Goal: Transaction & Acquisition: Purchase product/service

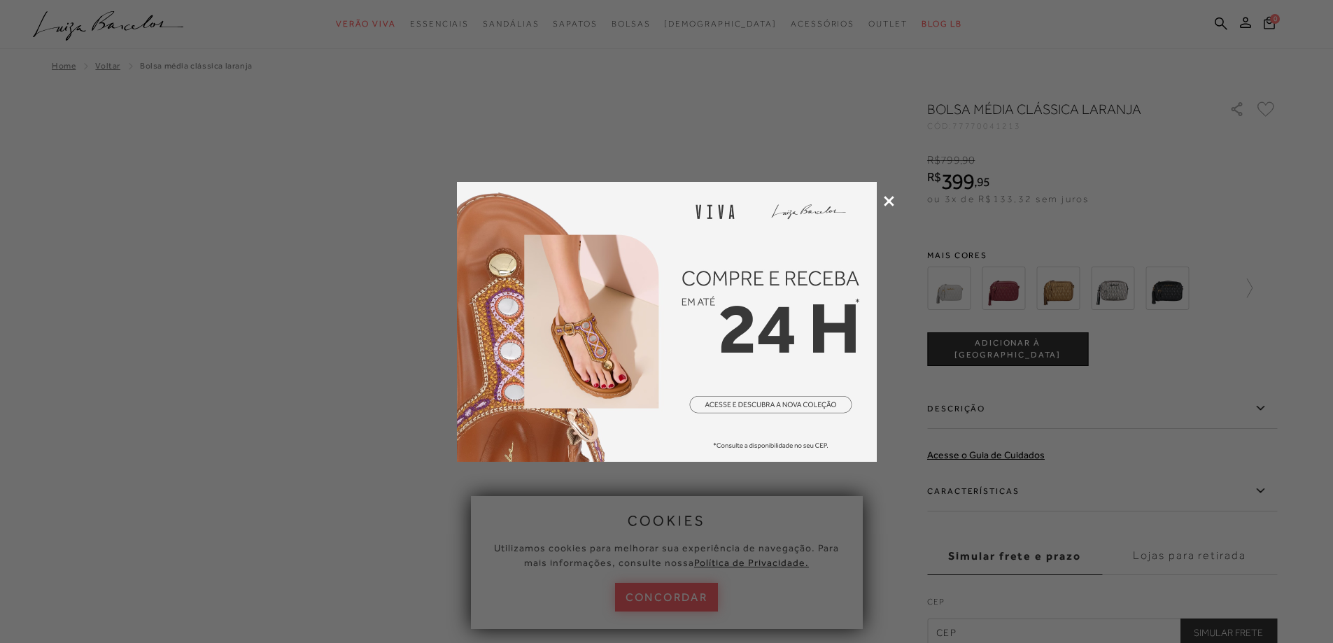
click at [890, 202] on icon at bounding box center [889, 201] width 10 height 10
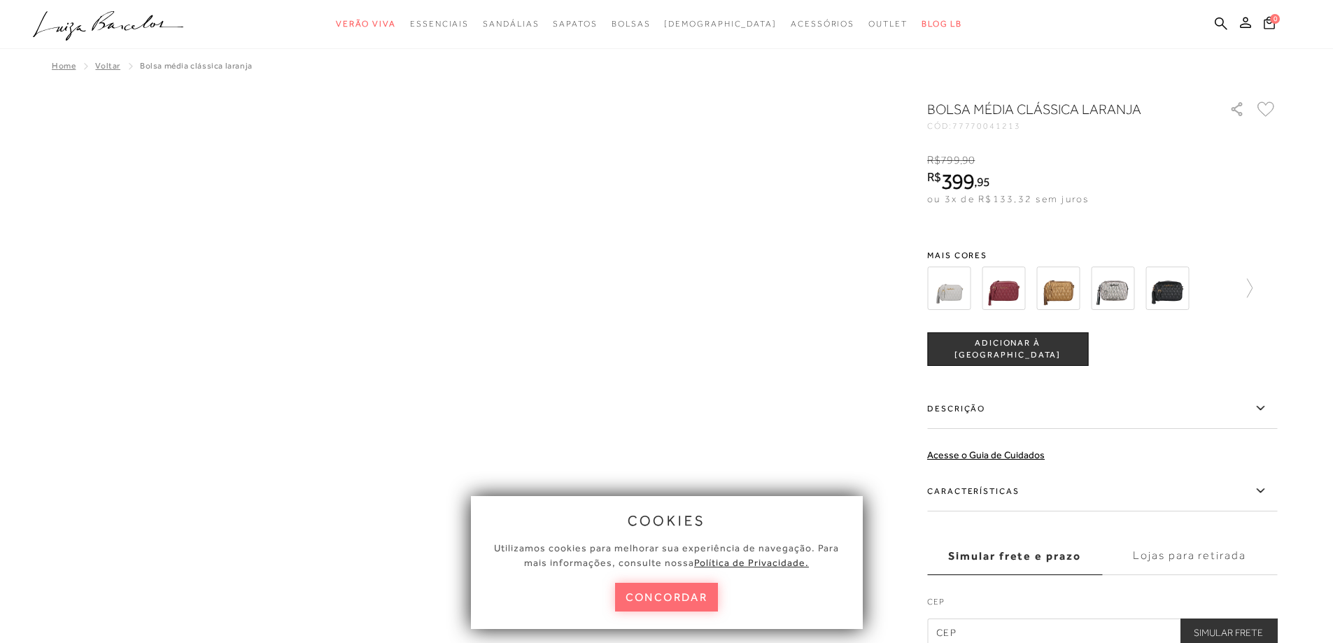
click at [679, 596] on button "concordar" at bounding box center [667, 597] width 104 height 29
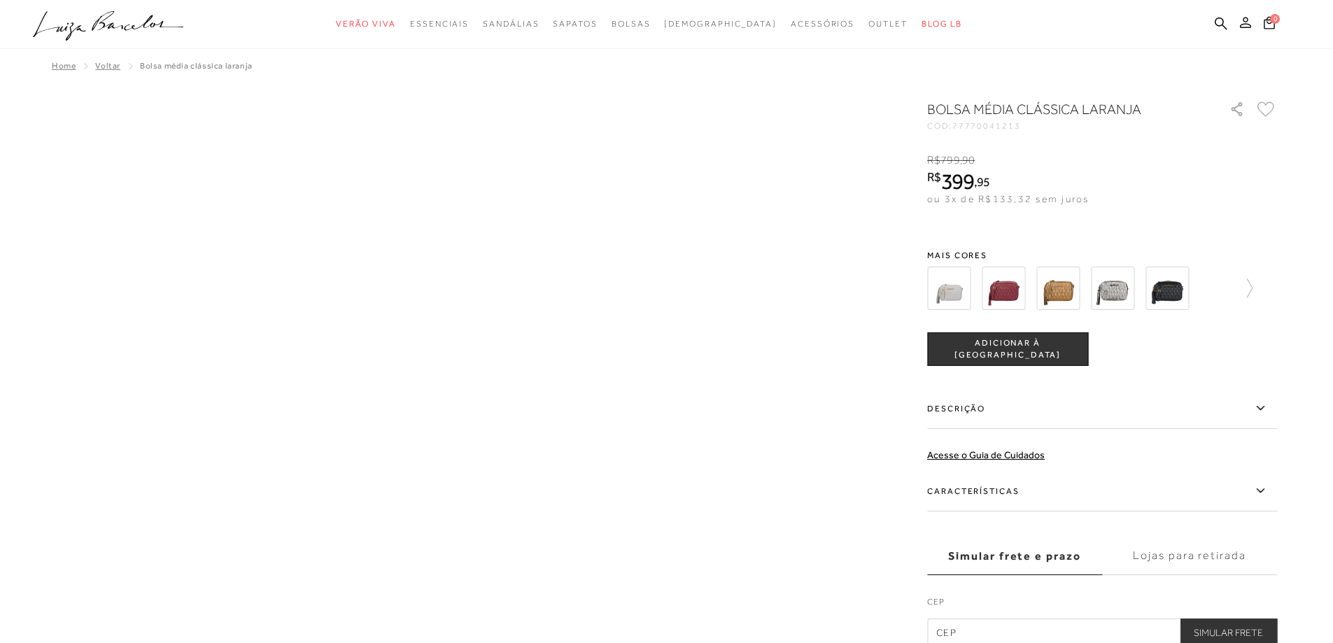
click at [1246, 27] on icon at bounding box center [1245, 22] width 11 height 11
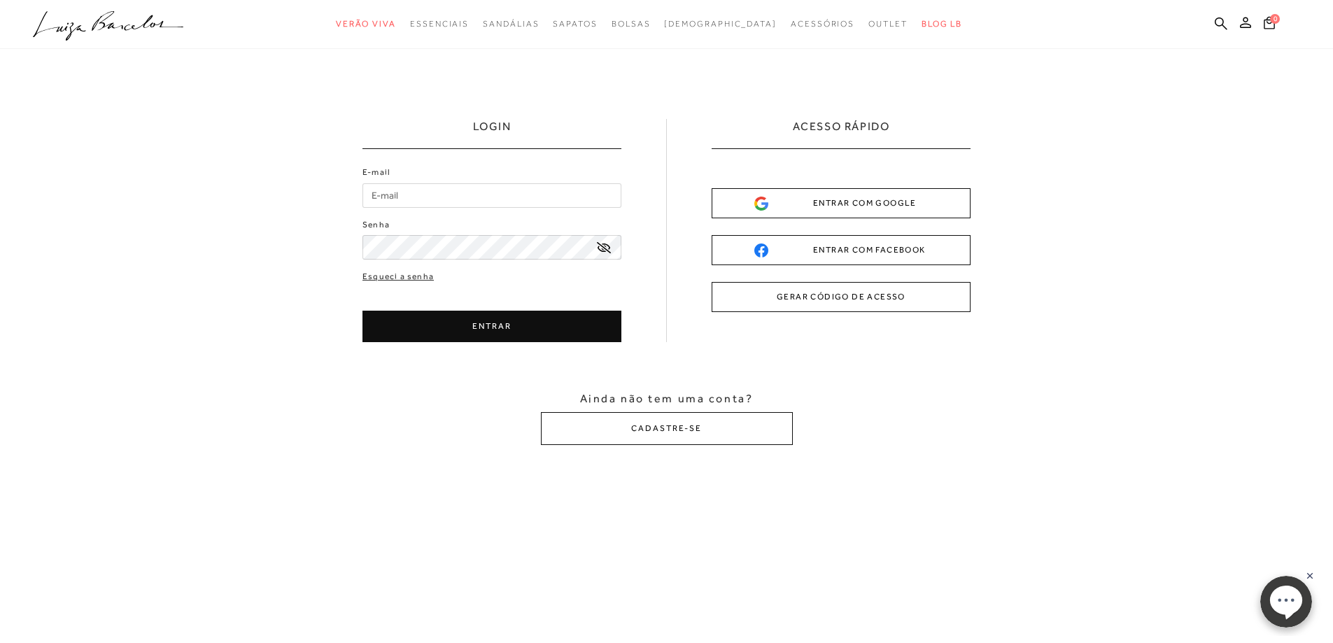
click at [854, 202] on div "ENTRAR COM GOOGLE" at bounding box center [841, 203] width 174 height 15
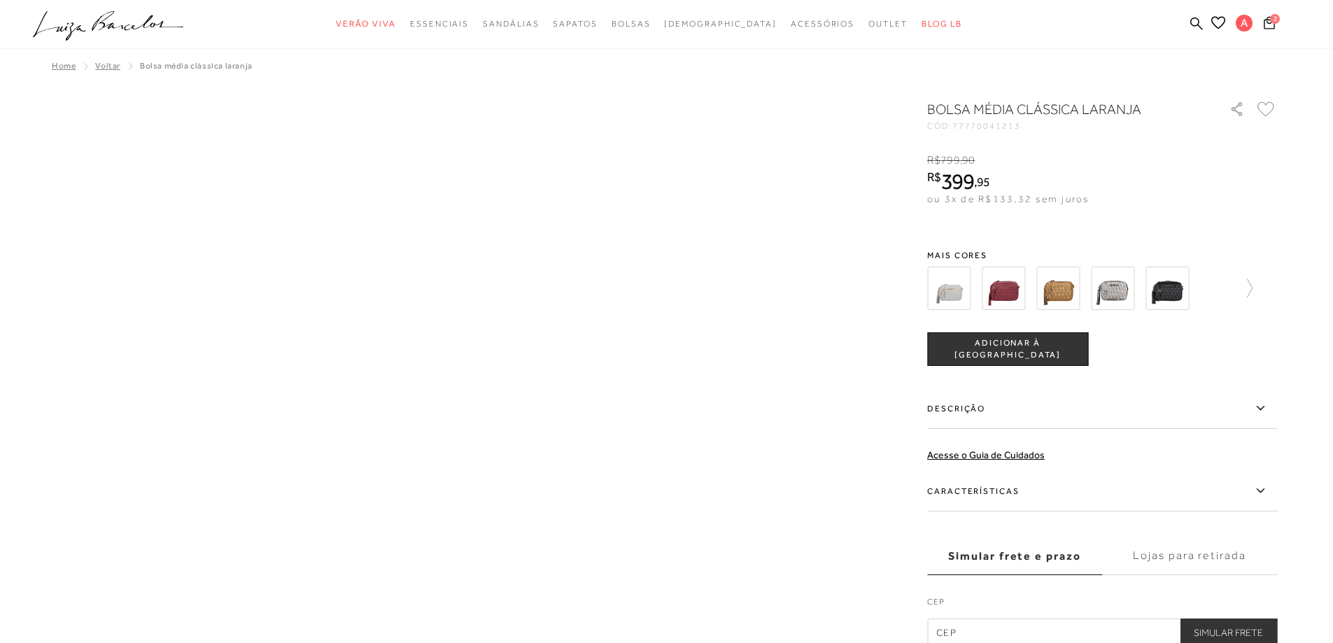
click at [960, 297] on img at bounding box center [948, 288] width 43 height 43
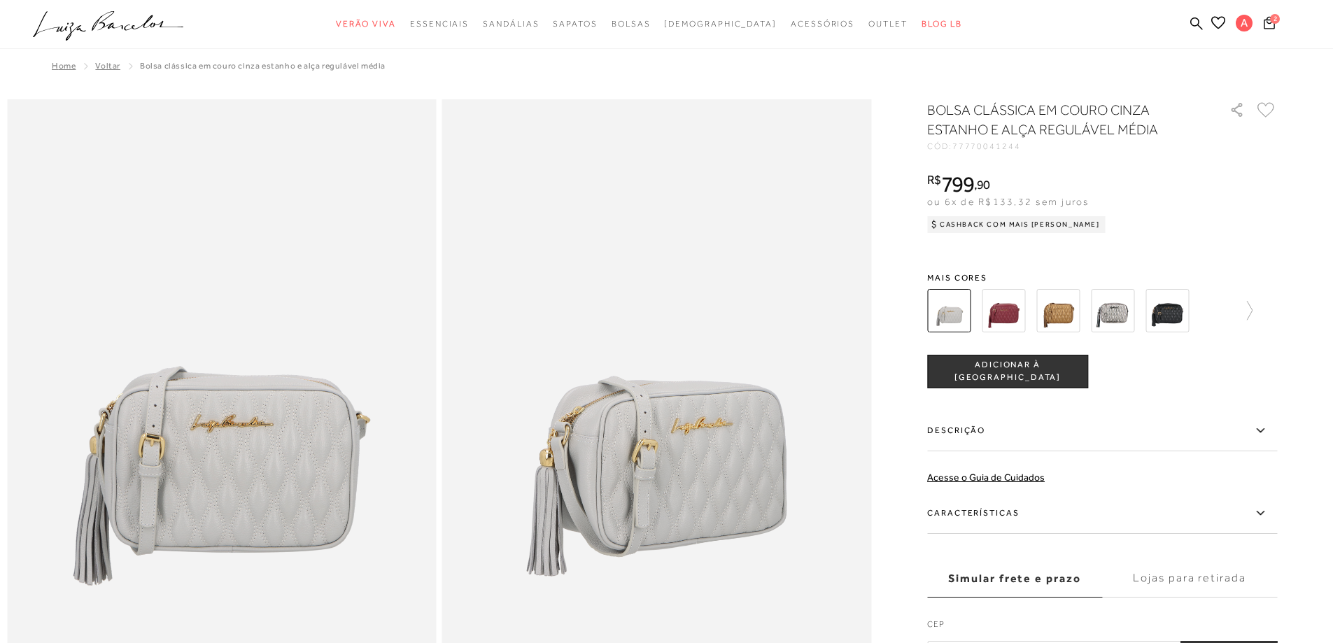
click at [1008, 312] on img at bounding box center [1003, 310] width 43 height 43
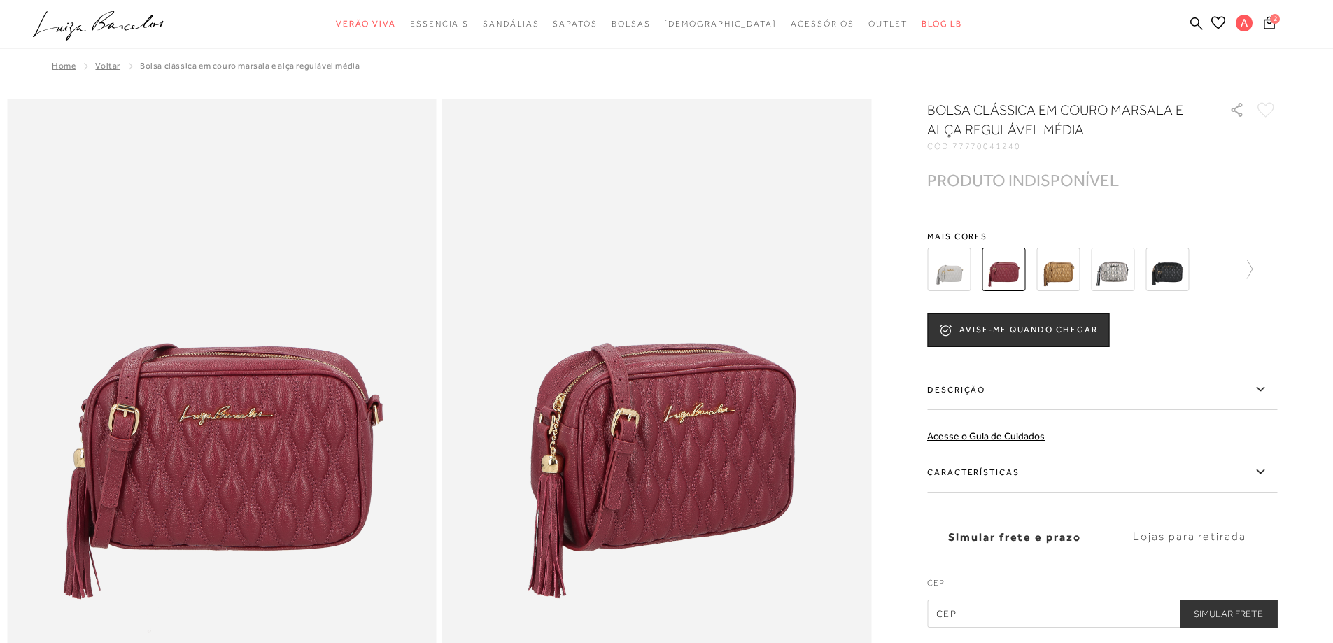
click at [1058, 267] on img at bounding box center [1057, 269] width 43 height 43
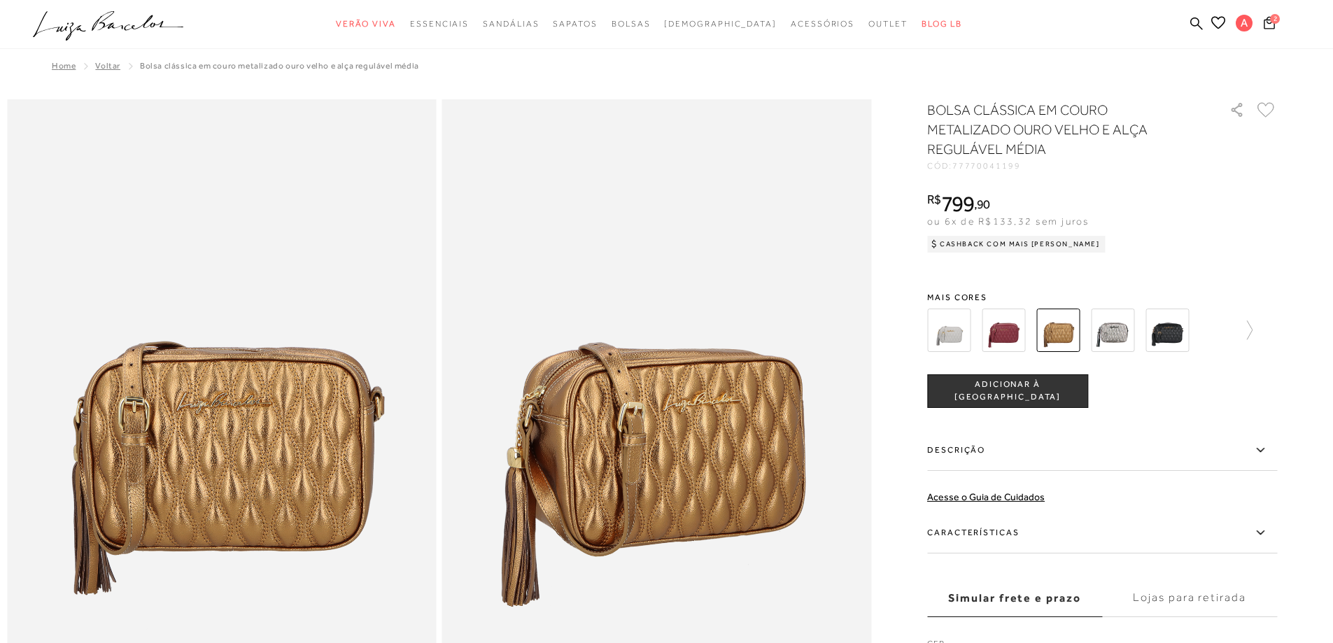
click at [1110, 336] on img at bounding box center [1112, 330] width 43 height 43
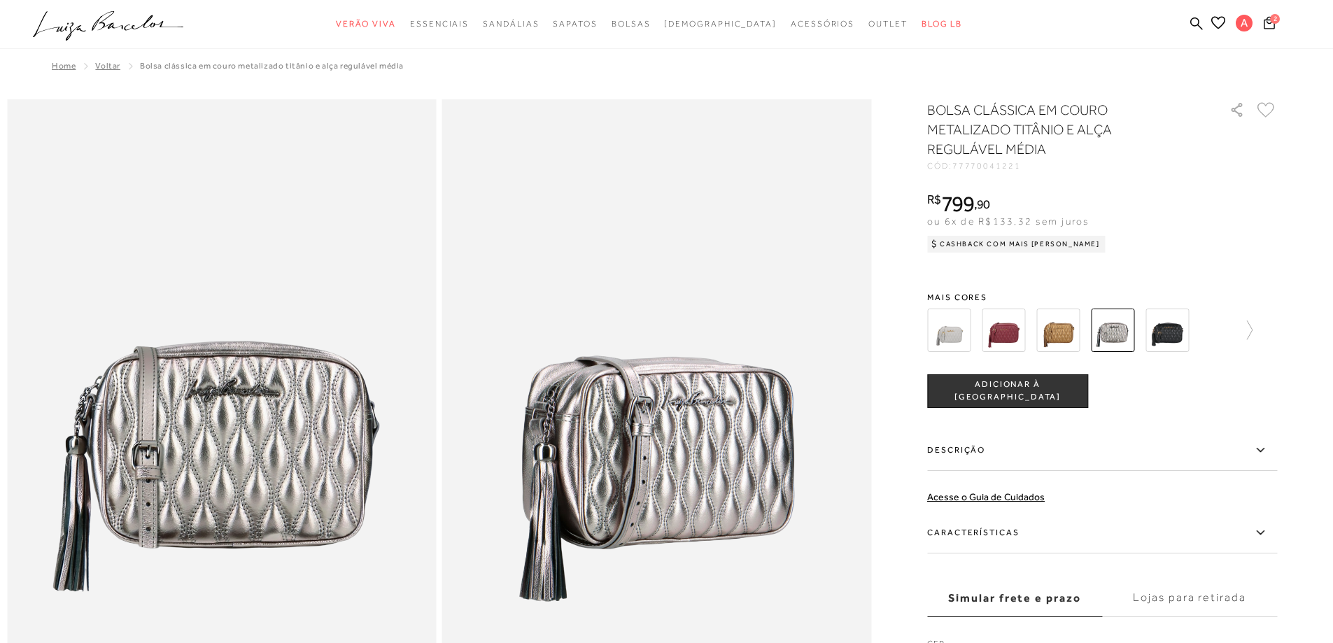
click at [1165, 331] on img at bounding box center [1166, 330] width 43 height 43
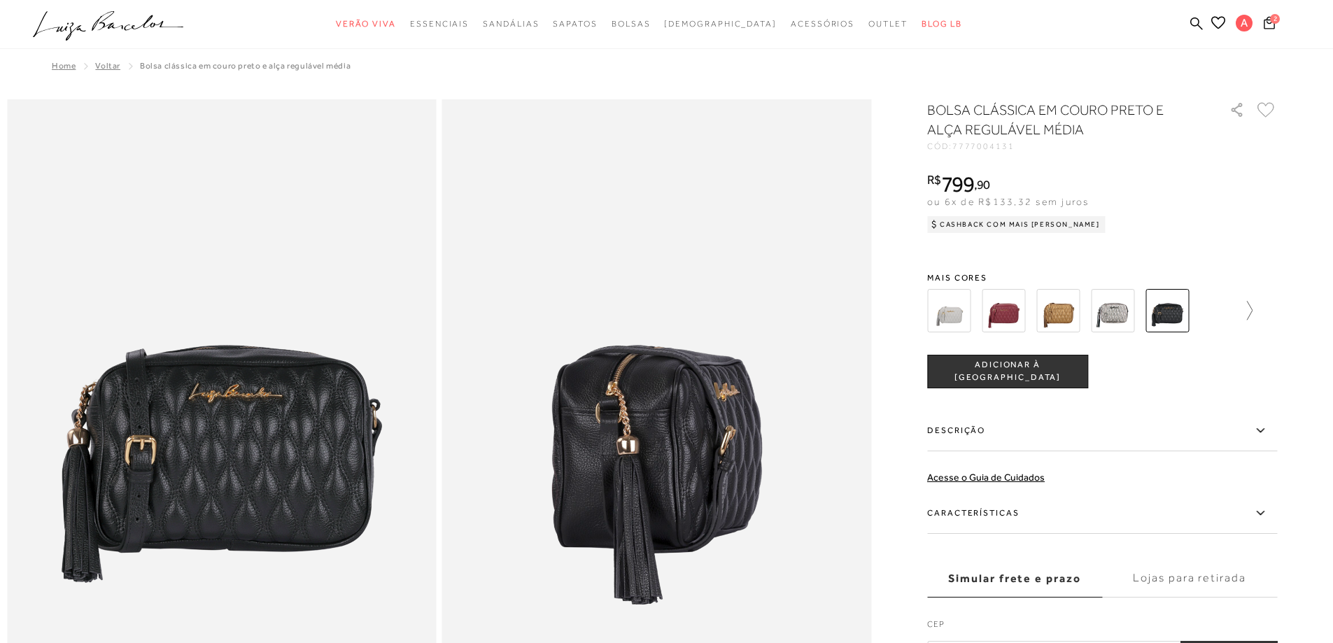
click at [1253, 308] on icon at bounding box center [1243, 311] width 20 height 20
click at [964, 313] on img at bounding box center [973, 310] width 43 height 43
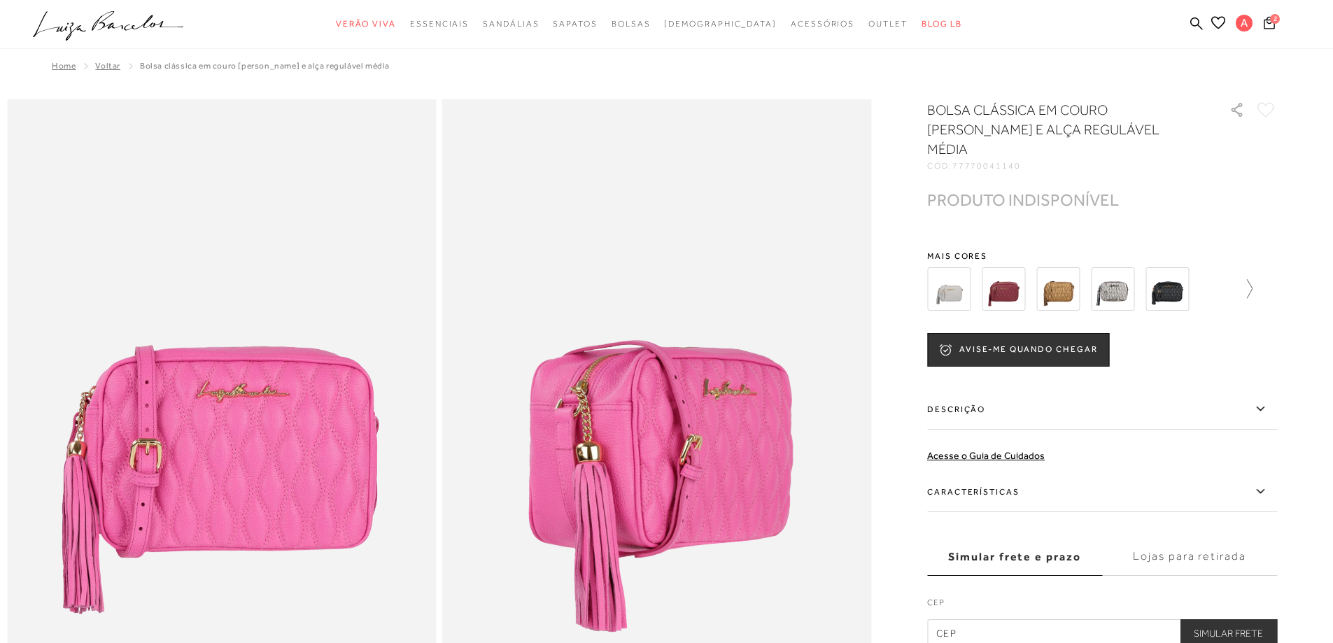
click at [1250, 279] on icon at bounding box center [1243, 289] width 20 height 20
click at [1038, 269] on img at bounding box center [1027, 288] width 43 height 43
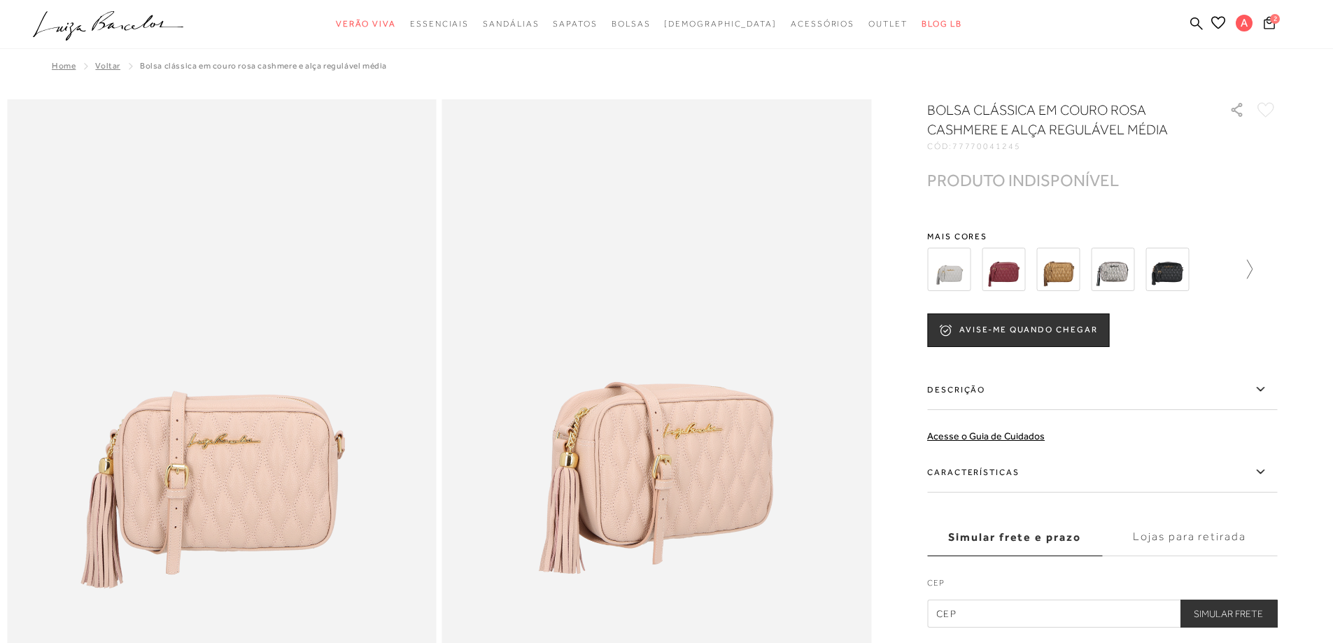
click at [1252, 270] on icon at bounding box center [1243, 270] width 20 height 20
click at [1074, 274] on img at bounding box center [1082, 269] width 43 height 43
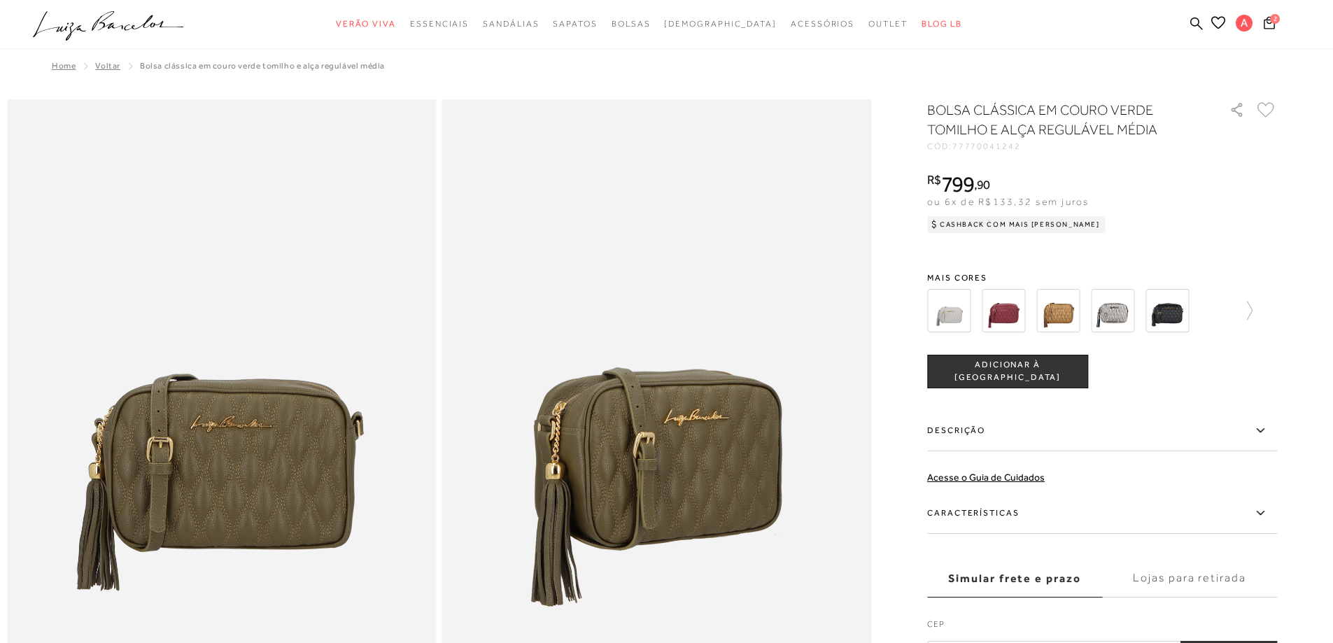
click at [1259, 306] on div at bounding box center [1102, 311] width 350 height 52
click at [1253, 307] on icon at bounding box center [1243, 311] width 20 height 20
click at [1149, 318] on img at bounding box center [1136, 310] width 43 height 43
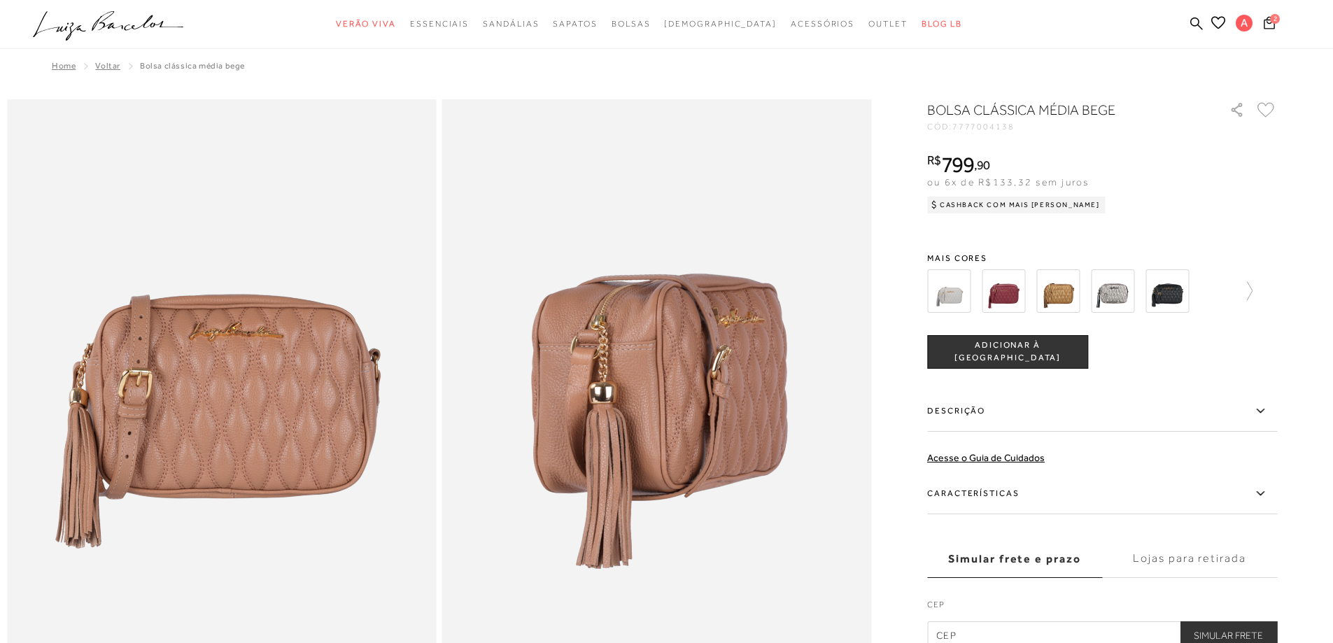
click at [1261, 284] on div at bounding box center [1102, 291] width 350 height 52
click at [1253, 286] on icon at bounding box center [1243, 291] width 20 height 20
click at [1196, 302] on img at bounding box center [1191, 290] width 43 height 43
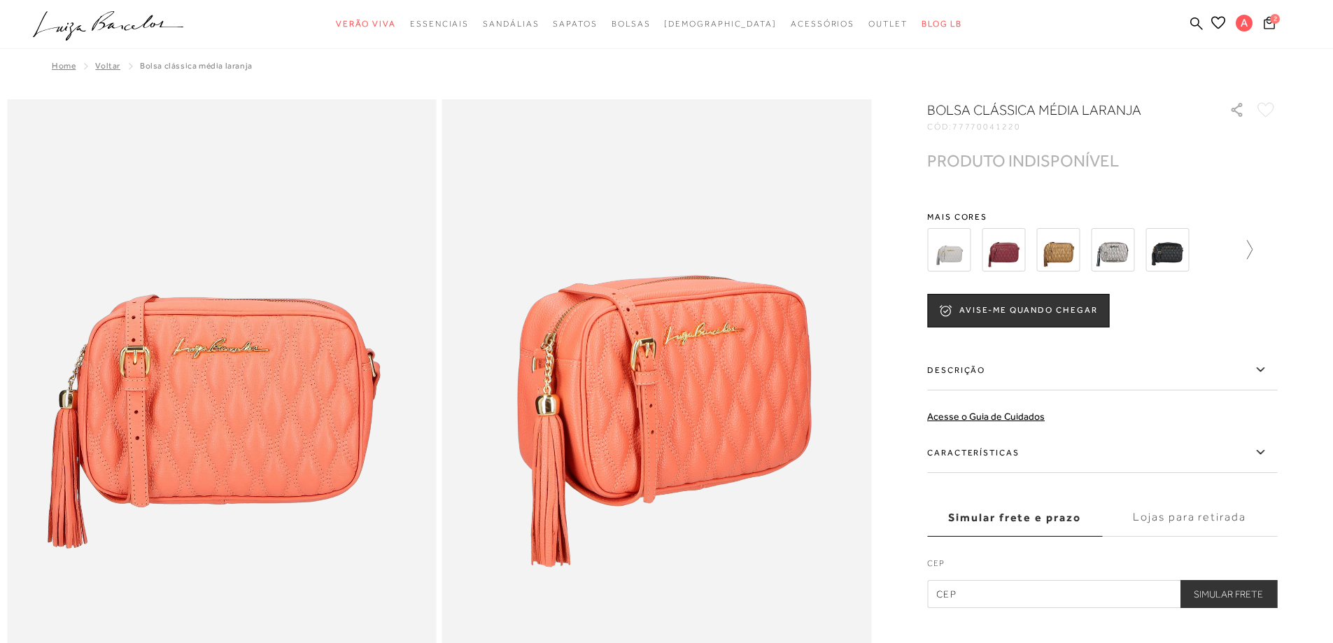
click at [1253, 248] on icon at bounding box center [1243, 250] width 20 height 20
click at [1257, 248] on div at bounding box center [1102, 250] width 350 height 52
click at [1277, 248] on icon at bounding box center [1267, 250] width 20 height 20
click at [983, 251] on img at bounding box center [973, 249] width 43 height 43
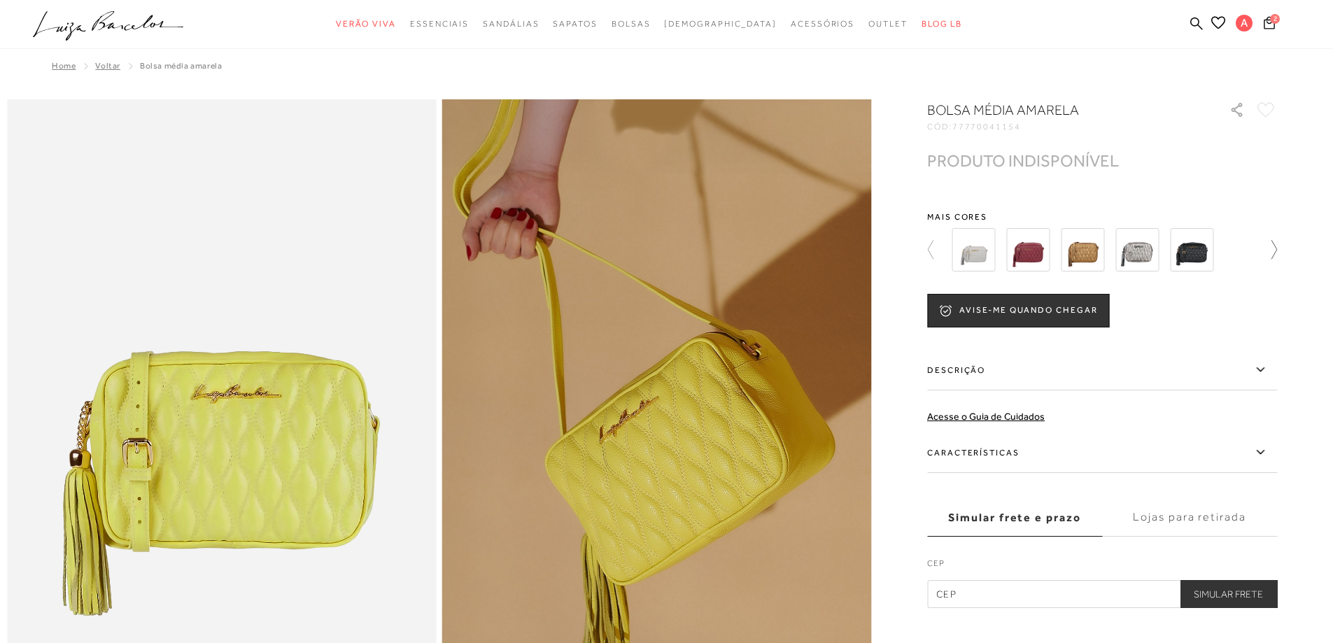
click at [1277, 248] on icon at bounding box center [1267, 250] width 20 height 20
click at [1277, 248] on icon at bounding box center [1274, 249] width 6 height 19
click at [1050, 254] on img at bounding box center [1027, 249] width 43 height 43
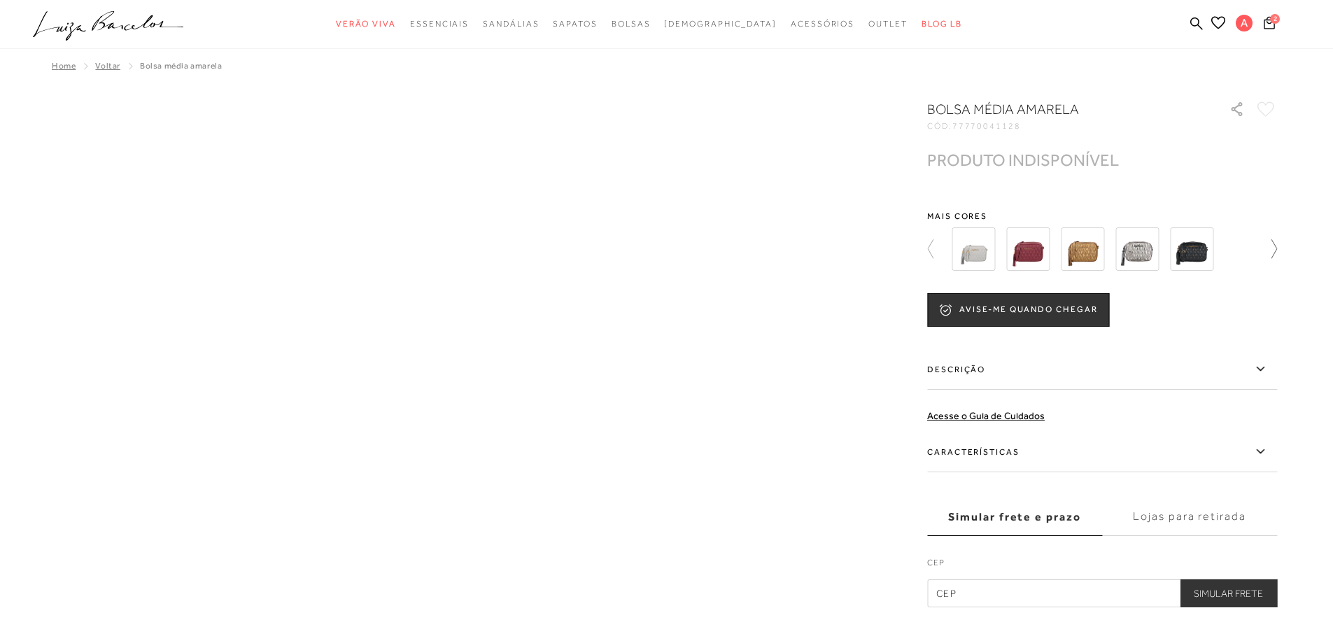
click at [1277, 248] on icon at bounding box center [1267, 249] width 20 height 20
click at [1273, 248] on div at bounding box center [1109, 249] width 325 height 52
click at [936, 243] on icon at bounding box center [937, 249] width 20 height 20
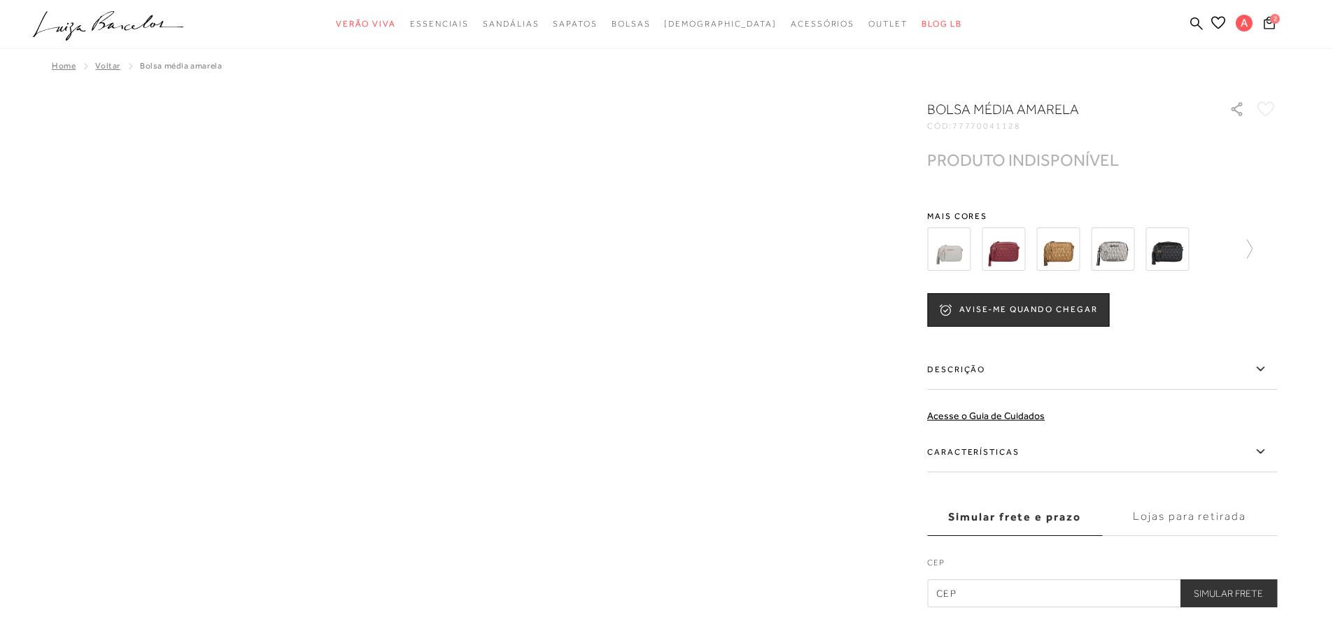
click at [936, 243] on img at bounding box center [948, 248] width 43 height 43
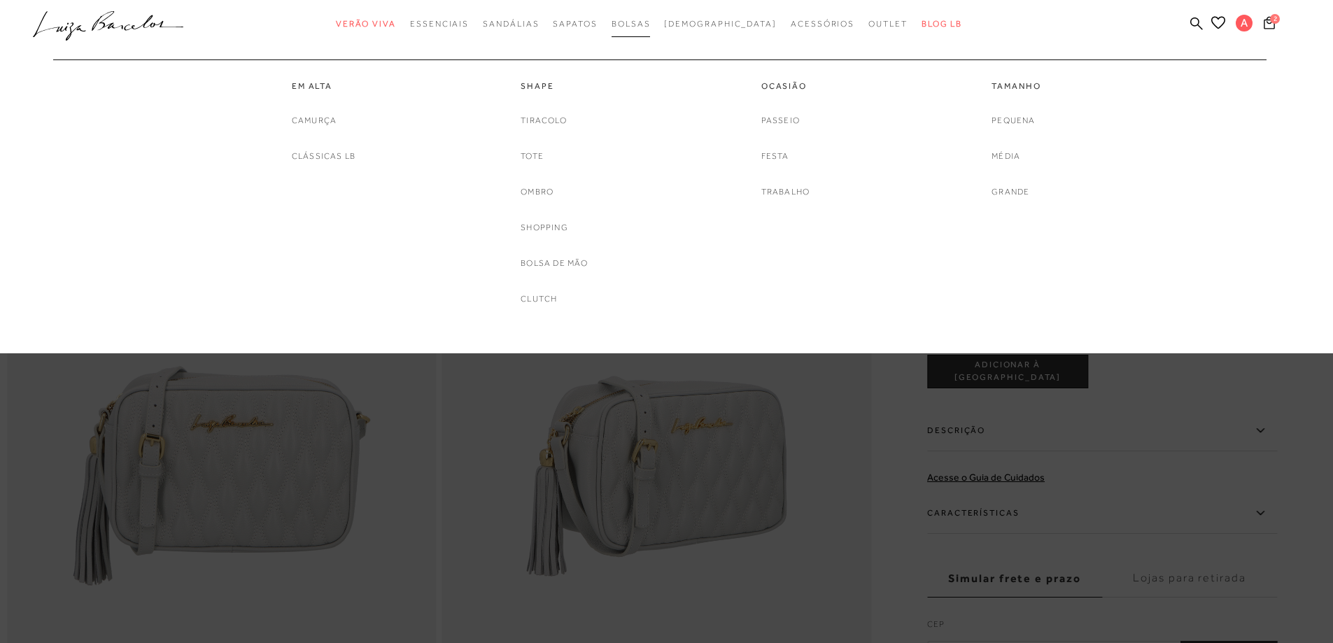
click at [651, 25] on span "Bolsas" at bounding box center [631, 24] width 39 height 10
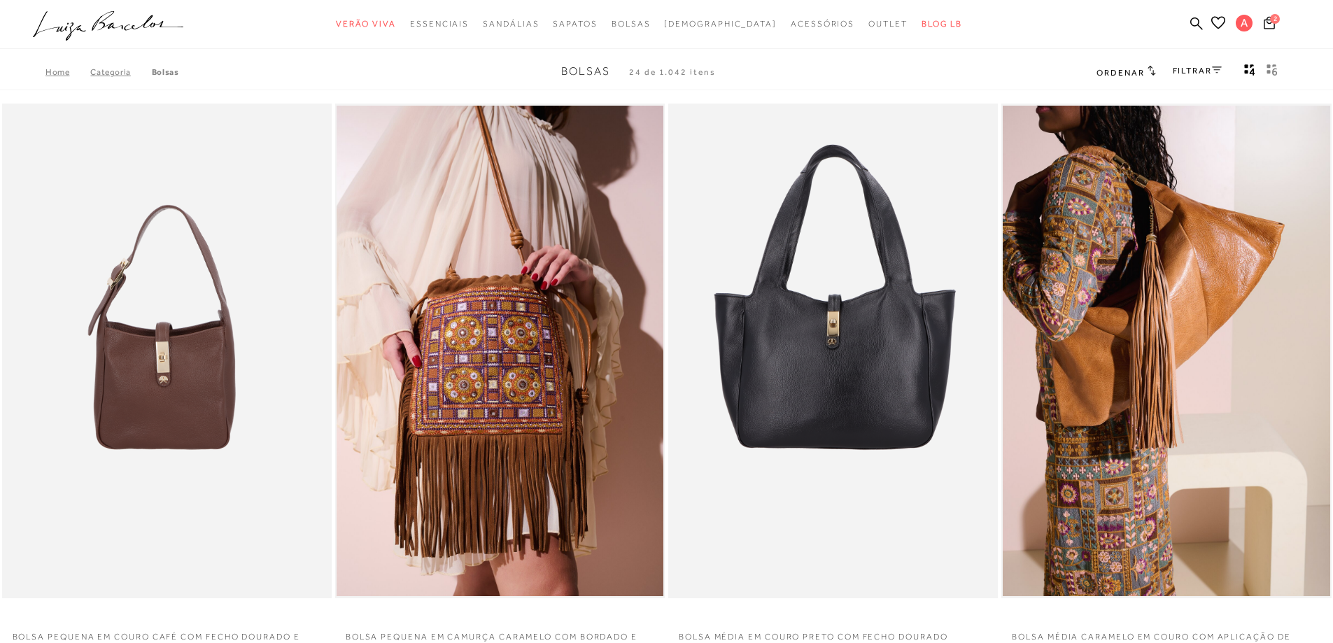
click at [1099, 73] on span "Ordenar" at bounding box center [1121, 73] width 48 height 10
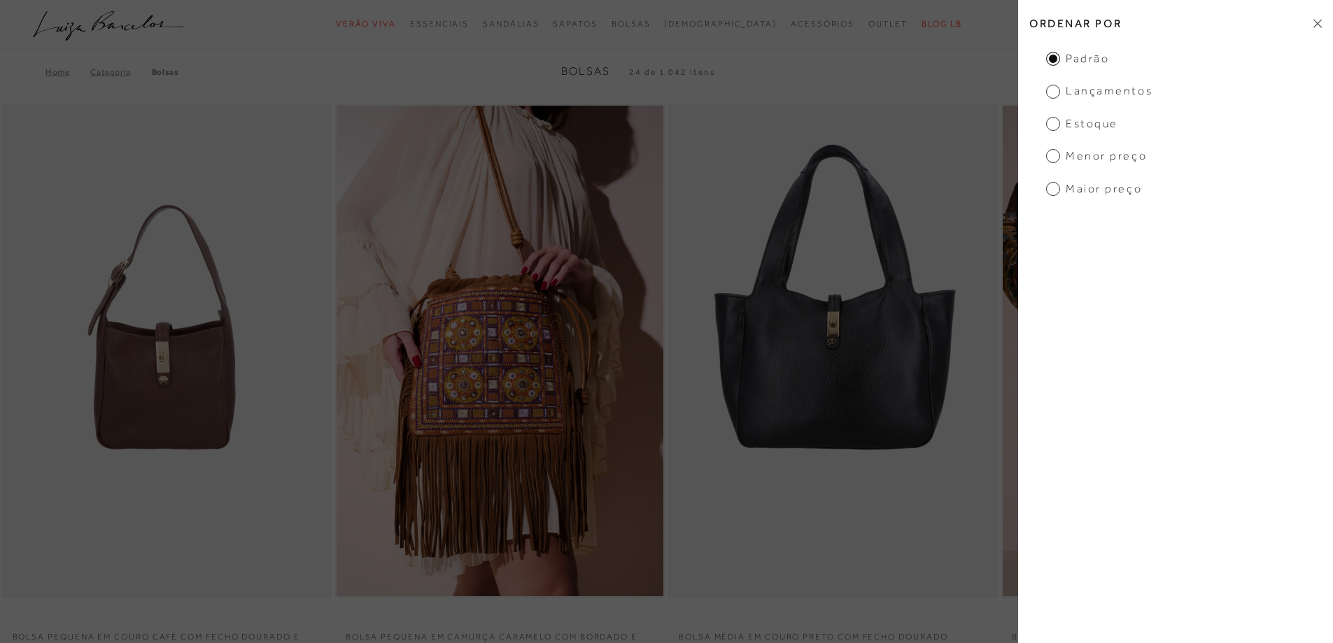
click at [1114, 159] on span "Menor preço" at bounding box center [1096, 155] width 101 height 15
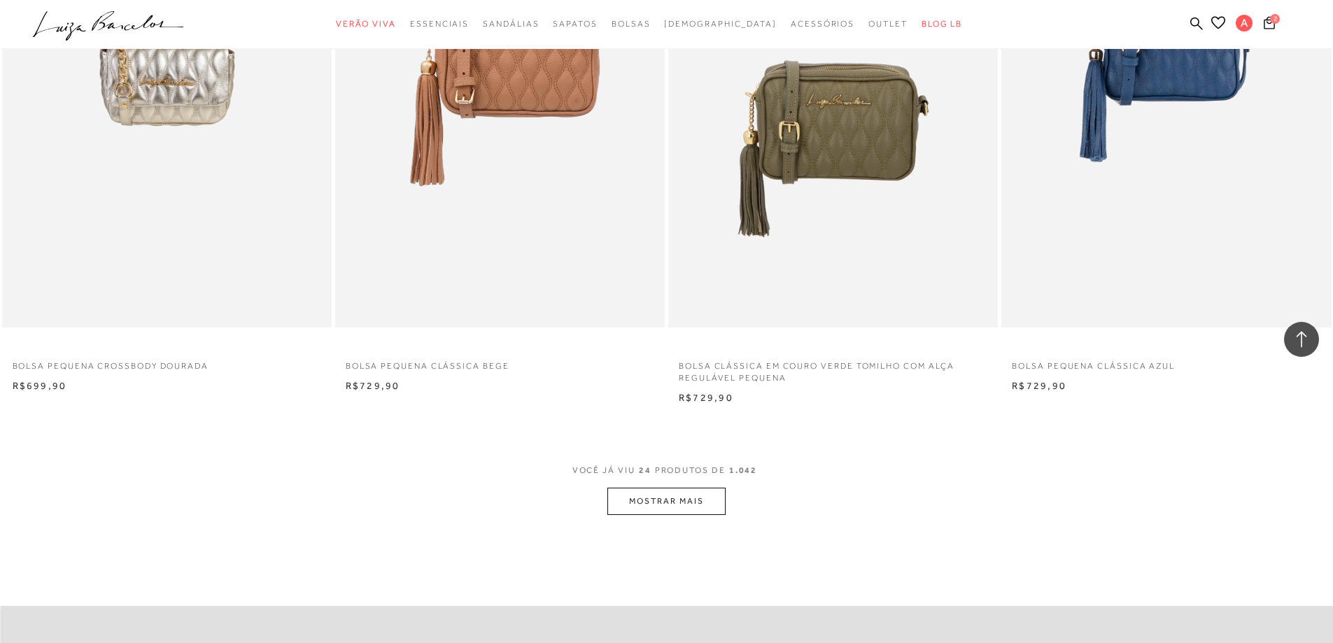
scroll to position [3429, 0]
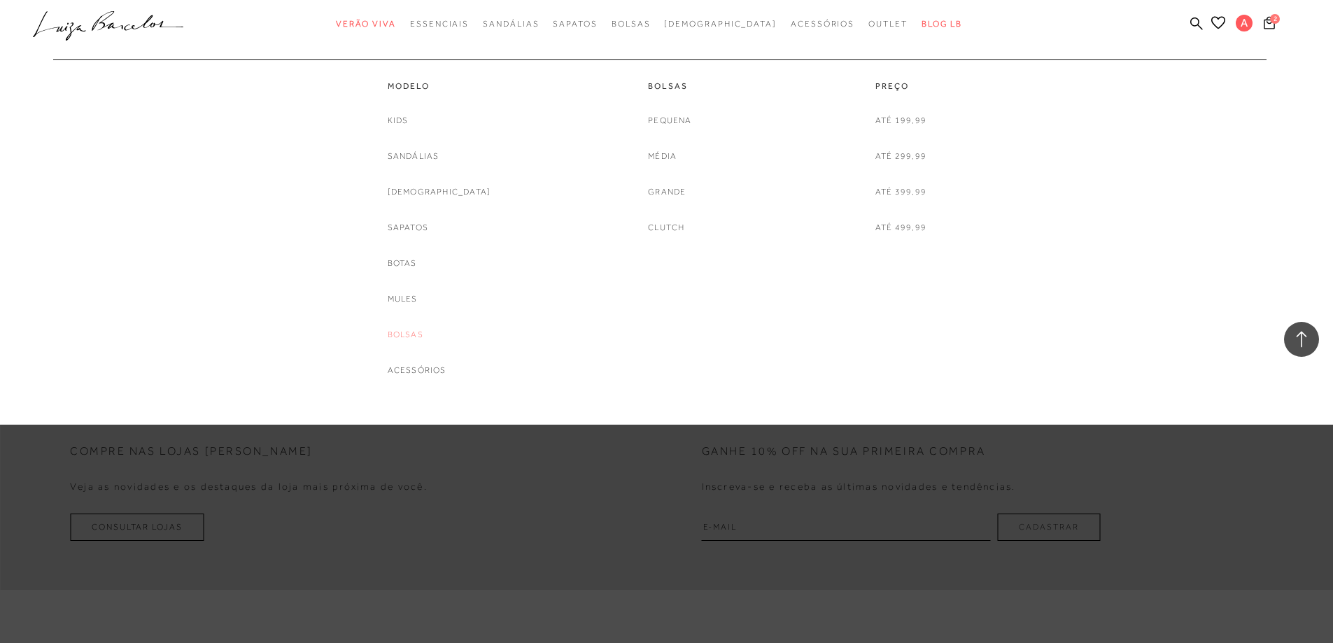
click at [423, 330] on link "Bolsas" at bounding box center [406, 334] width 36 height 15
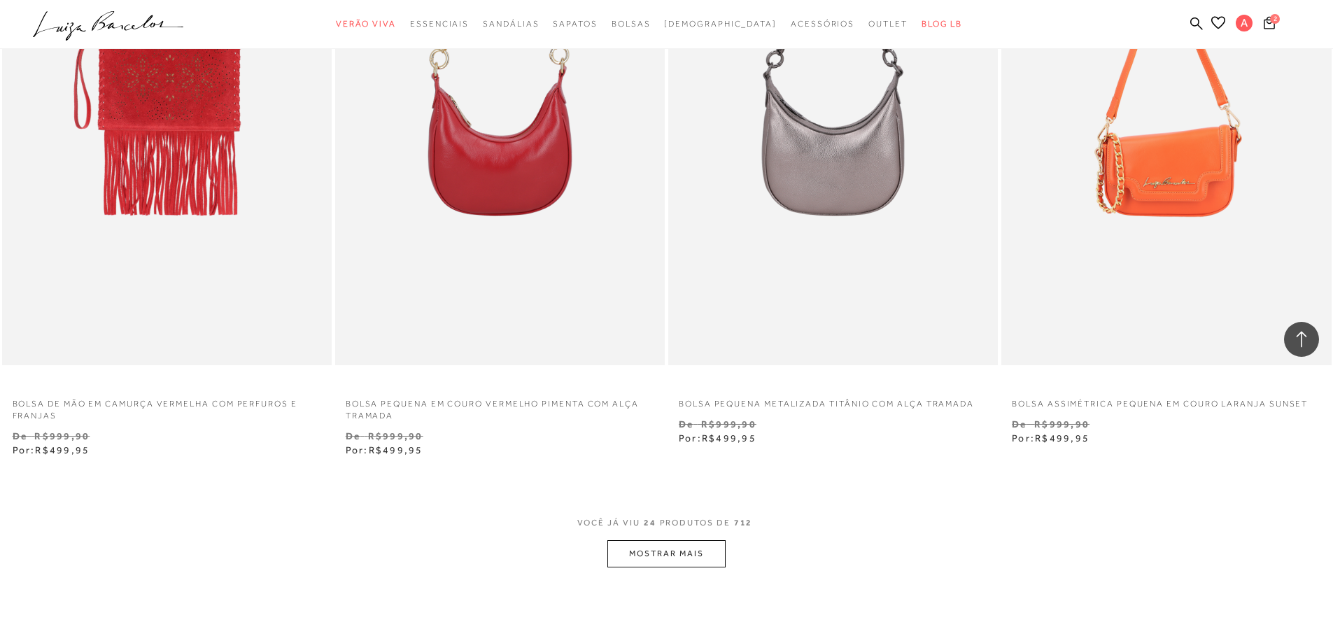
scroll to position [3429, 0]
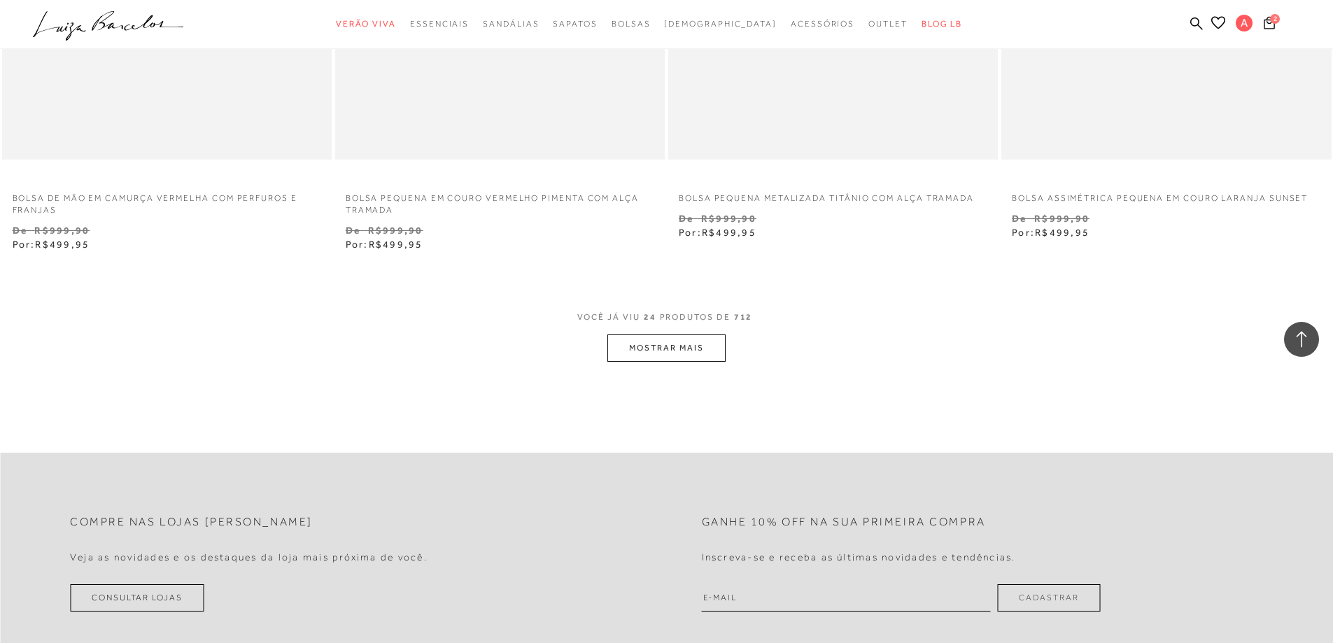
click at [691, 358] on button "MOSTRAR MAIS" at bounding box center [666, 347] width 118 height 27
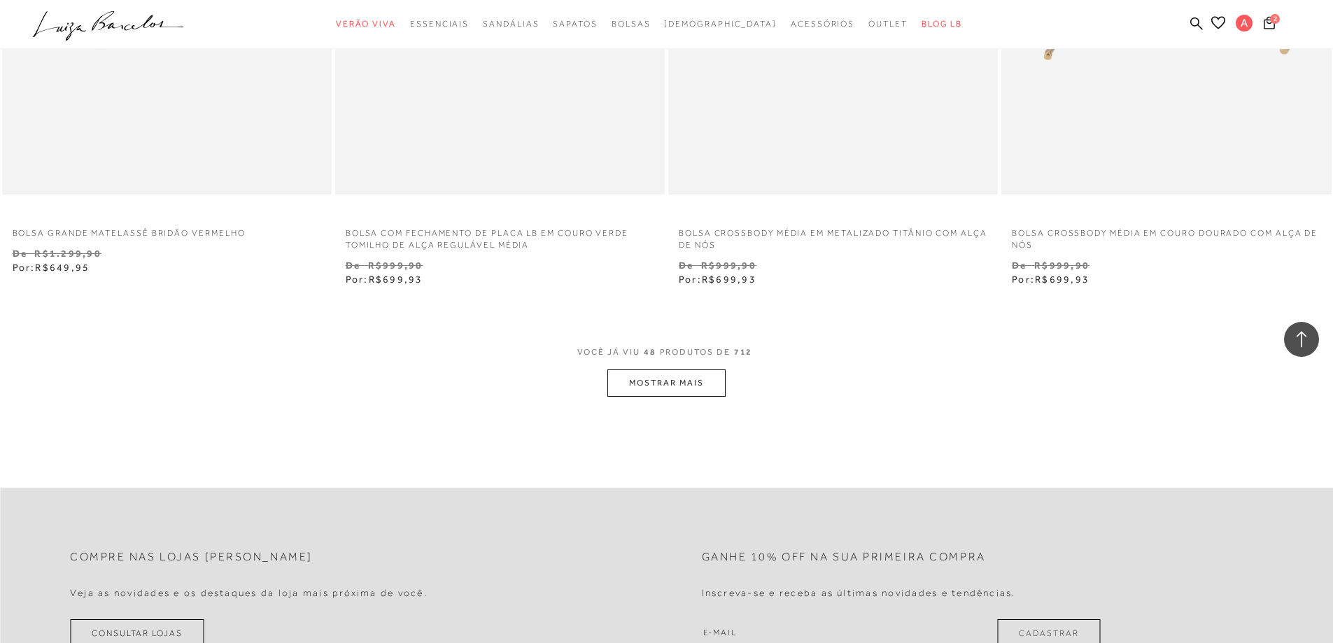
scroll to position [6998, 0]
click at [627, 385] on button "MOSTRAR MAIS" at bounding box center [666, 381] width 118 height 27
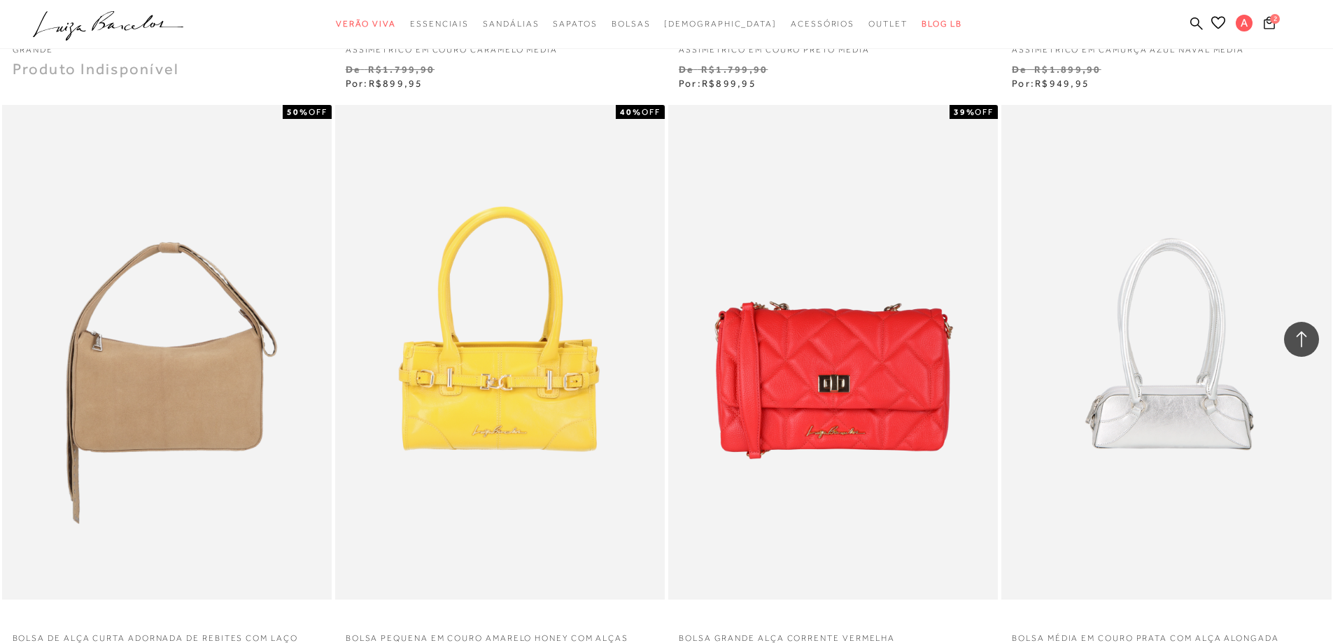
scroll to position [10216, 0]
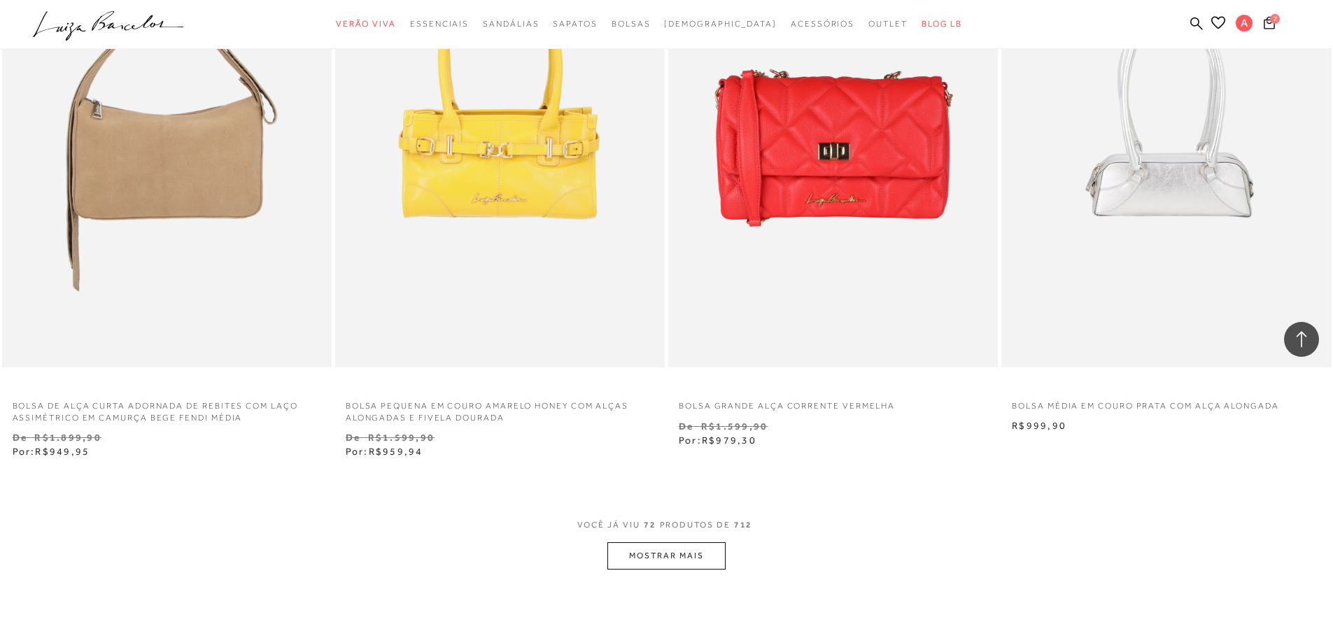
click at [700, 561] on button "MOSTRAR MAIS" at bounding box center [666, 555] width 118 height 27
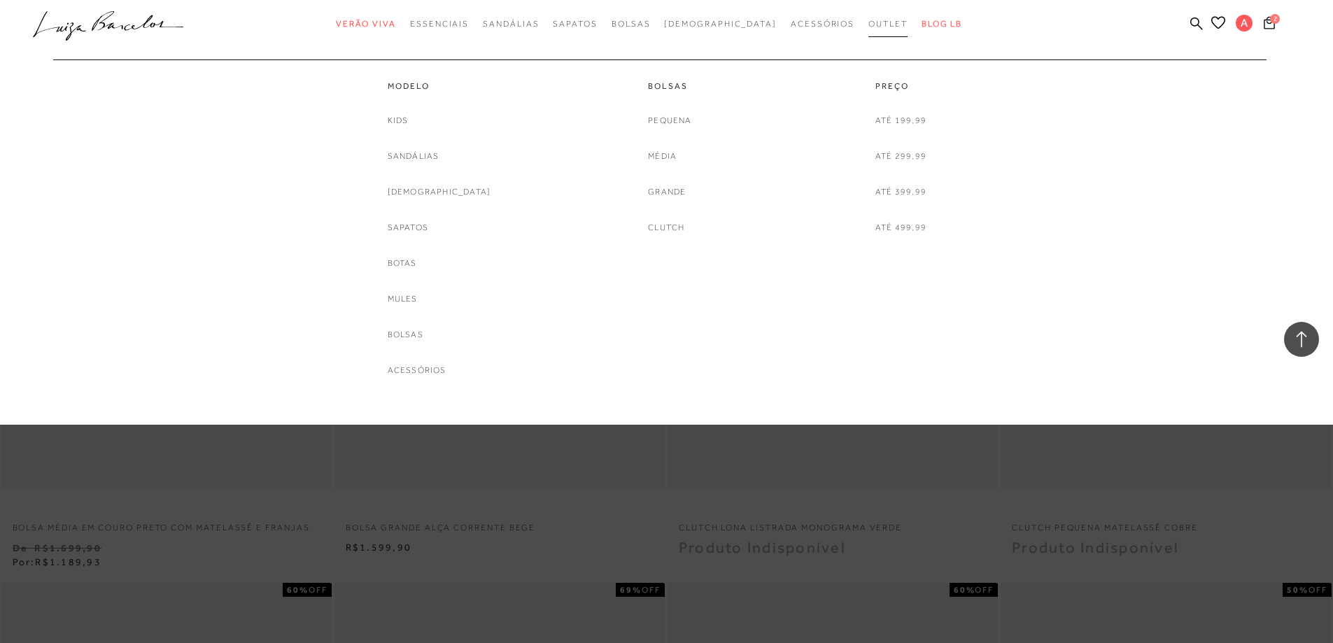
click at [868, 24] on span "Outlet" at bounding box center [887, 24] width 39 height 10
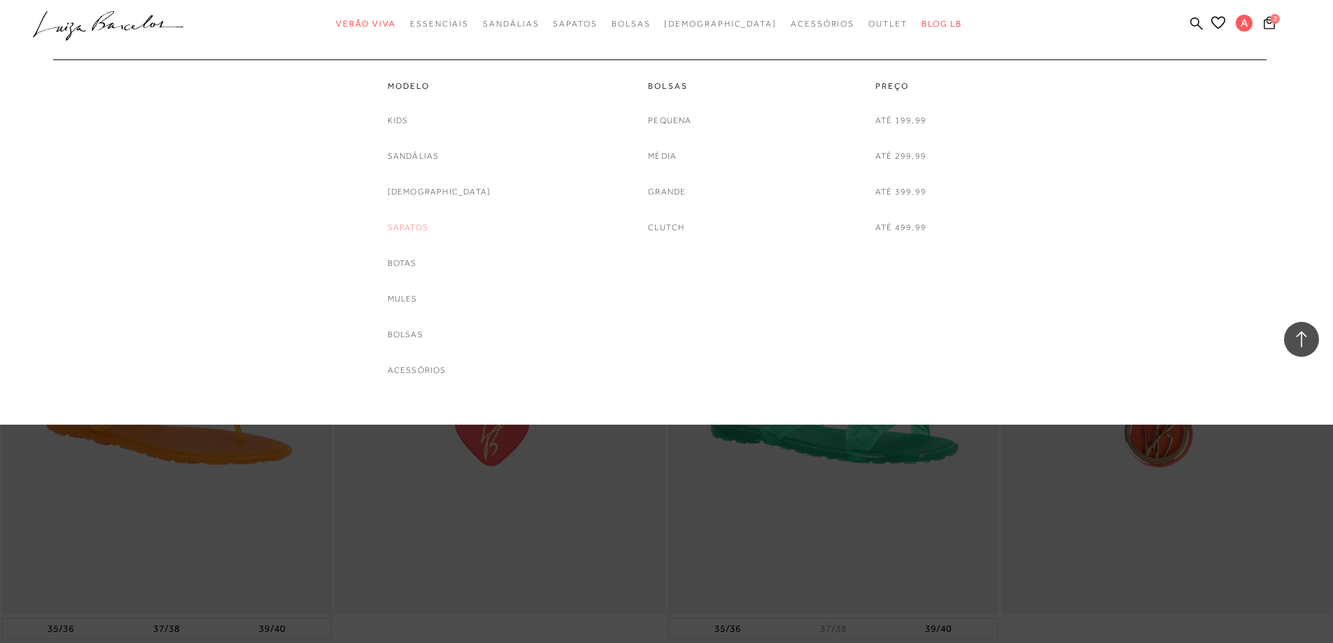
click at [420, 229] on link "Sapatos" at bounding box center [408, 227] width 41 height 15
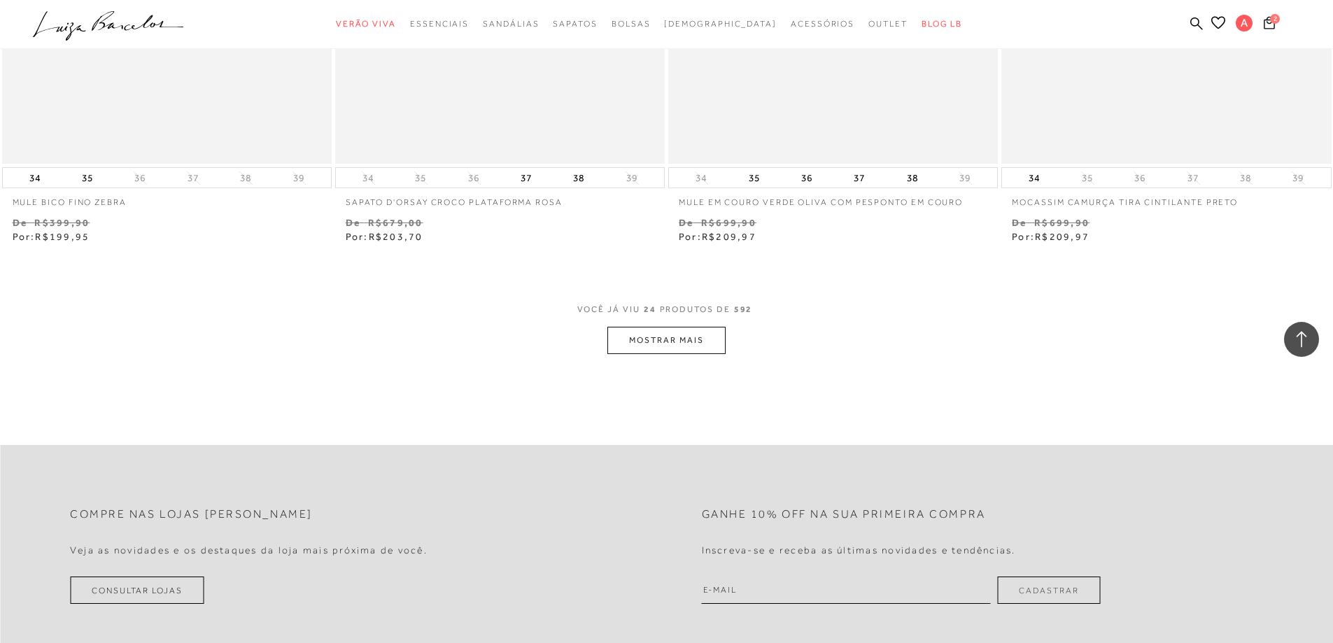
scroll to position [3429, 0]
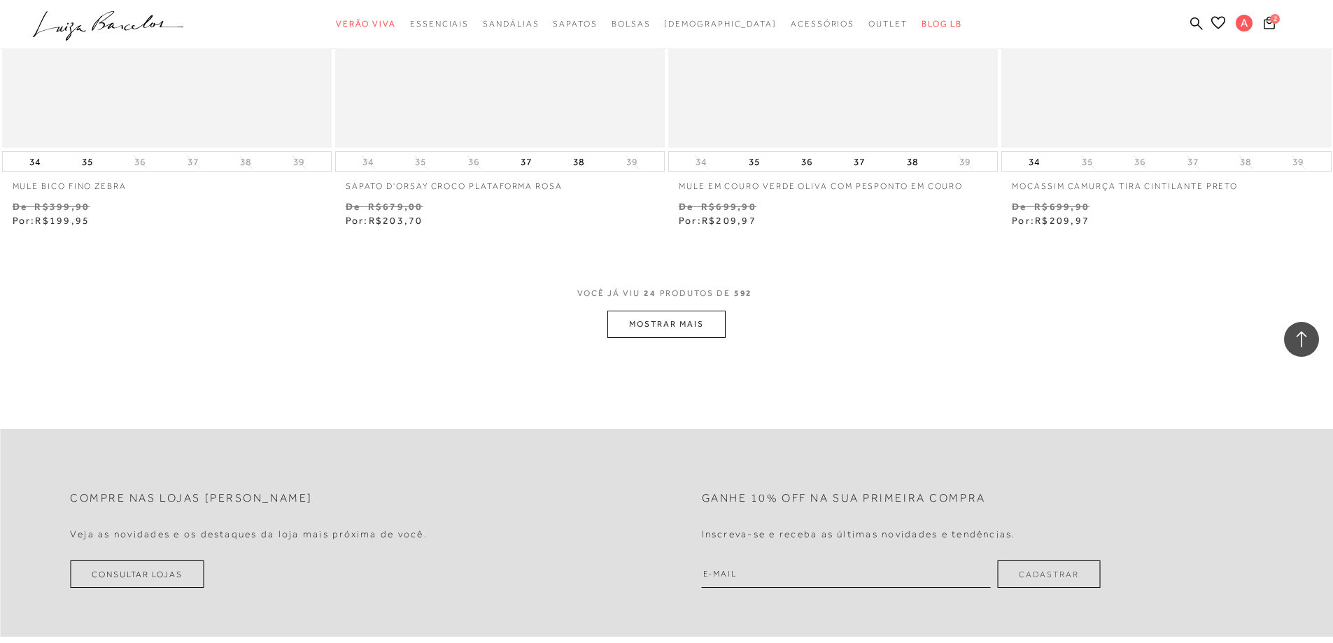
click at [656, 324] on button "MOSTRAR MAIS" at bounding box center [666, 324] width 118 height 27
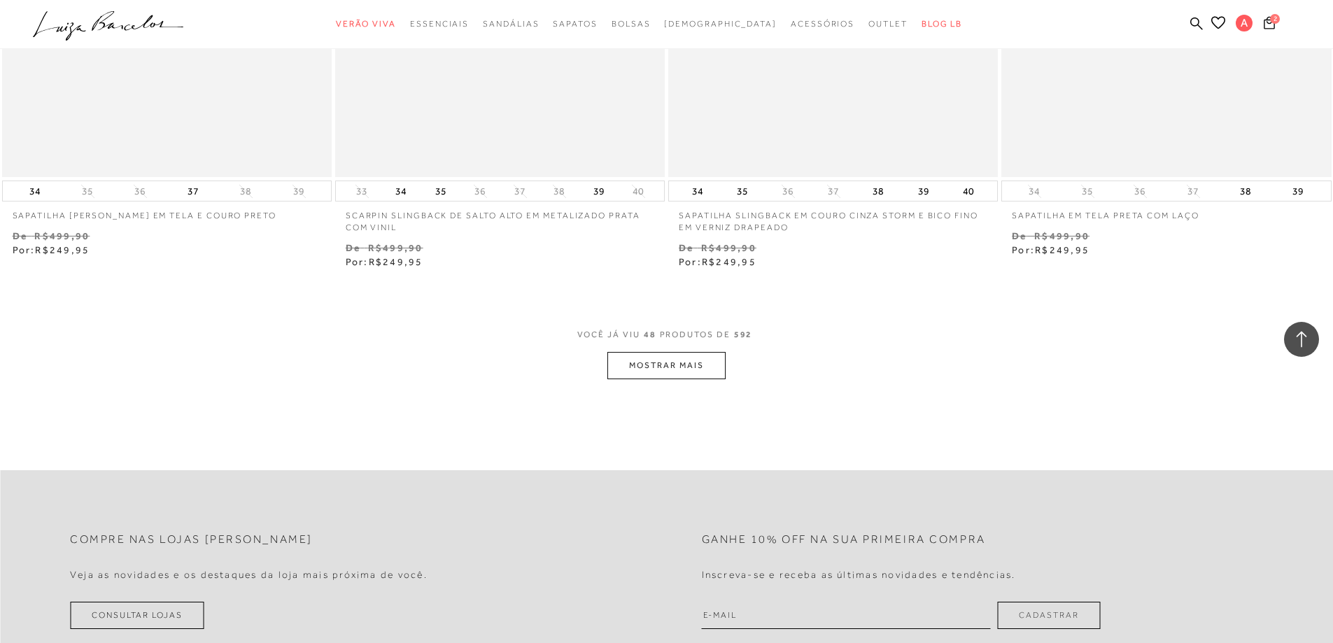
scroll to position [6998, 0]
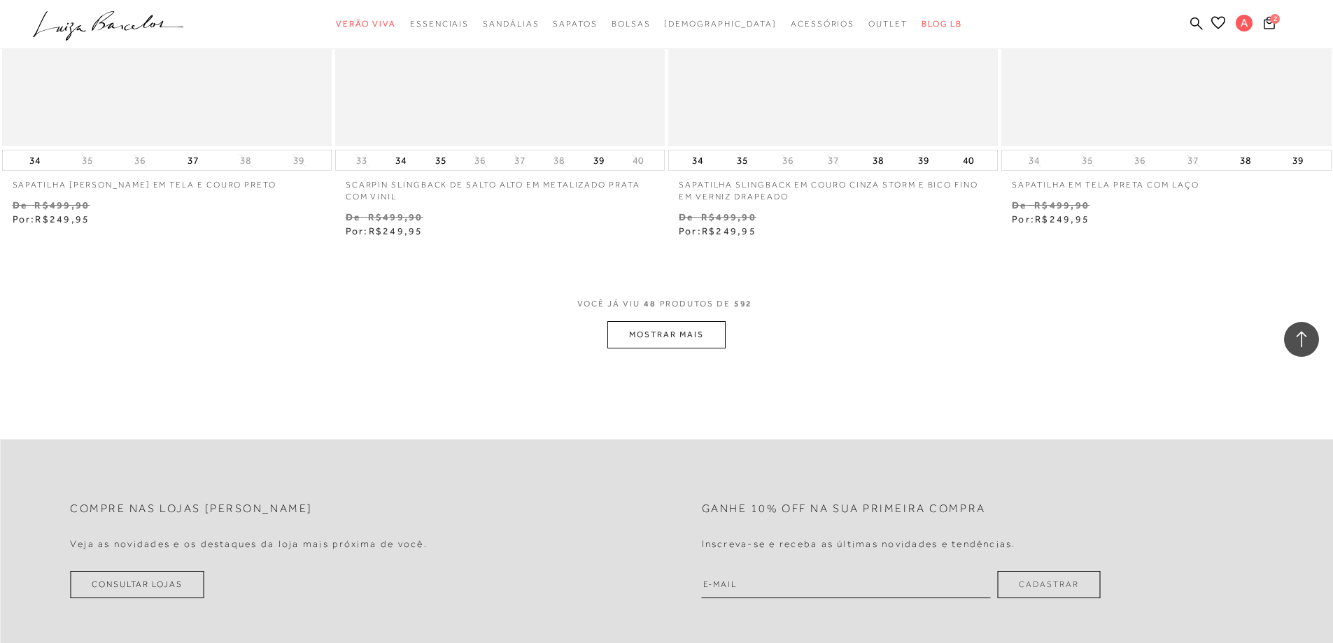
click at [675, 325] on button "MOSTRAR MAIS" at bounding box center [666, 334] width 118 height 27
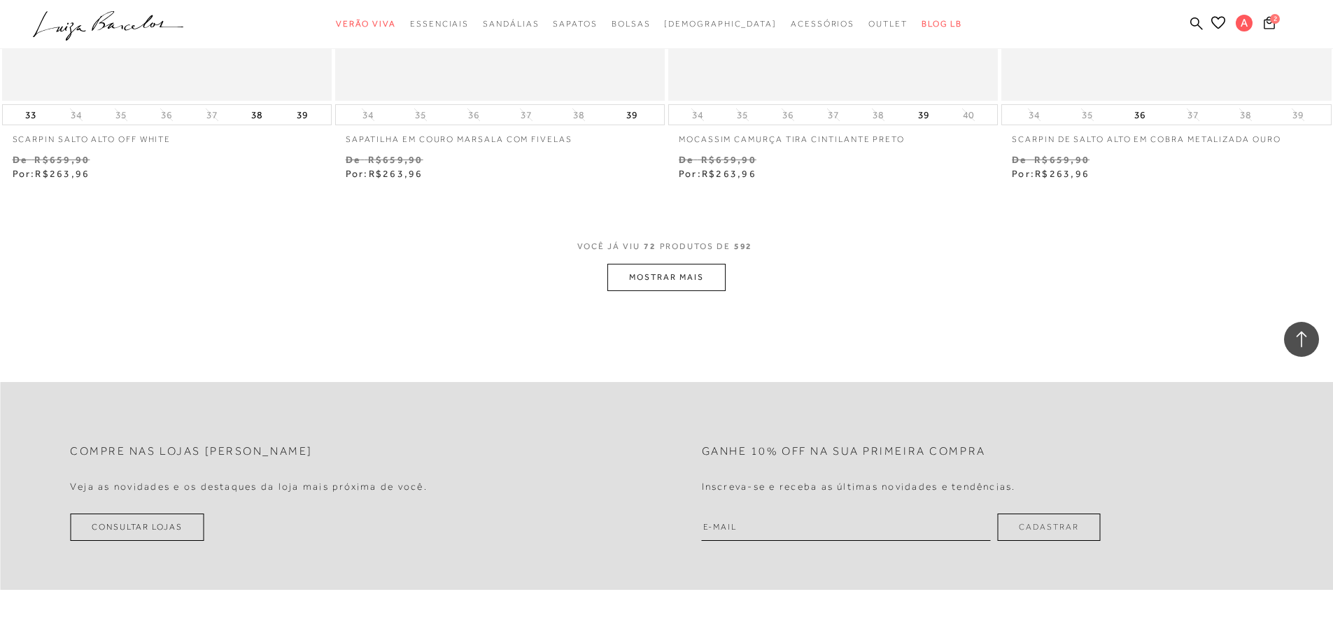
scroll to position [10636, 0]
click at [644, 265] on button "MOSTRAR MAIS" at bounding box center [666, 275] width 118 height 27
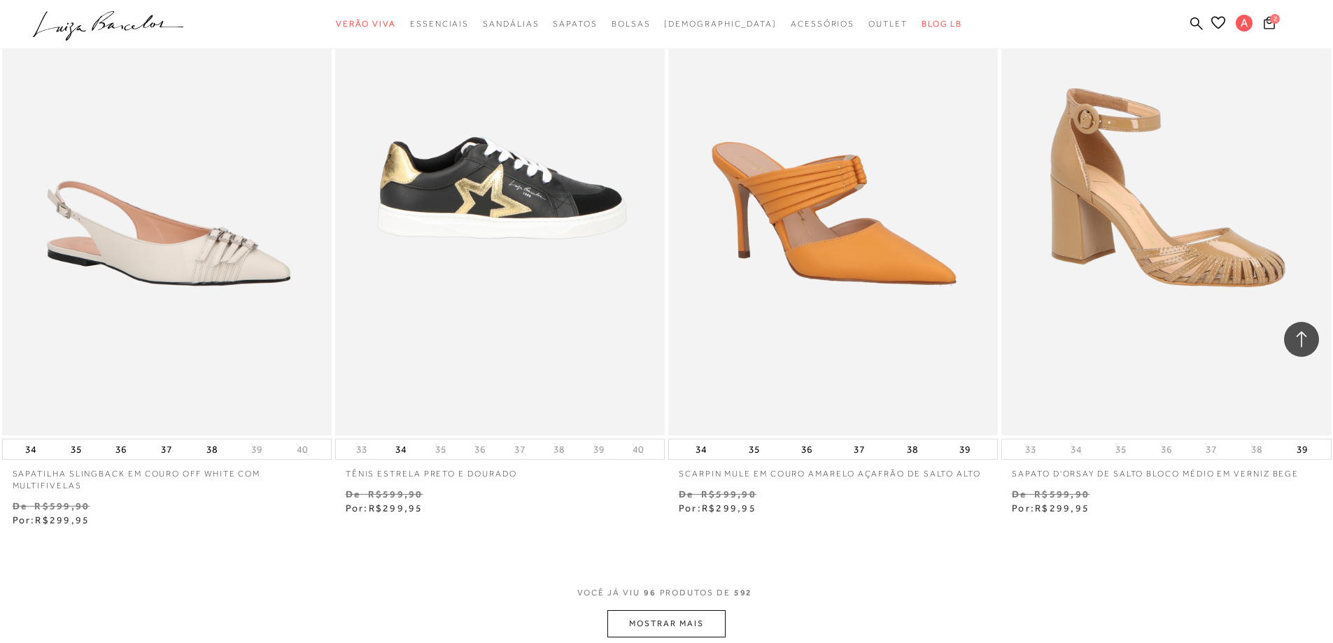
scroll to position [14205, 0]
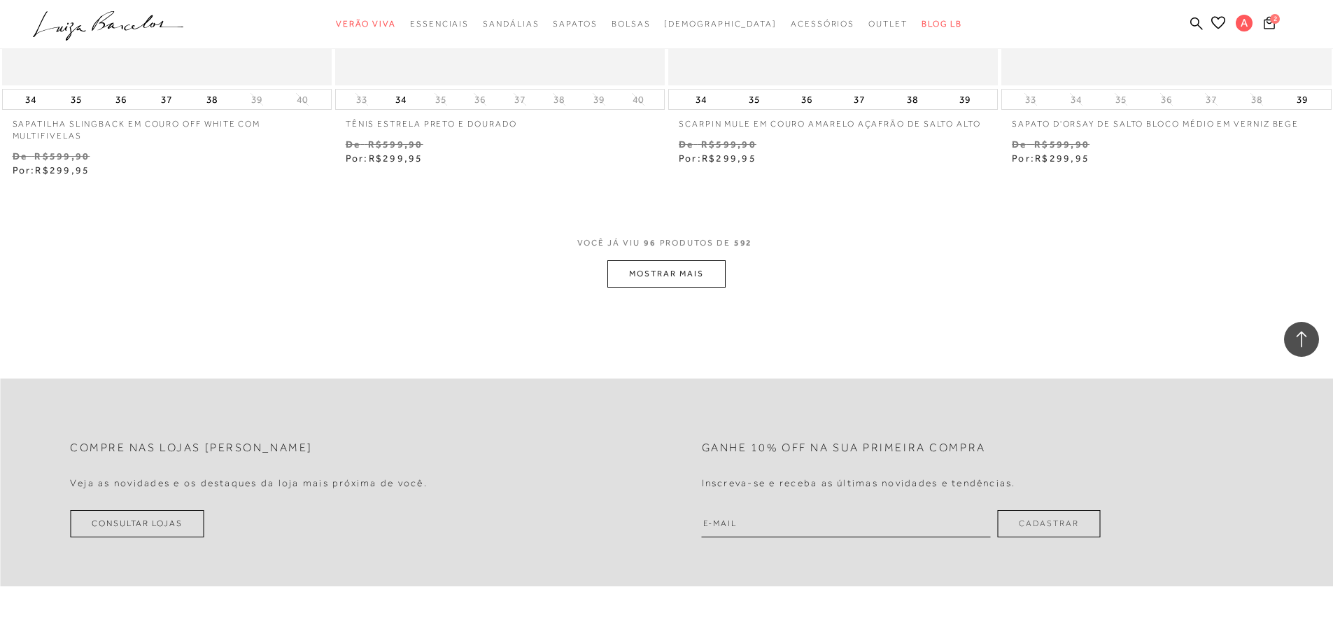
click at [663, 267] on button "MOSTRAR MAIS" at bounding box center [666, 273] width 118 height 27
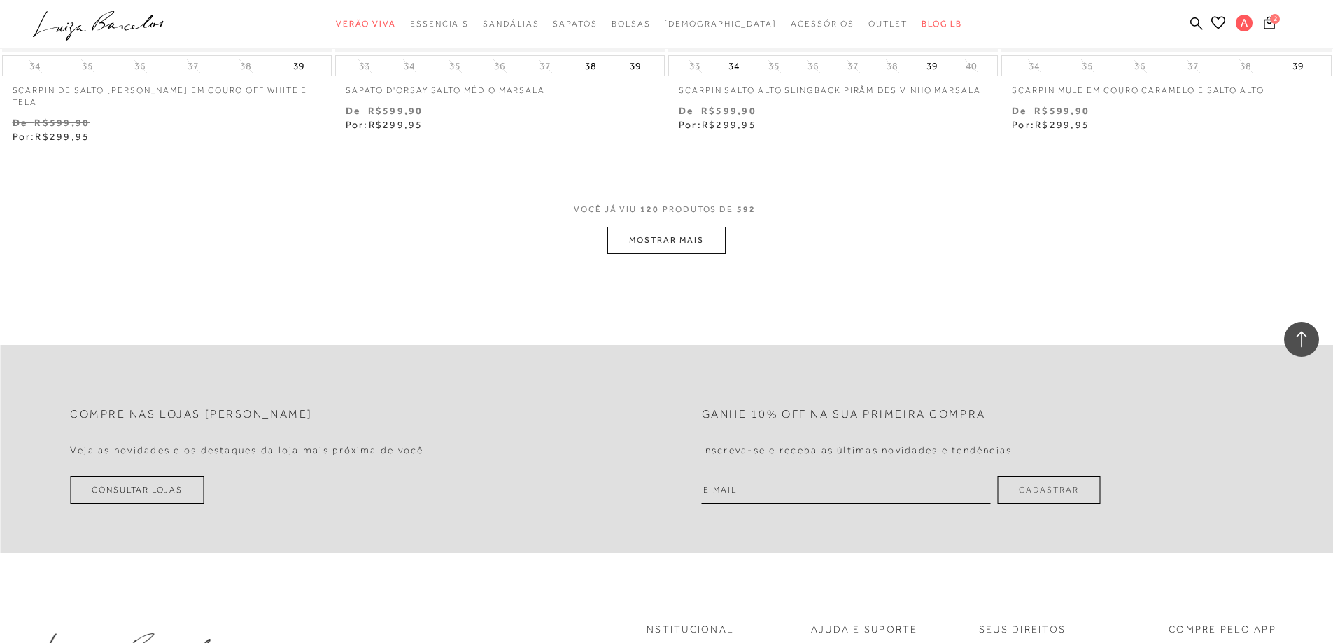
scroll to position [17844, 0]
click at [644, 224] on button "MOSTRAR MAIS" at bounding box center [666, 237] width 118 height 27
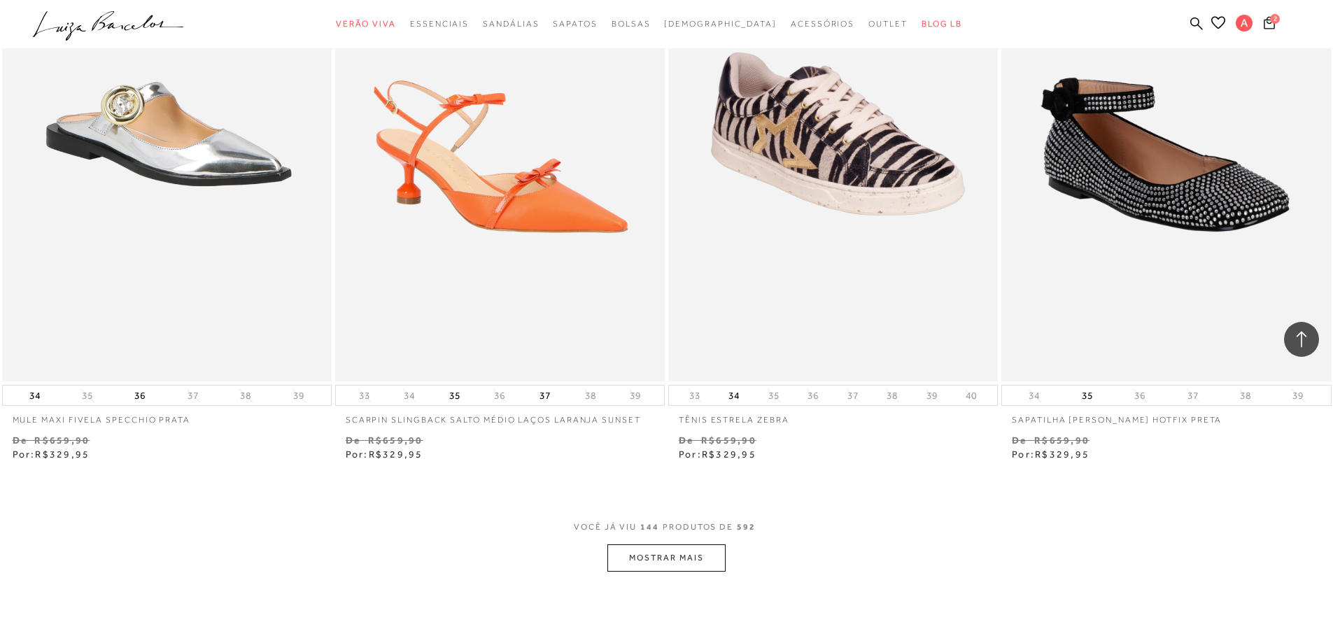
scroll to position [21272, 0]
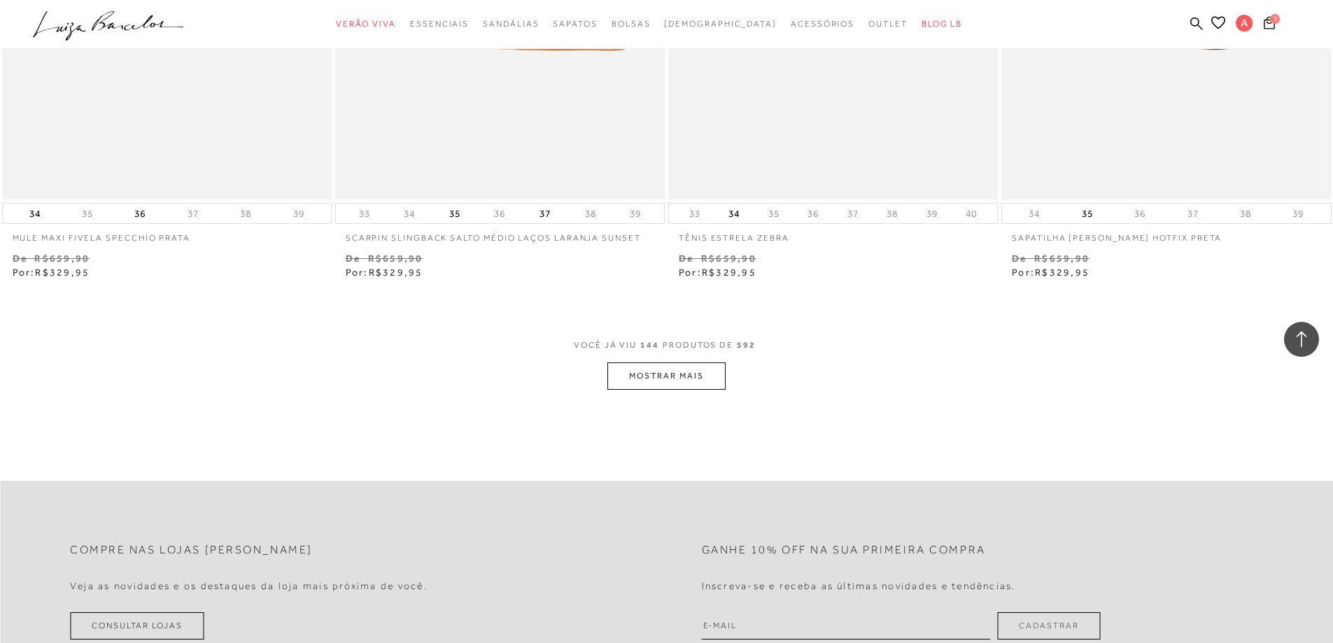
click at [721, 367] on button "MOSTRAR MAIS" at bounding box center [666, 375] width 118 height 27
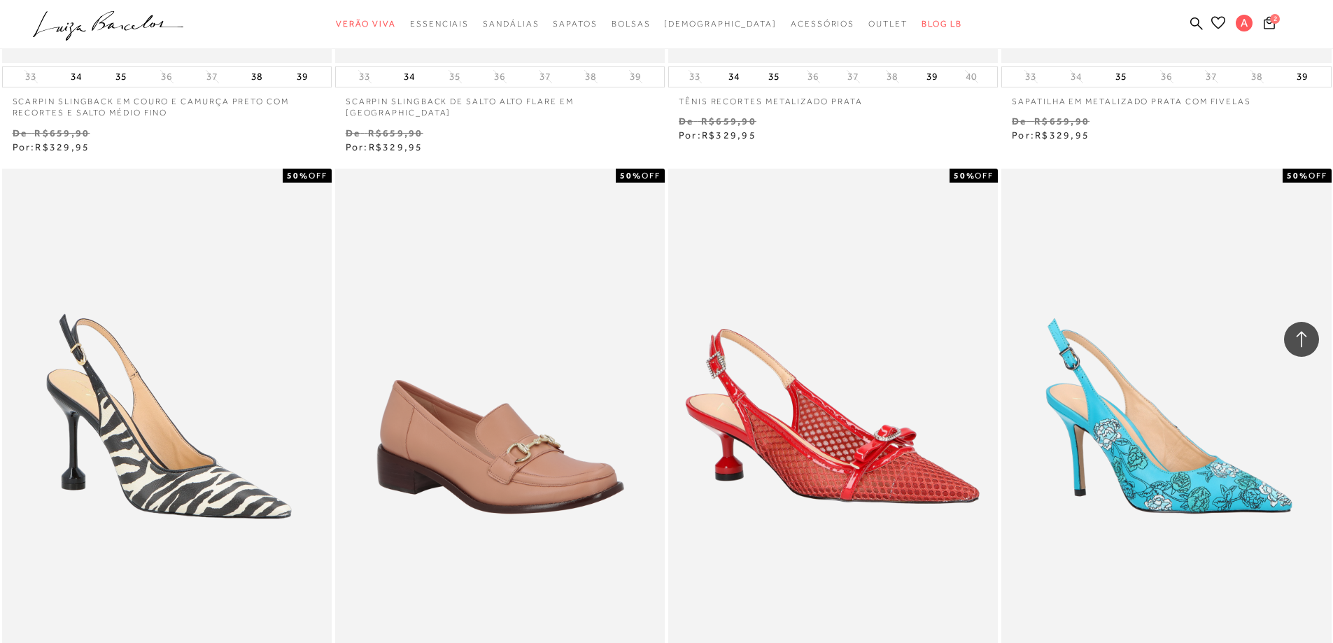
scroll to position [23162, 0]
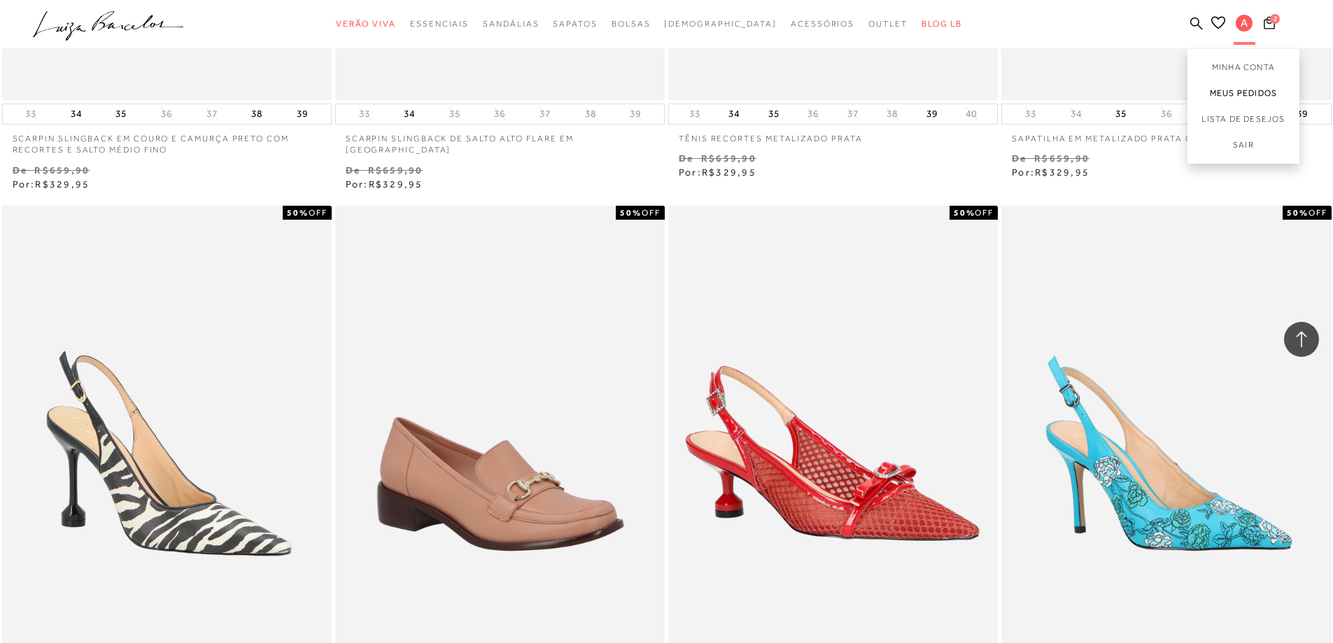
click at [1242, 91] on link "Meus Pedidos" at bounding box center [1243, 93] width 112 height 26
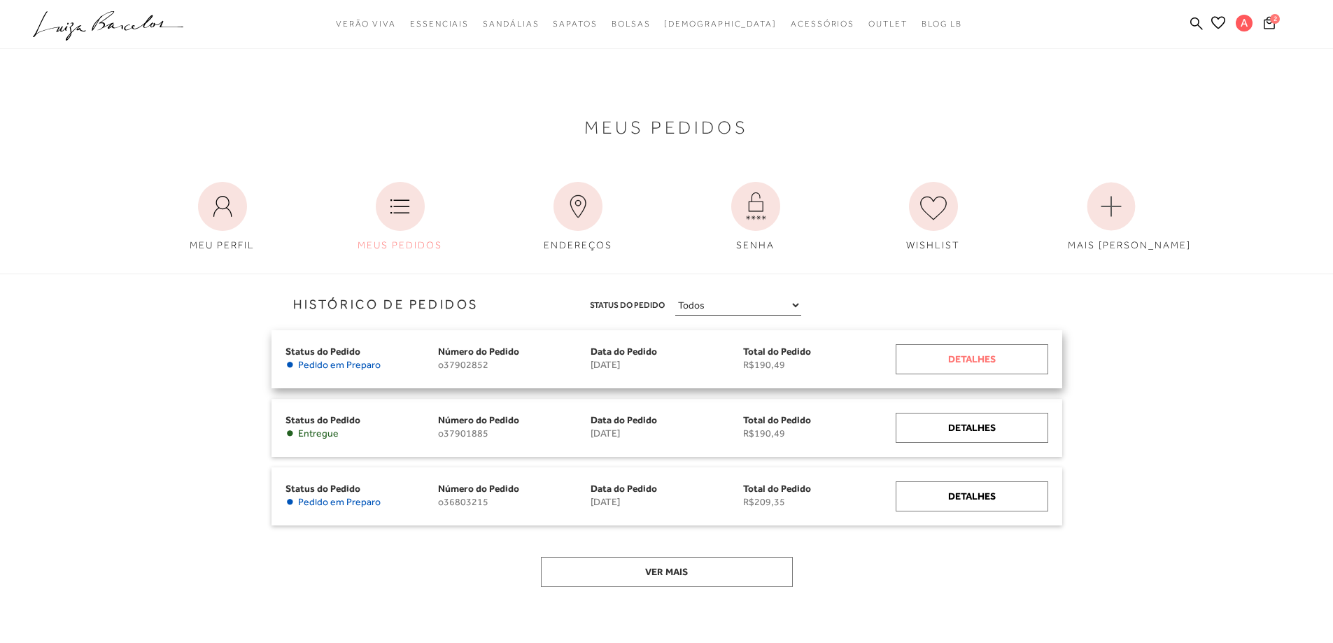
click at [952, 360] on div "Detalhes" at bounding box center [972, 359] width 153 height 30
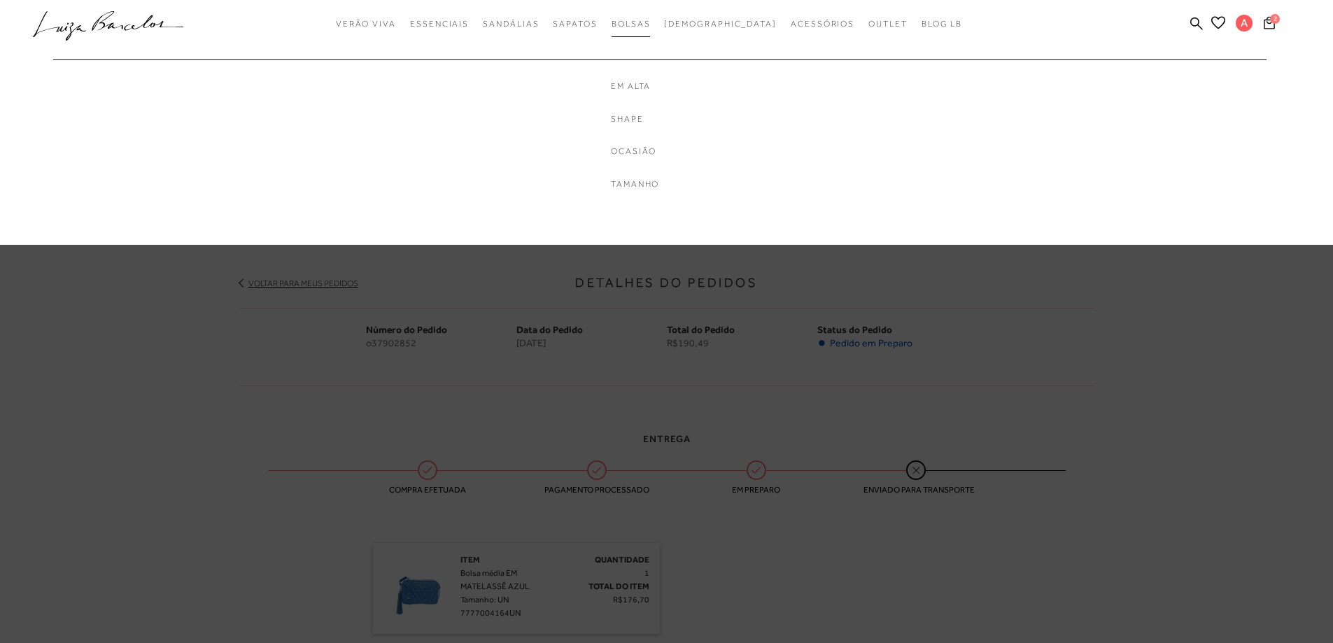
click at [651, 26] on span "Bolsas" at bounding box center [631, 24] width 39 height 10
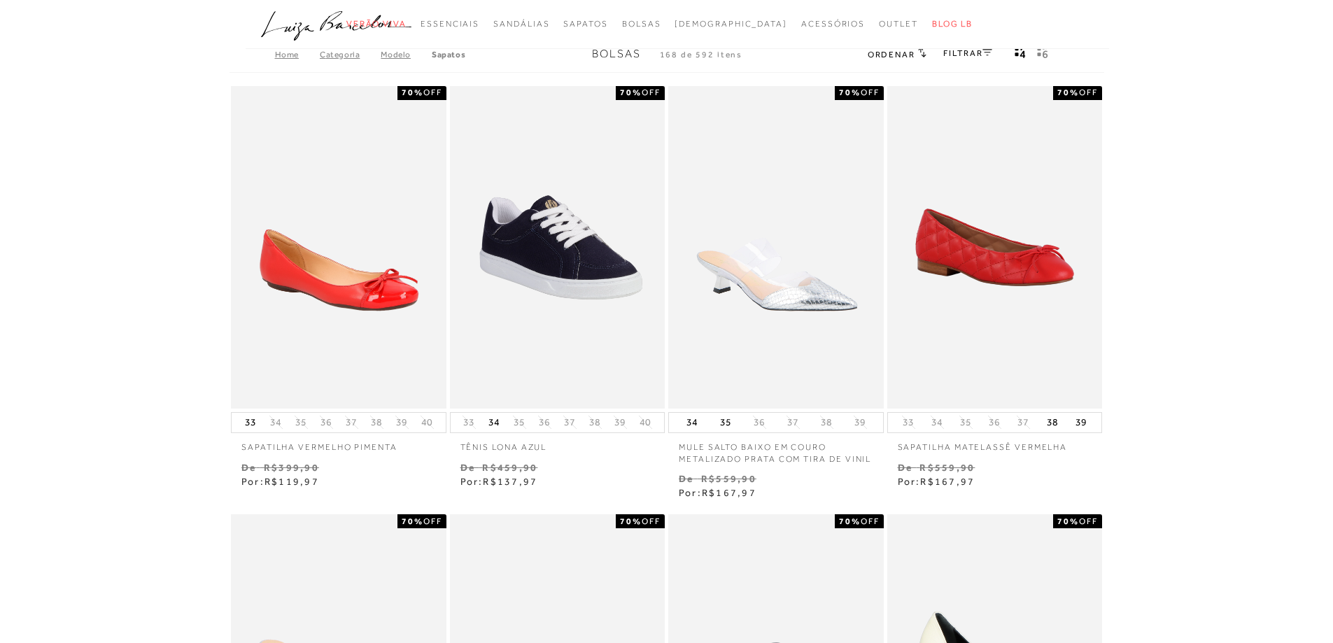
click at [1192, 190] on body "Página da coleção de Bolsas está carregada categoryHeader .a{fill-rule:evenodd;…" at bounding box center [666, 321] width 1333 height 643
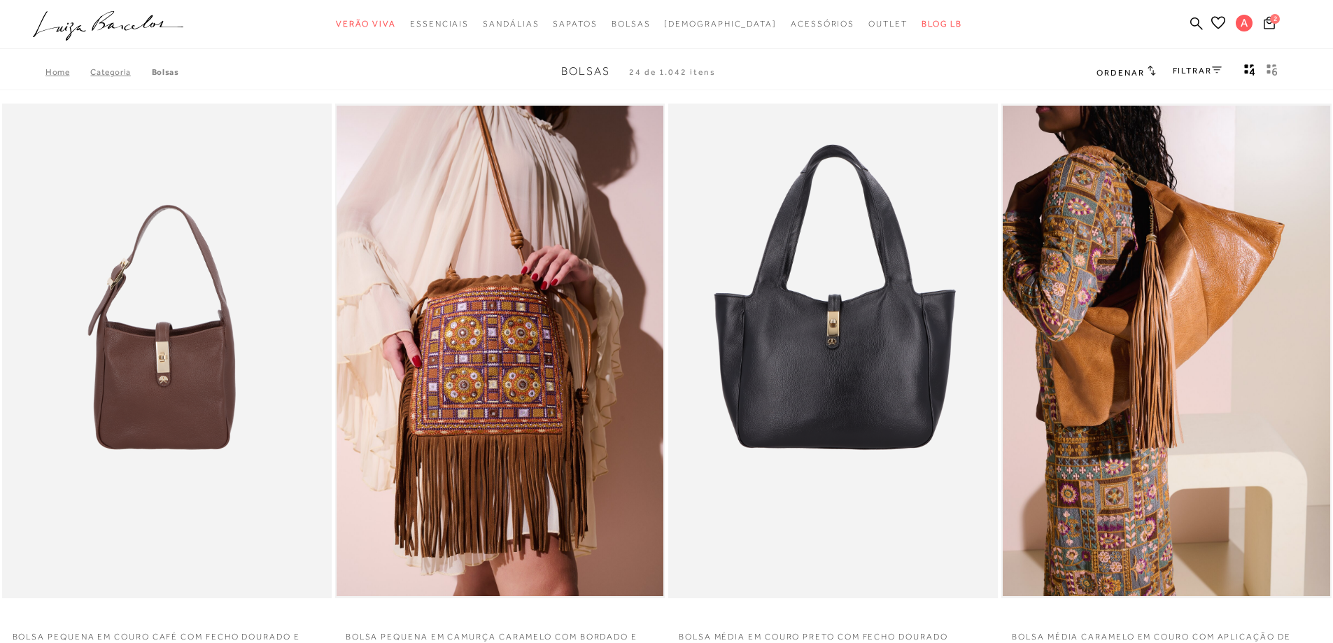
click at [0, 0] on link "Meus Pedidos" at bounding box center [0, 0] width 0 height 0
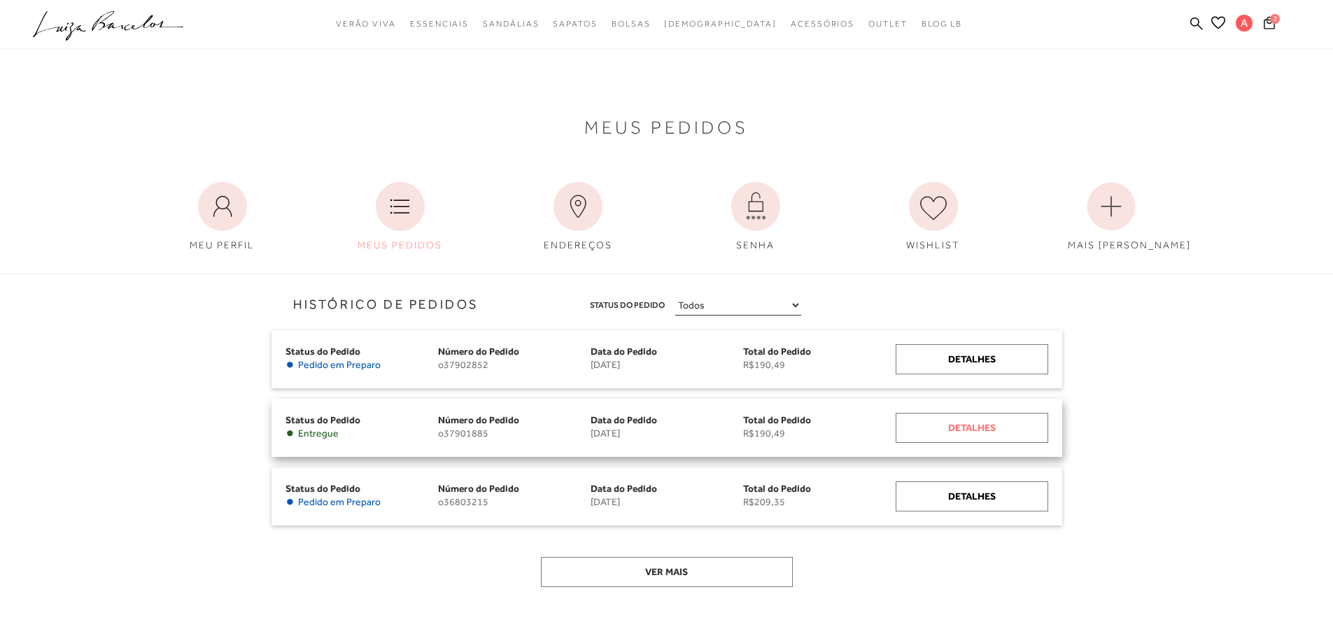
click at [975, 428] on div "Detalhes" at bounding box center [972, 428] width 153 height 30
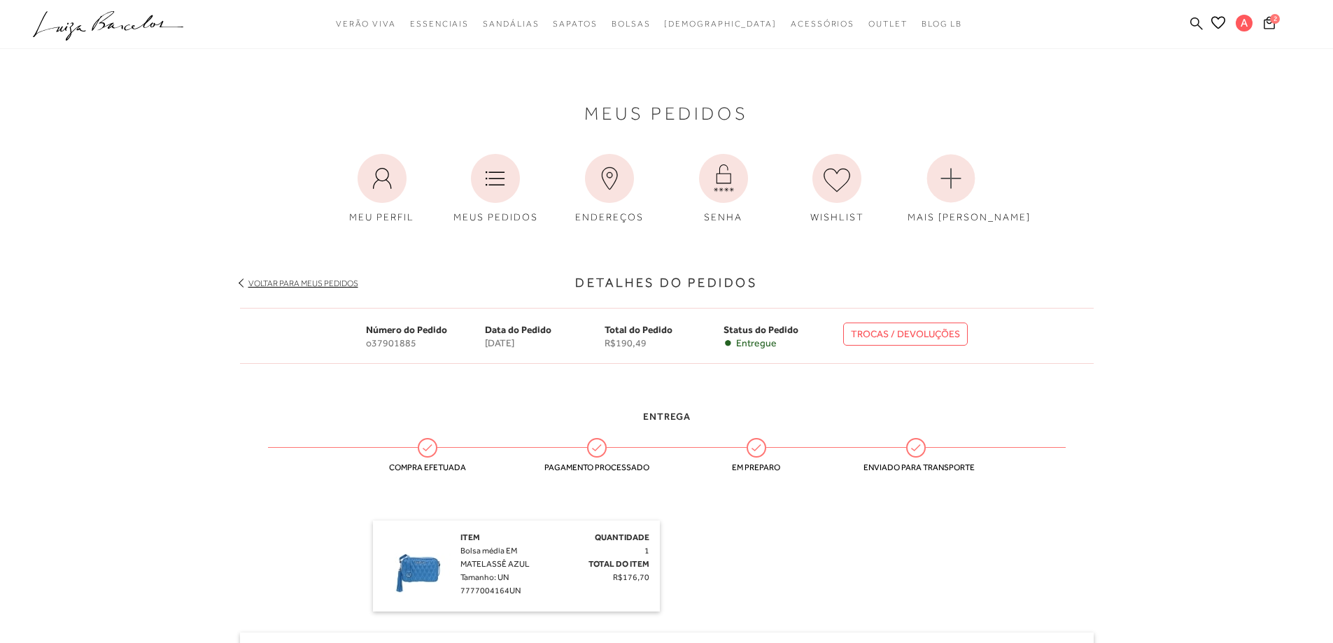
click at [1198, 29] on icon at bounding box center [1196, 23] width 13 height 13
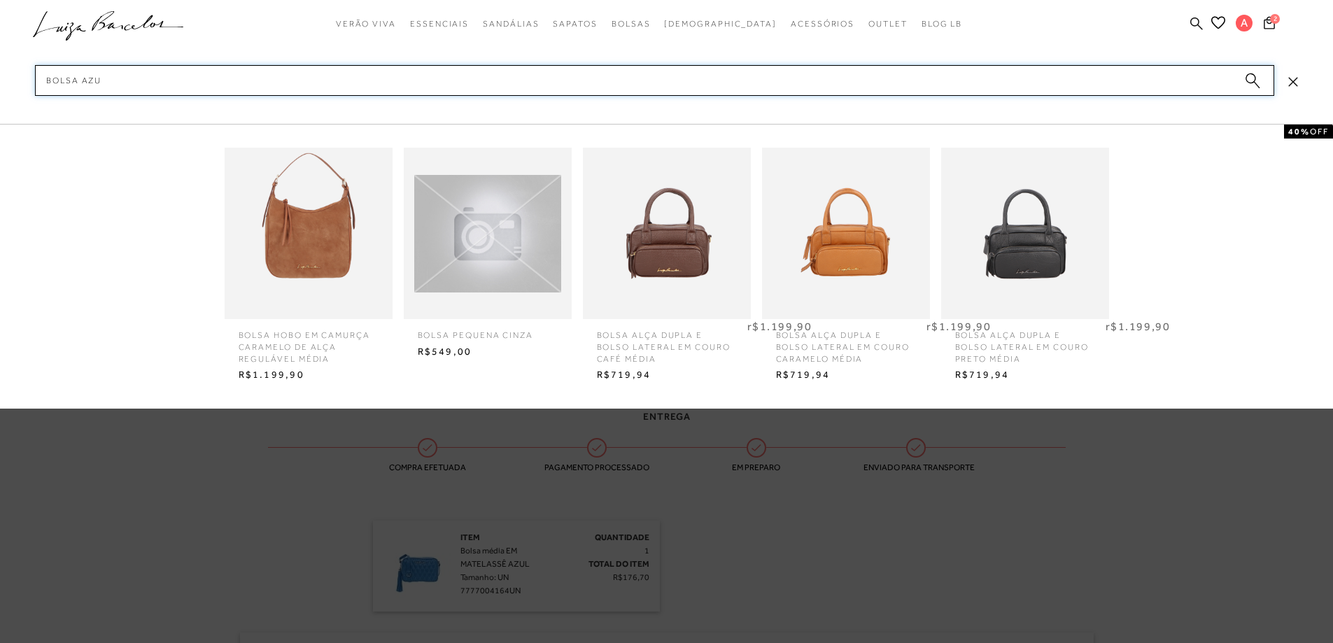
type input "bolsa azul"
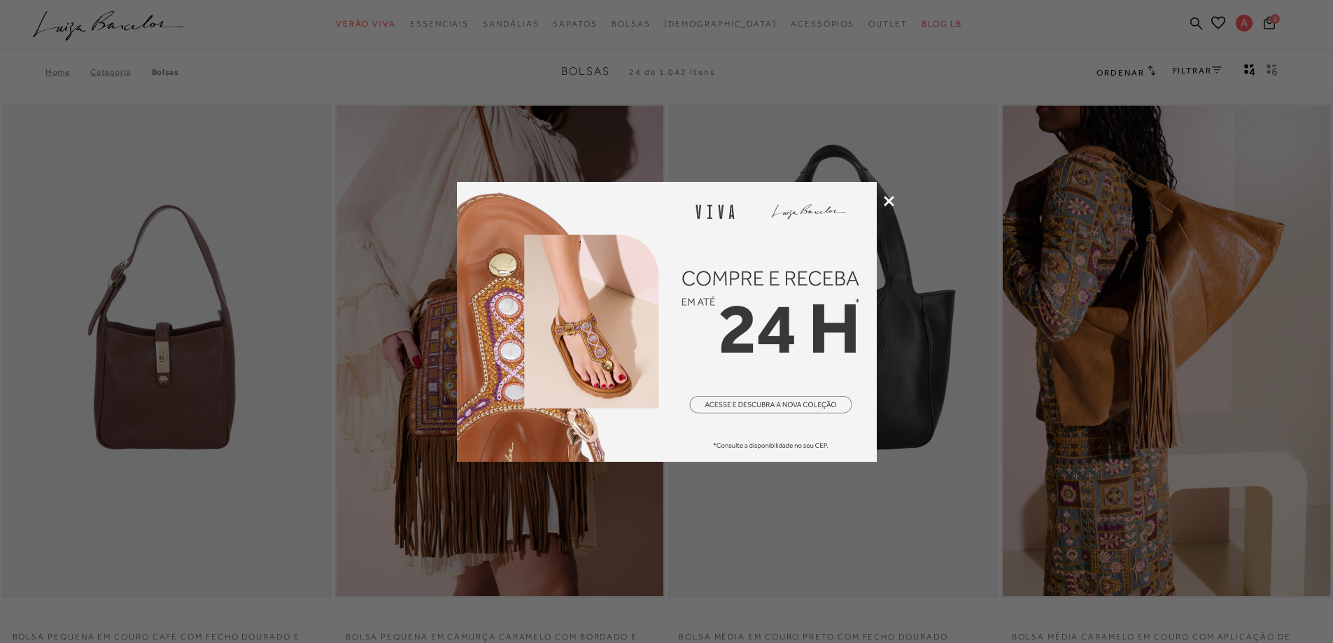
click at [889, 198] on icon at bounding box center [889, 201] width 10 height 10
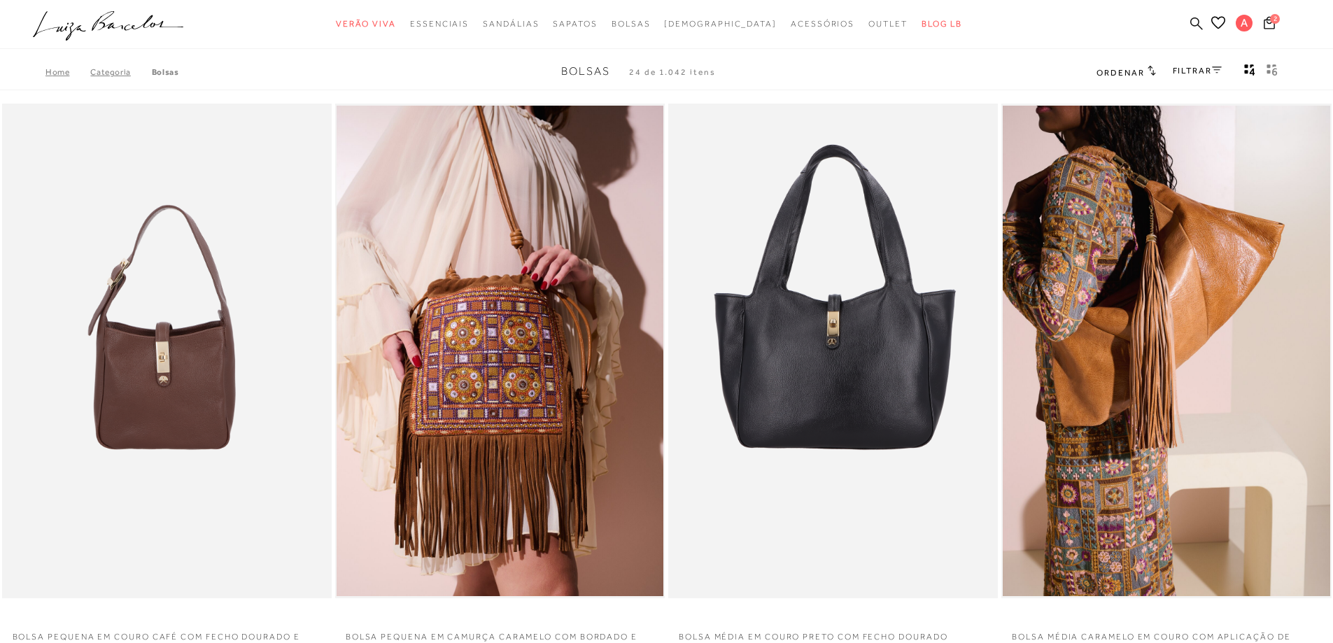
click at [1194, 22] on icon at bounding box center [1196, 23] width 13 height 13
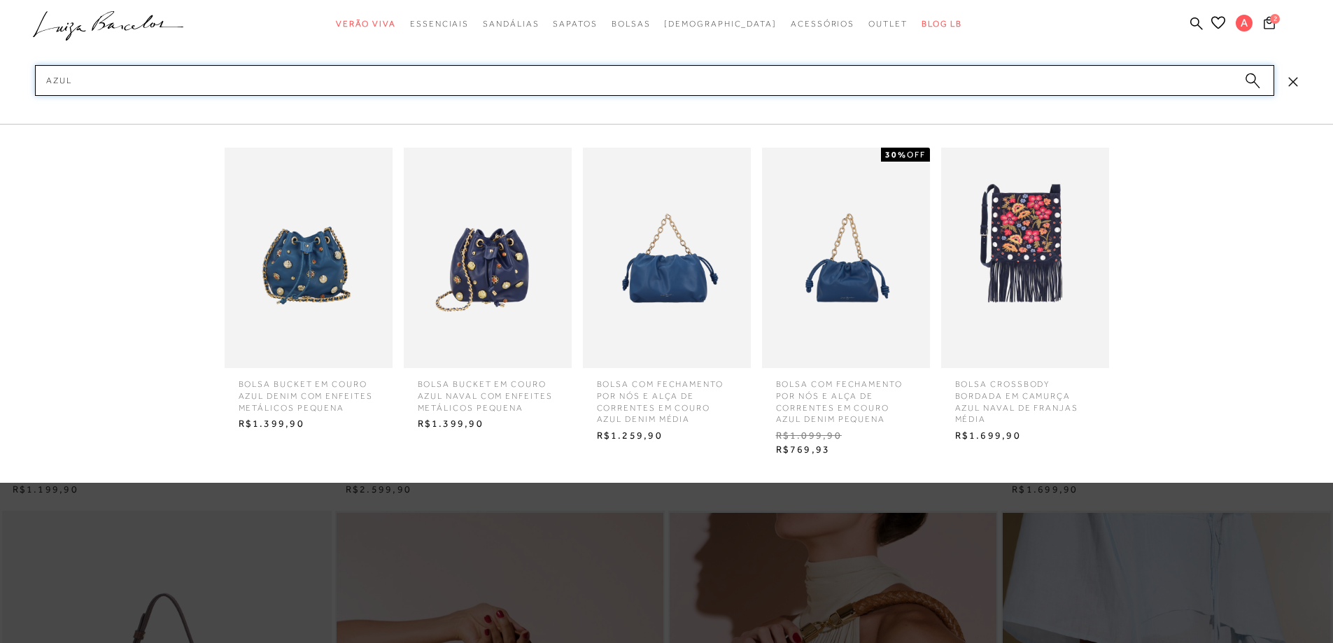
scroll to position [210, 0]
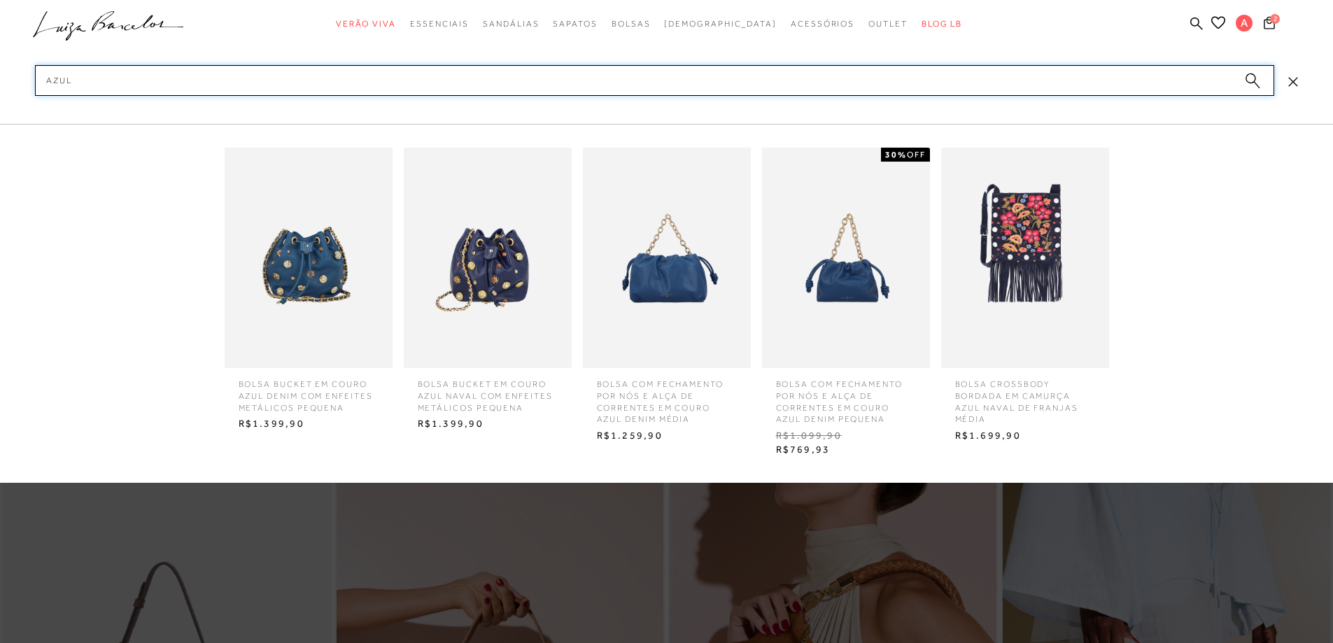
type input "azul"
click at [1246, 78] on circle "submit" at bounding box center [1251, 78] width 10 height 10
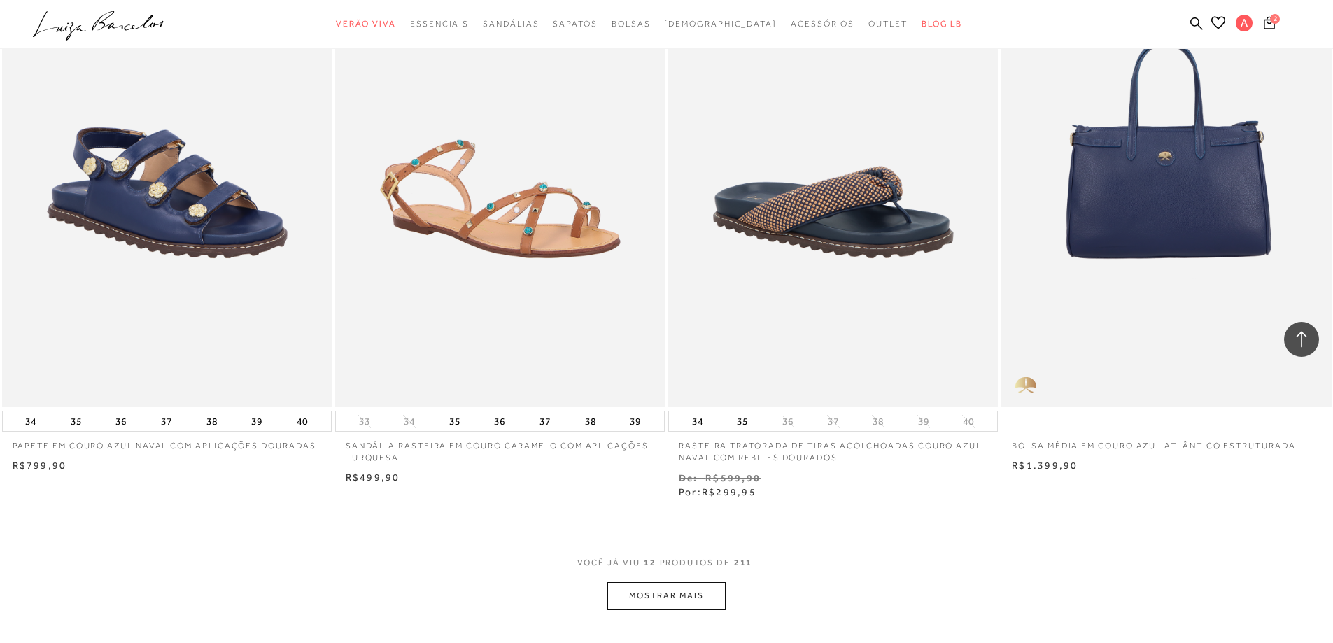
scroll to position [1407, 0]
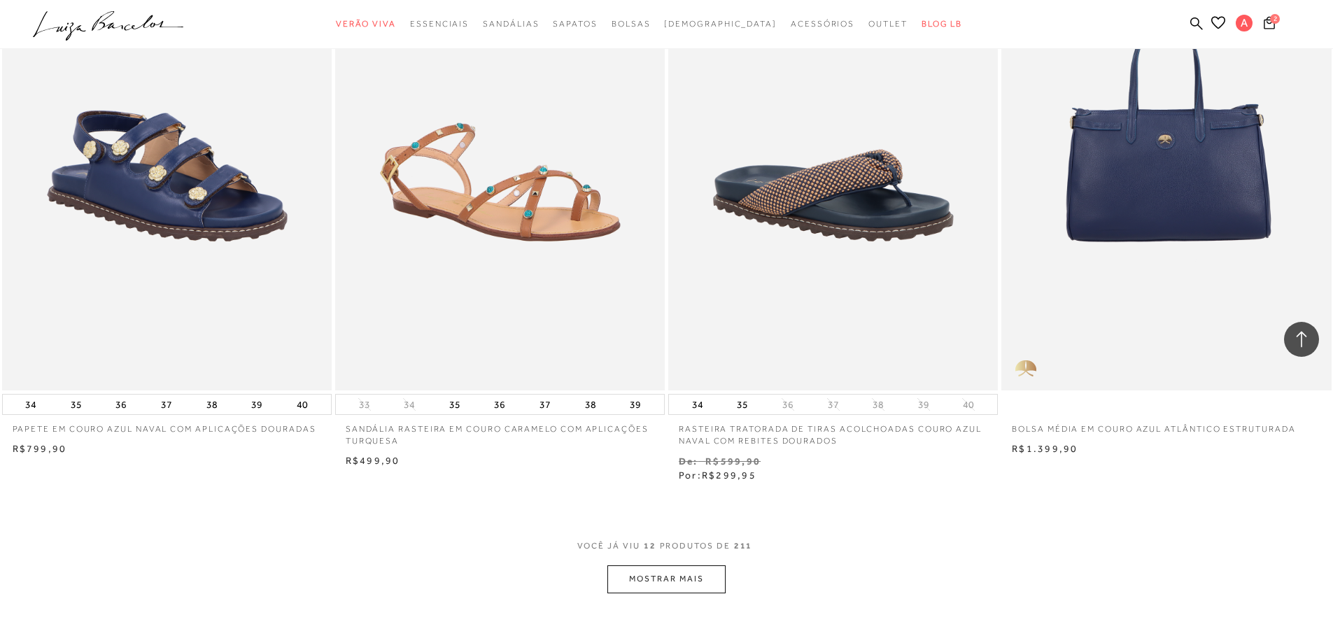
click at [683, 584] on button "MOSTRAR MAIS" at bounding box center [666, 578] width 118 height 27
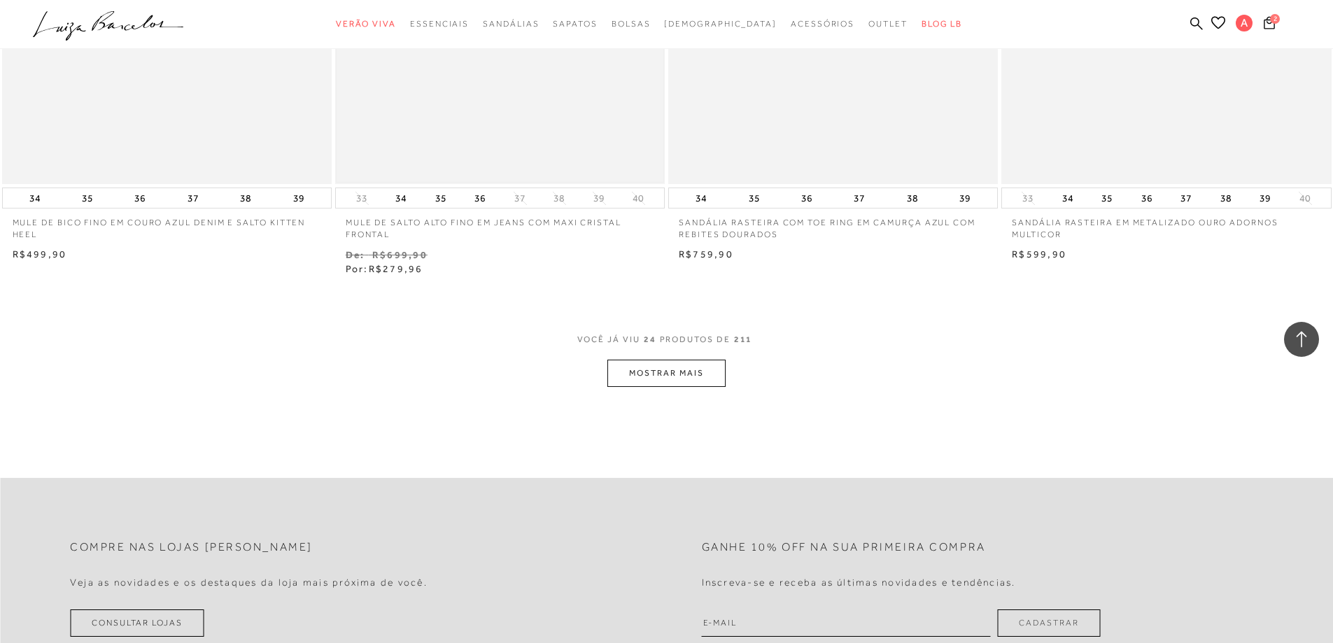
scroll to position [3576, 0]
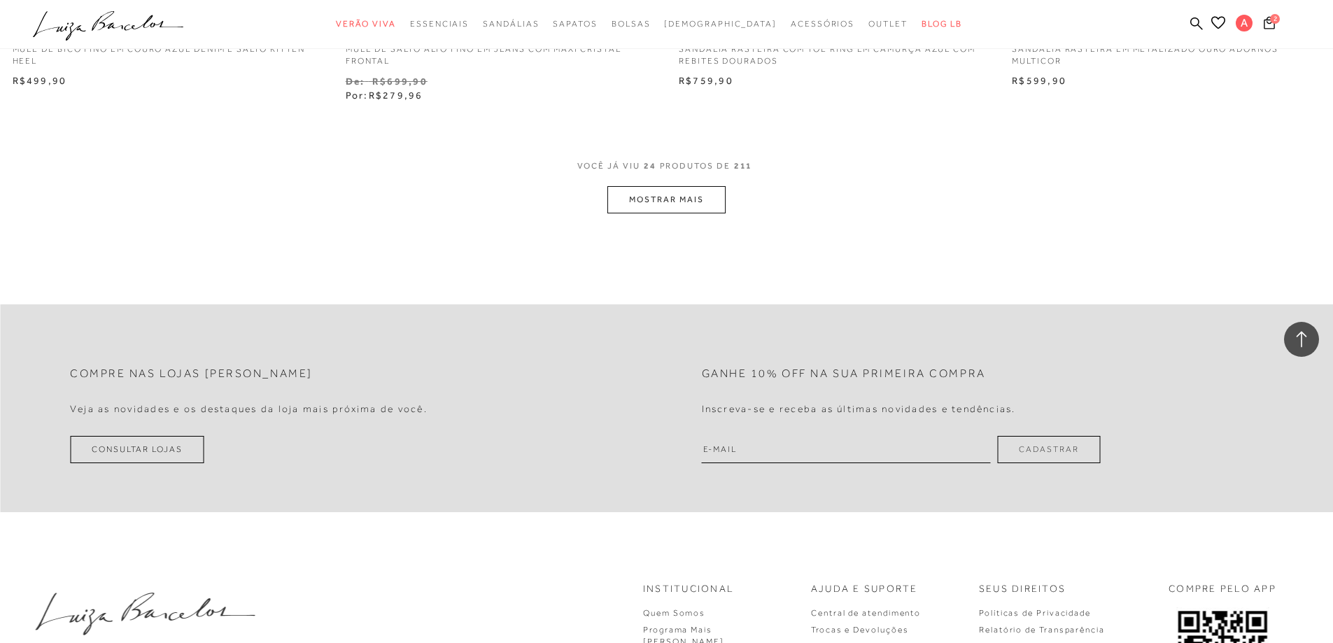
click at [710, 202] on button "MOSTRAR MAIS" at bounding box center [666, 199] width 118 height 27
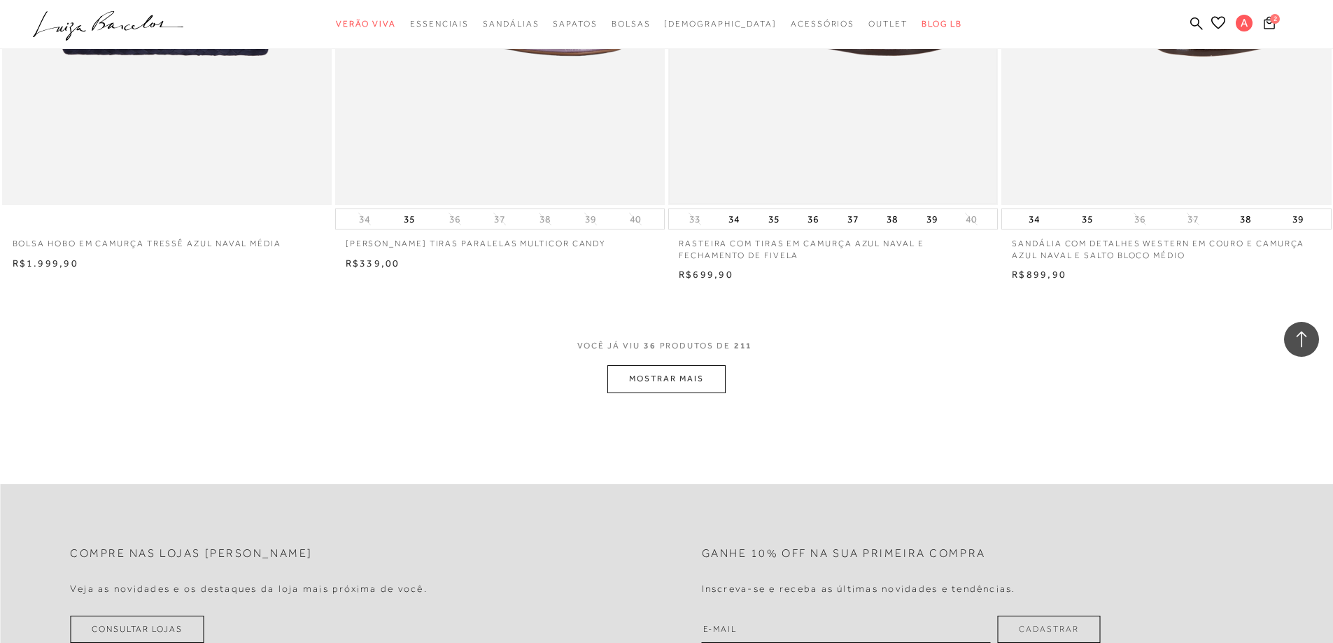
scroll to position [5256, 0]
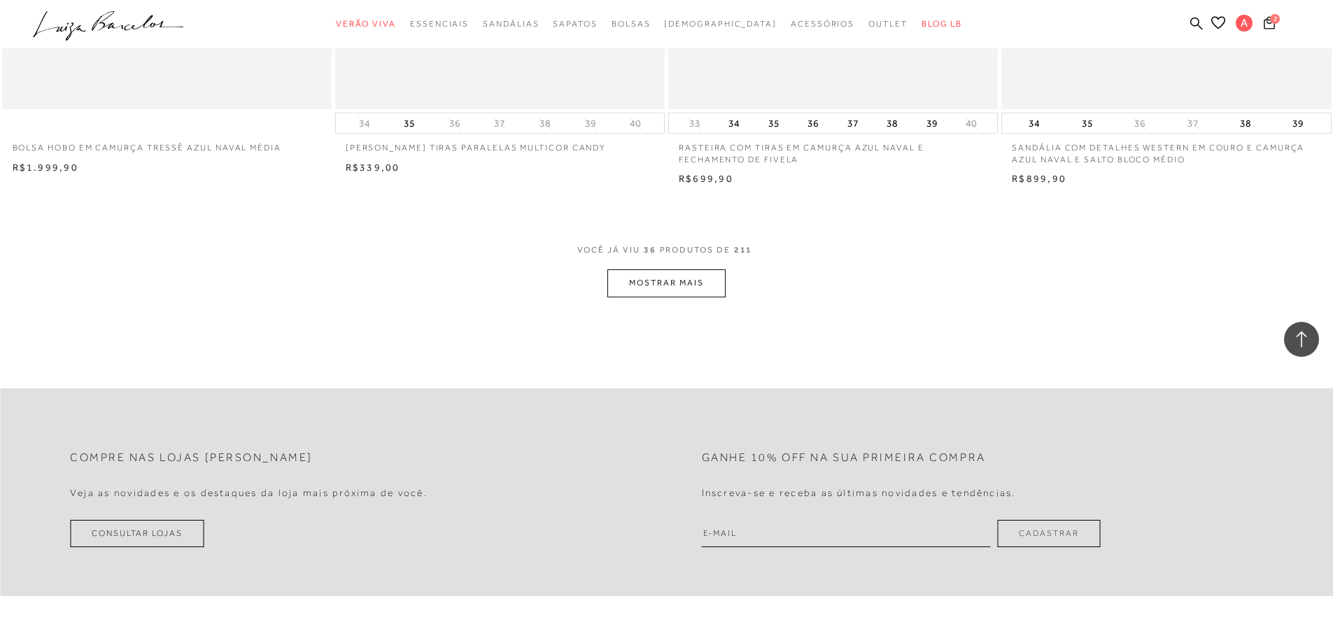
click at [649, 294] on button "MOSTRAR MAIS" at bounding box center [666, 282] width 118 height 27
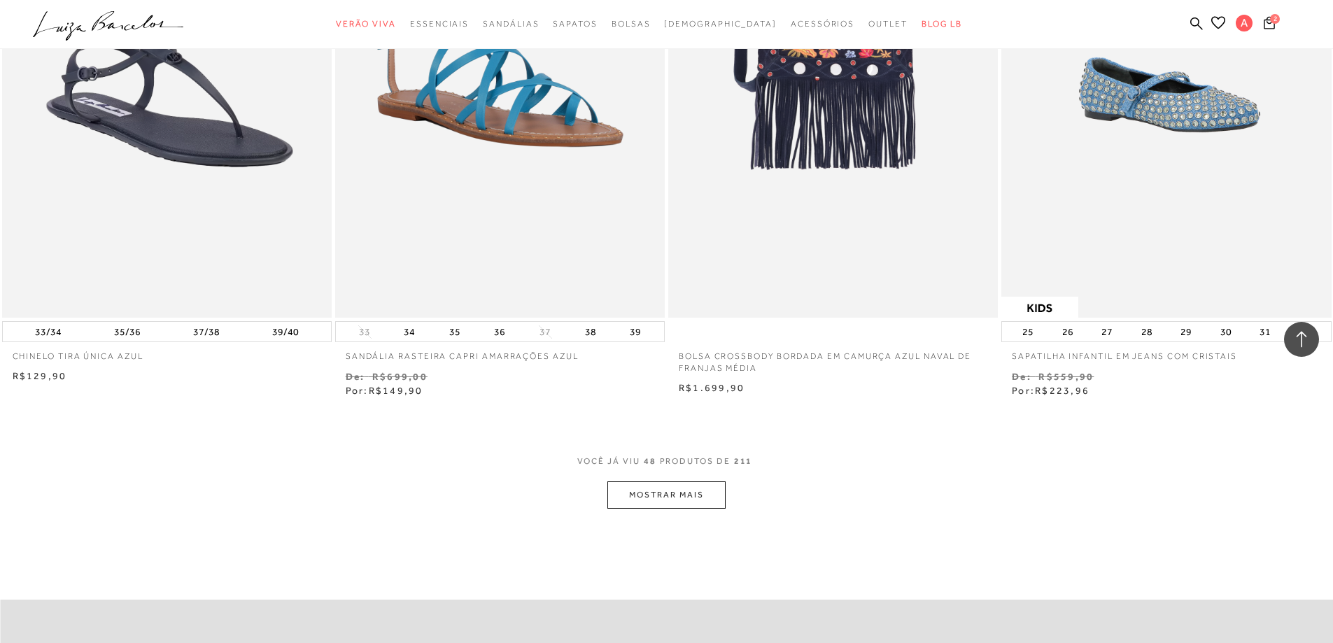
scroll to position [6865, 0]
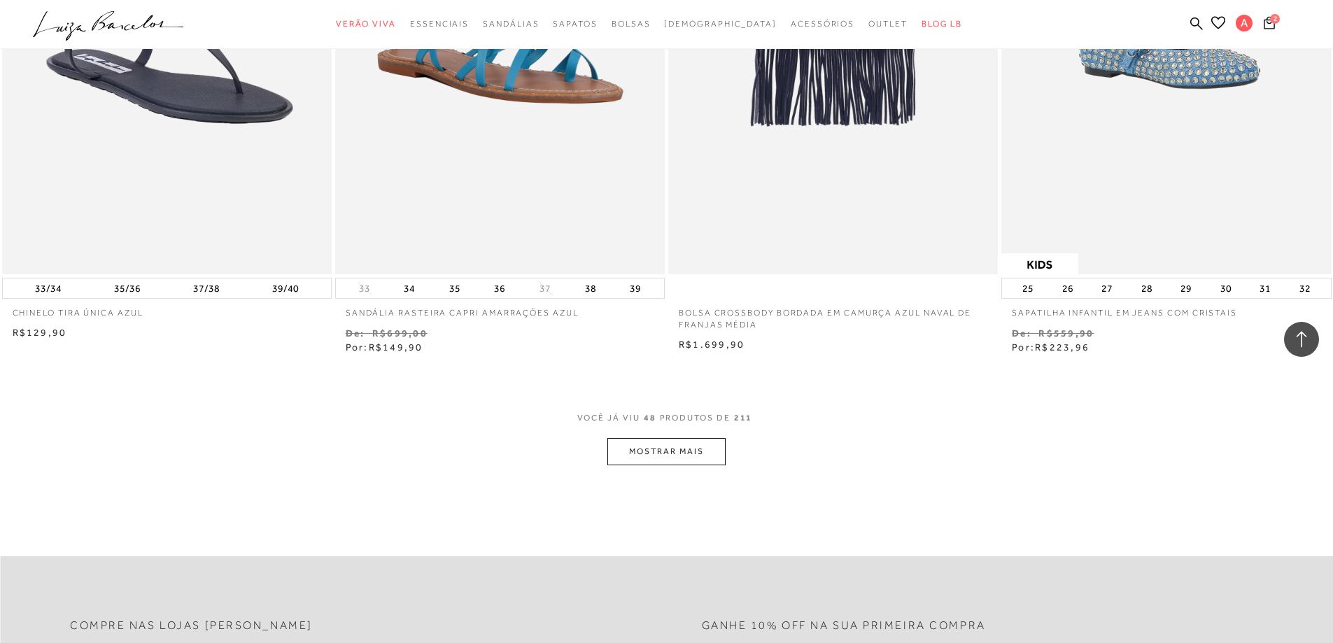
click at [679, 454] on button "MOSTRAR MAIS" at bounding box center [666, 451] width 118 height 27
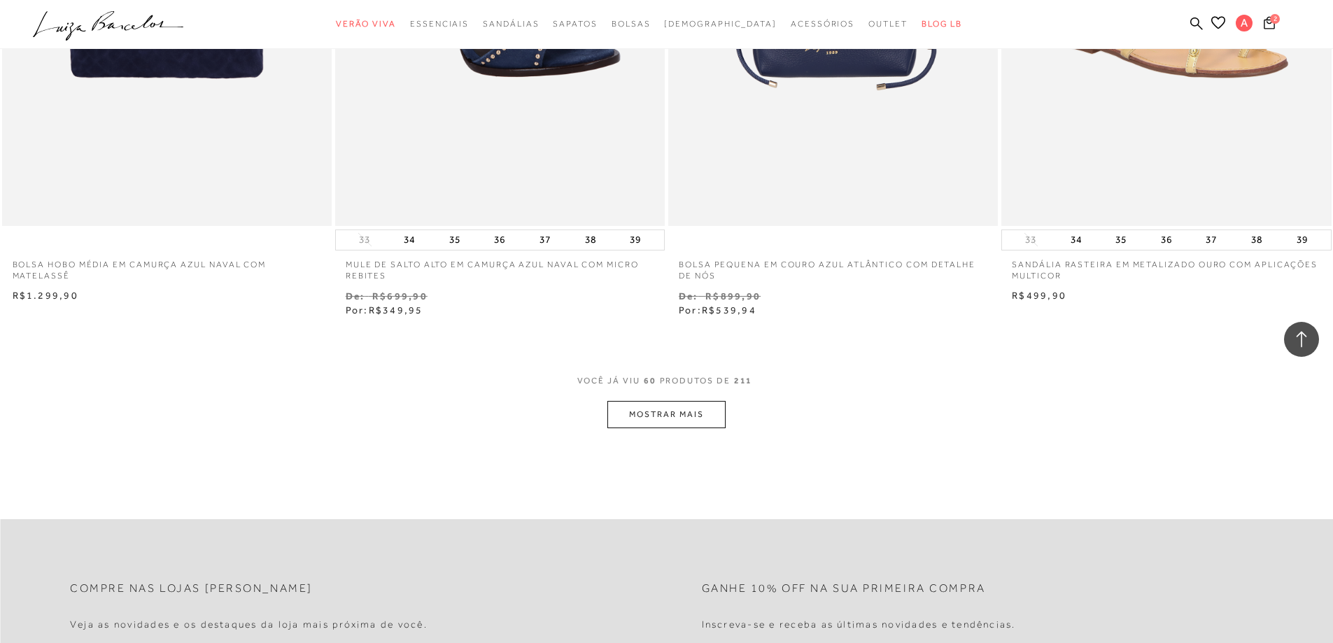
scroll to position [8755, 0]
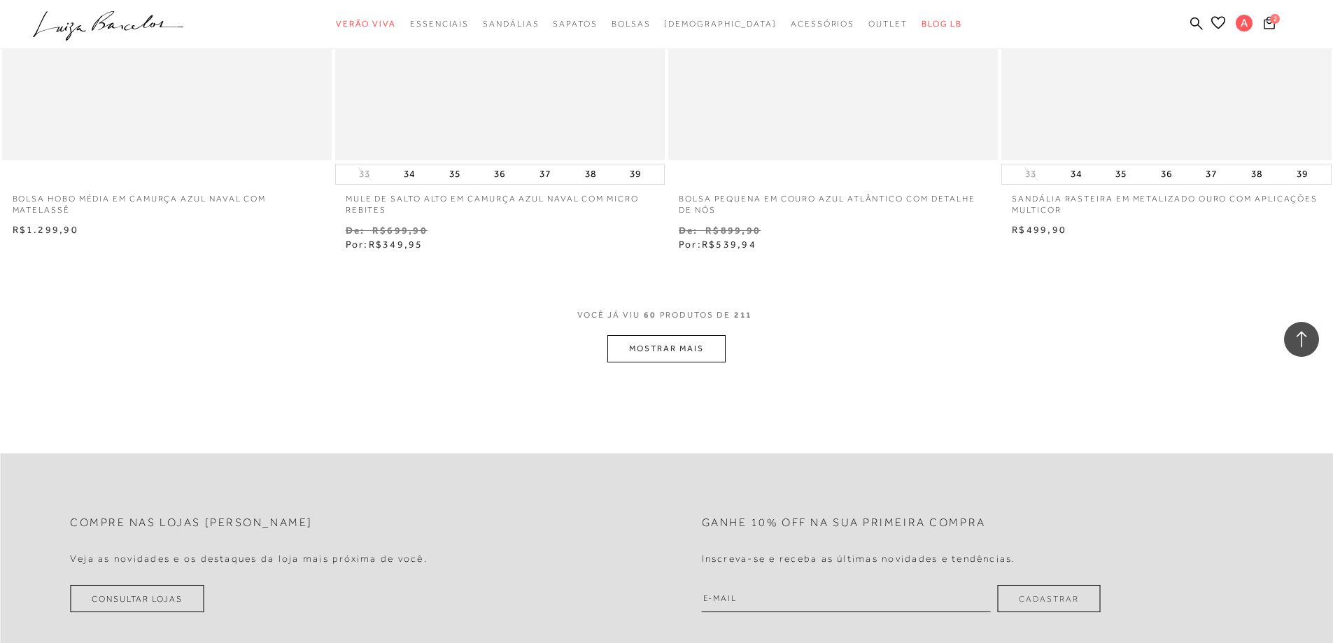
click at [716, 354] on button "MOSTRAR MAIS" at bounding box center [666, 348] width 118 height 27
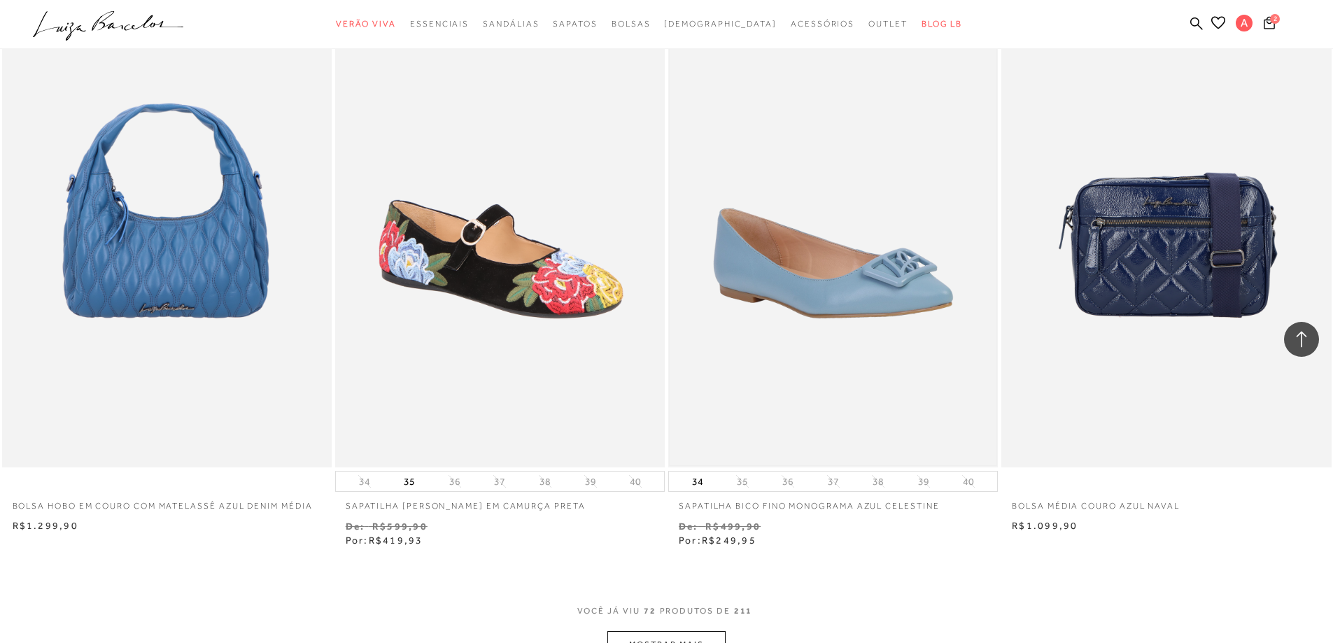
scroll to position [10294, 0]
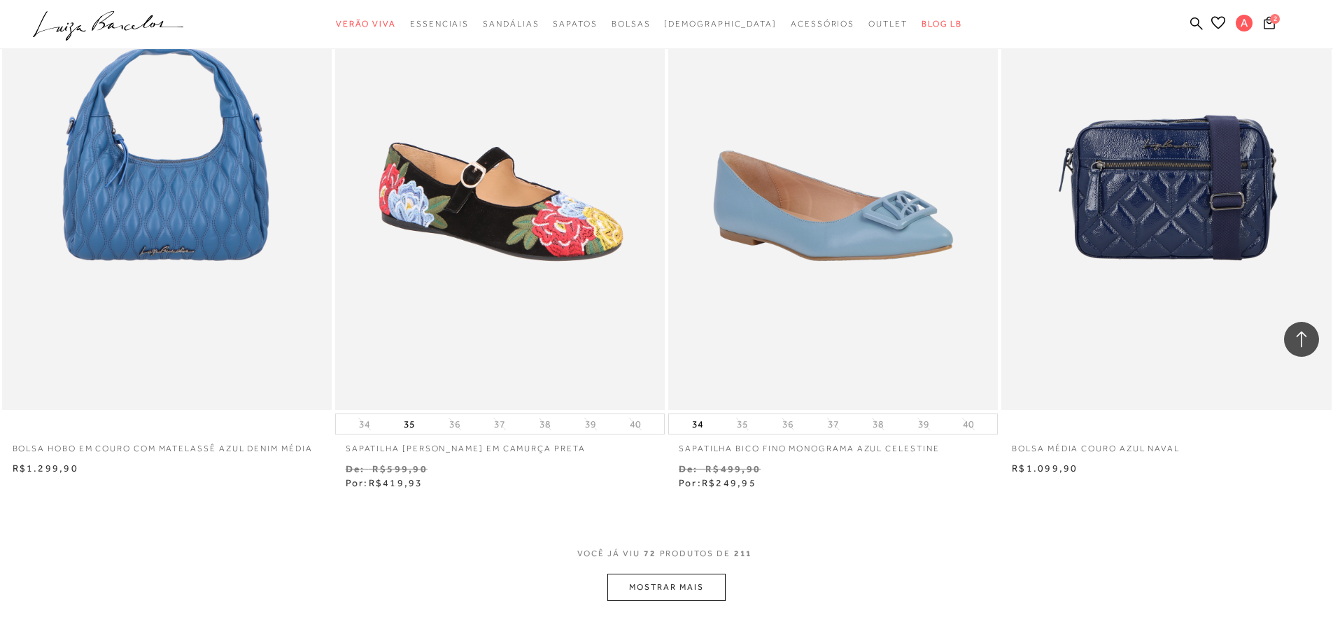
click at [700, 593] on button "MOSTRAR MAIS" at bounding box center [666, 587] width 118 height 27
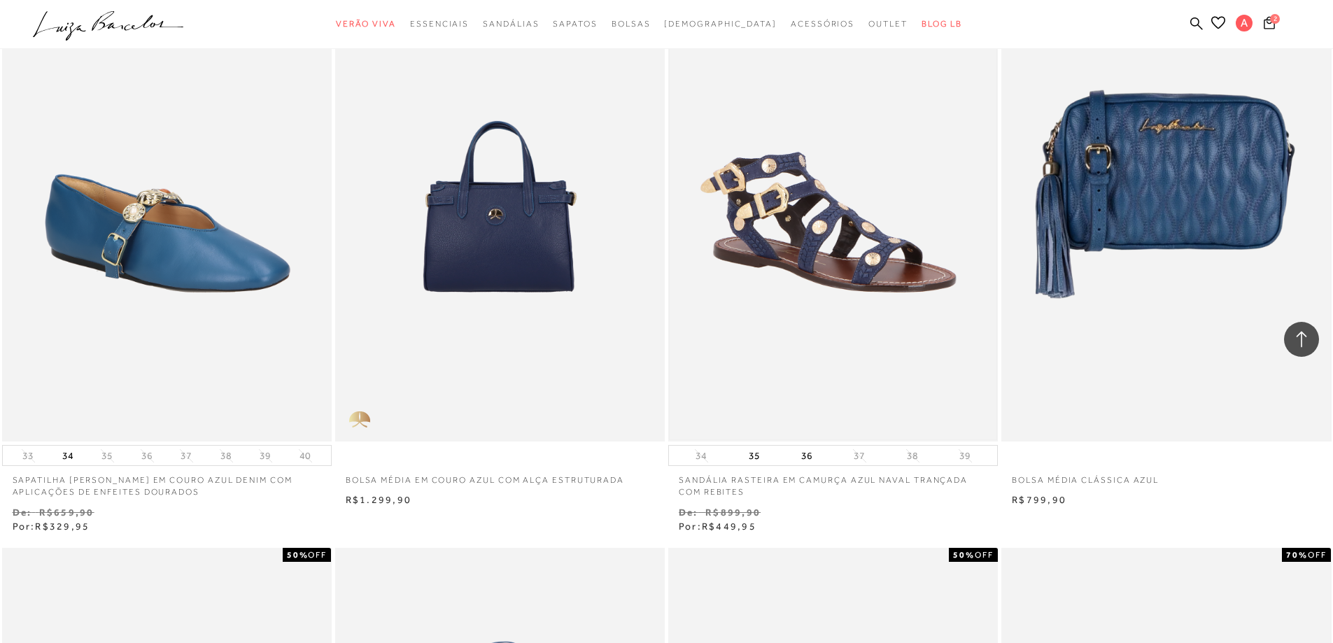
scroll to position [10854, 0]
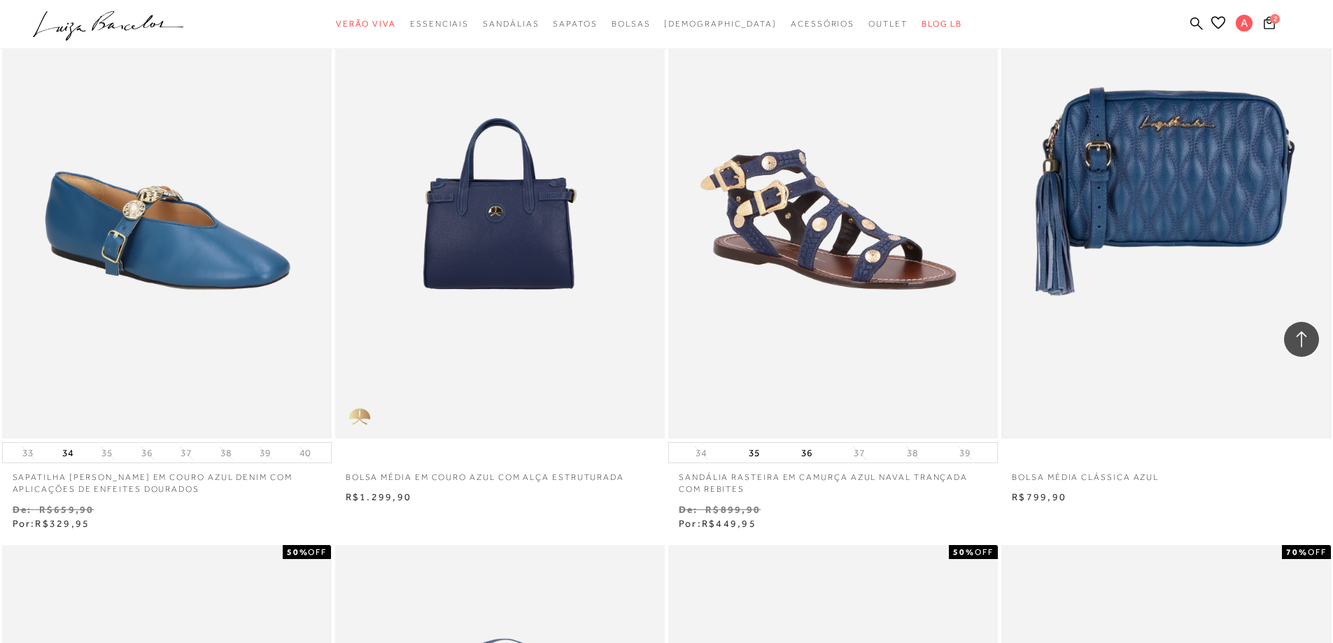
click at [1111, 183] on img at bounding box center [1166, 191] width 327 height 491
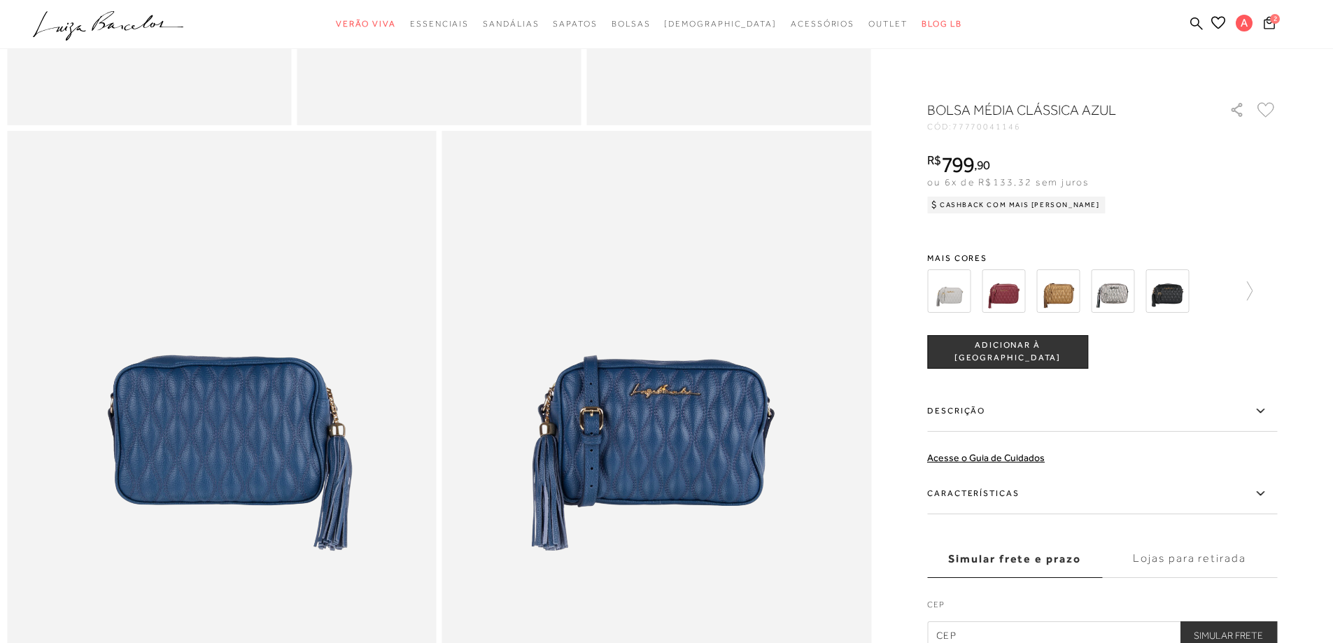
scroll to position [1050, 0]
click at [1250, 287] on icon at bounding box center [1243, 291] width 20 height 20
click at [1248, 287] on div at bounding box center [1097, 291] width 301 height 52
click at [1277, 283] on icon at bounding box center [1267, 291] width 20 height 20
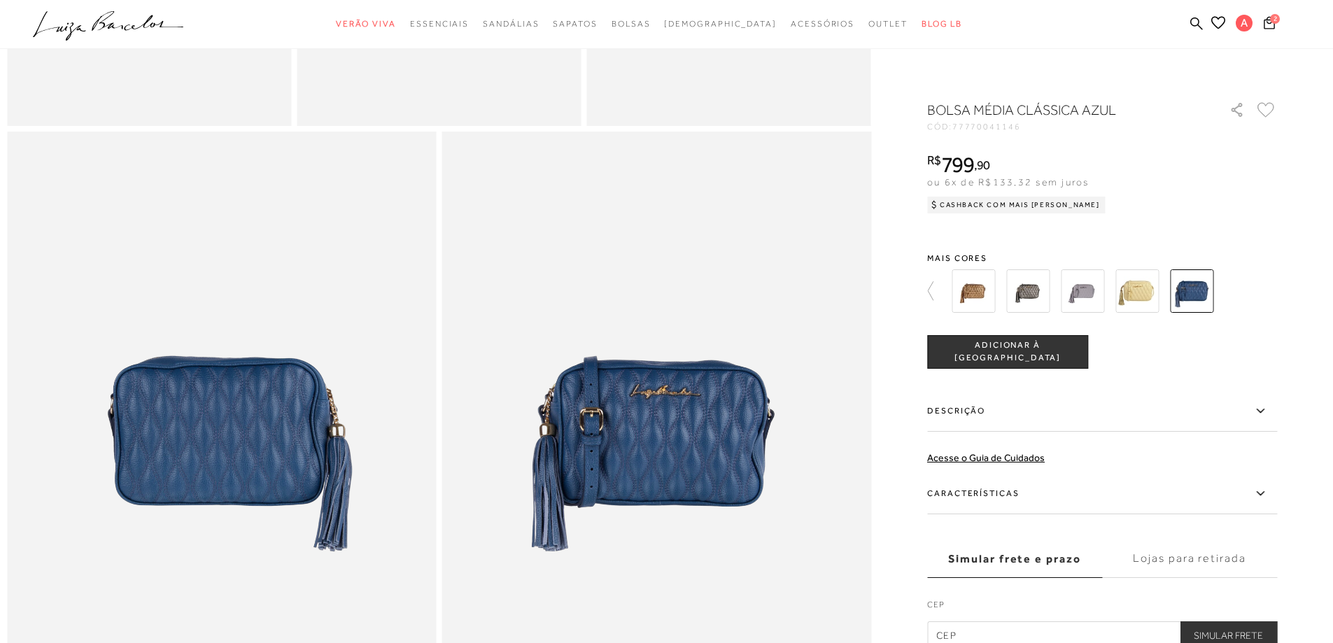
click at [1273, 283] on div at bounding box center [1109, 291] width 325 height 52
click at [1239, 101] on link "Meus Pedidos" at bounding box center [1243, 93] width 112 height 26
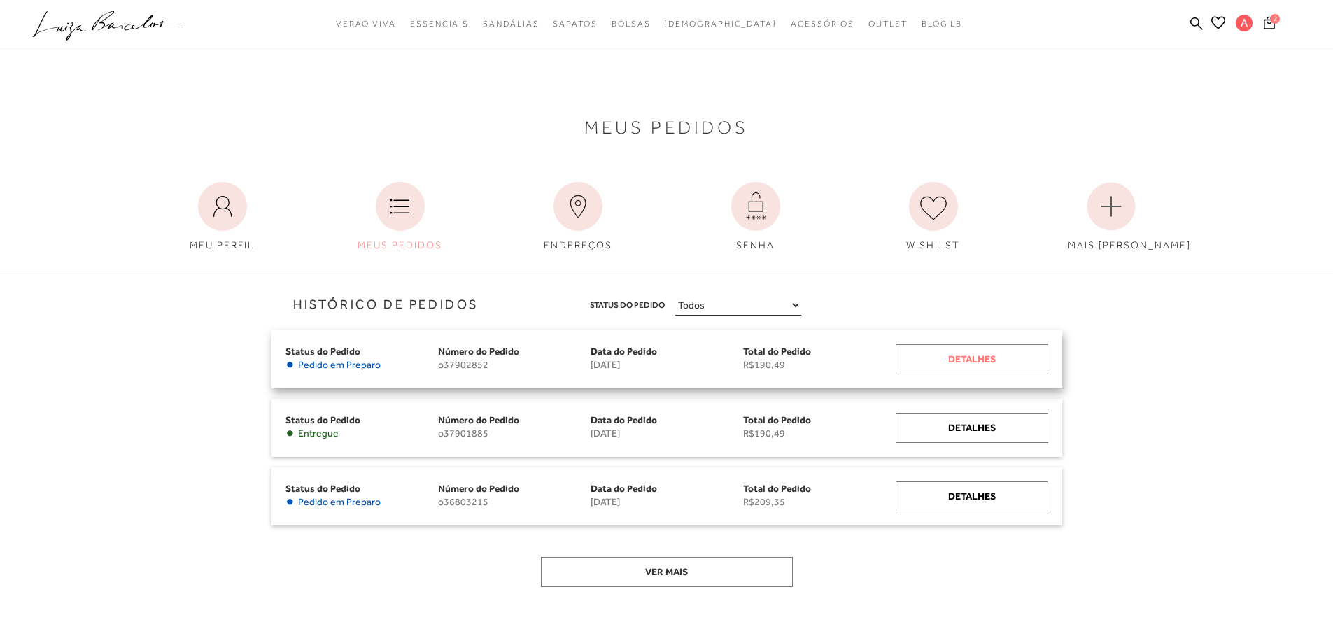
click at [925, 358] on div "Detalhes" at bounding box center [972, 359] width 153 height 30
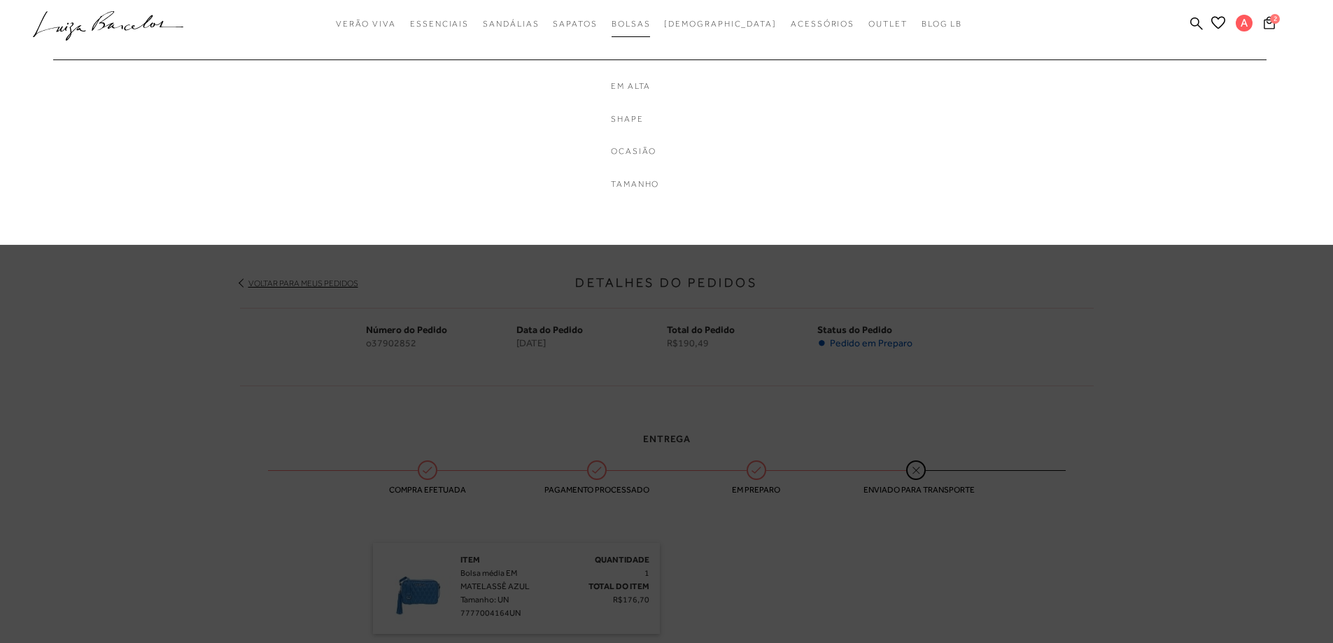
click at [651, 31] on link "Bolsas" at bounding box center [631, 24] width 39 height 26
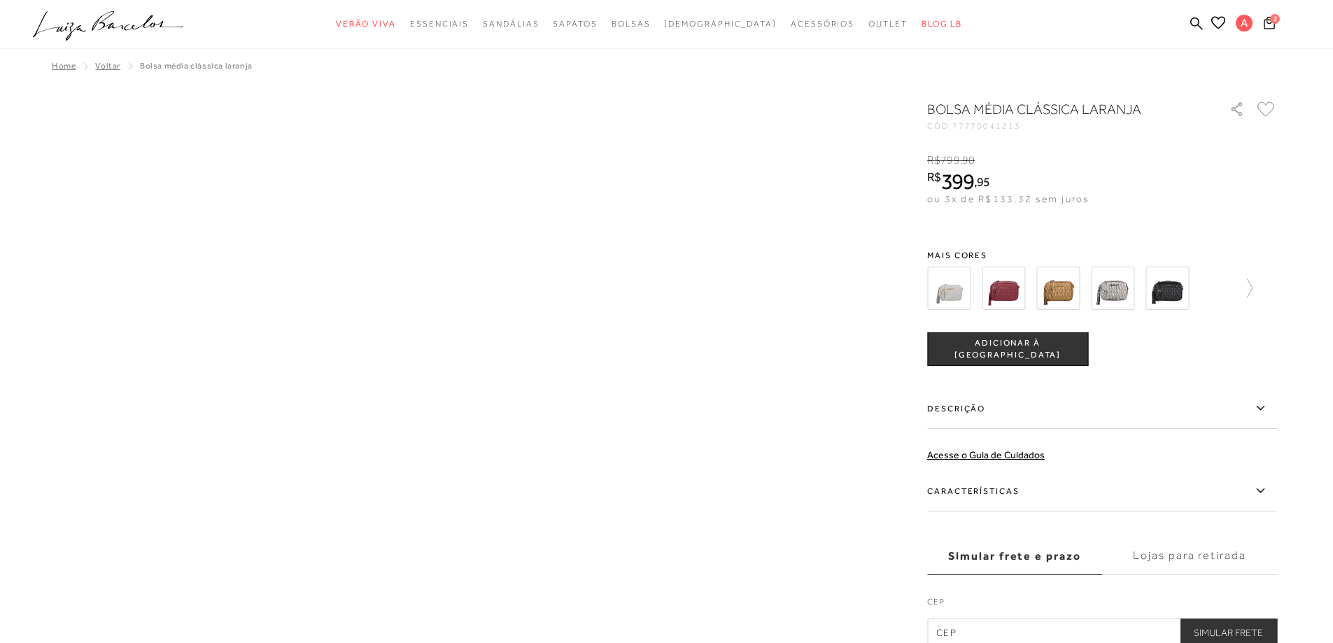
click at [969, 353] on span "ADICIONAR À [GEOGRAPHIC_DATA]" at bounding box center [1008, 349] width 160 height 24
click at [1272, 22] on span "3" at bounding box center [1275, 19] width 10 height 10
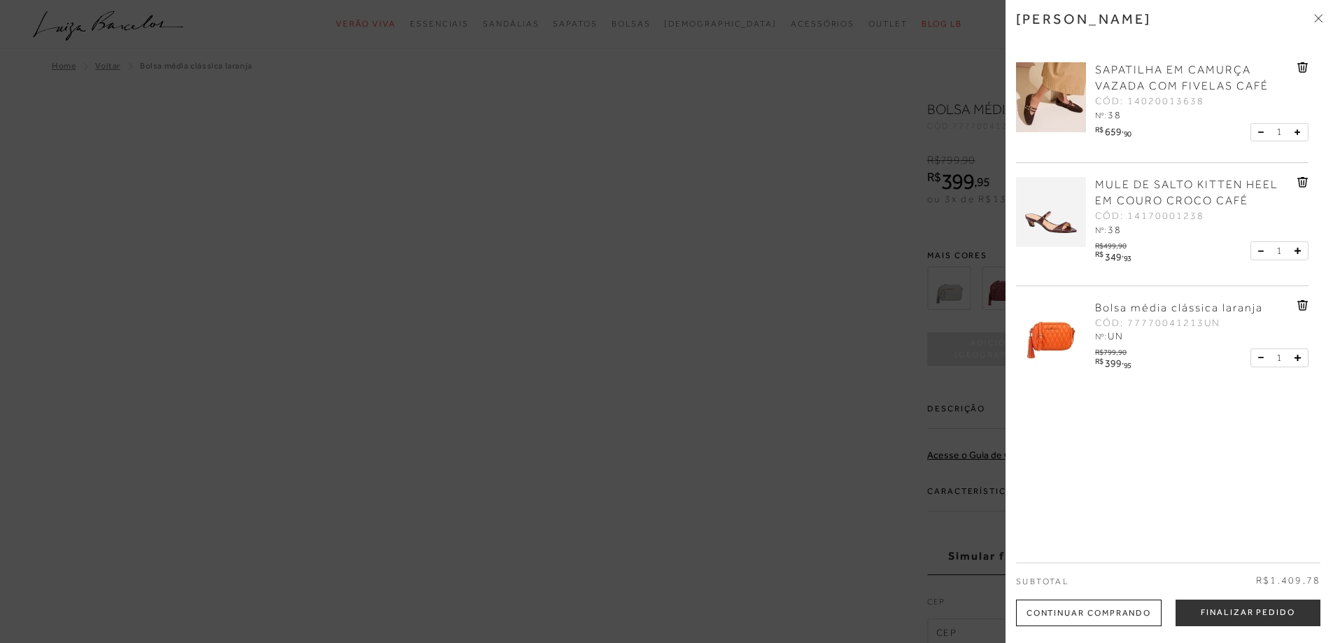
click at [1297, 62] on icon at bounding box center [1302, 67] width 11 height 10
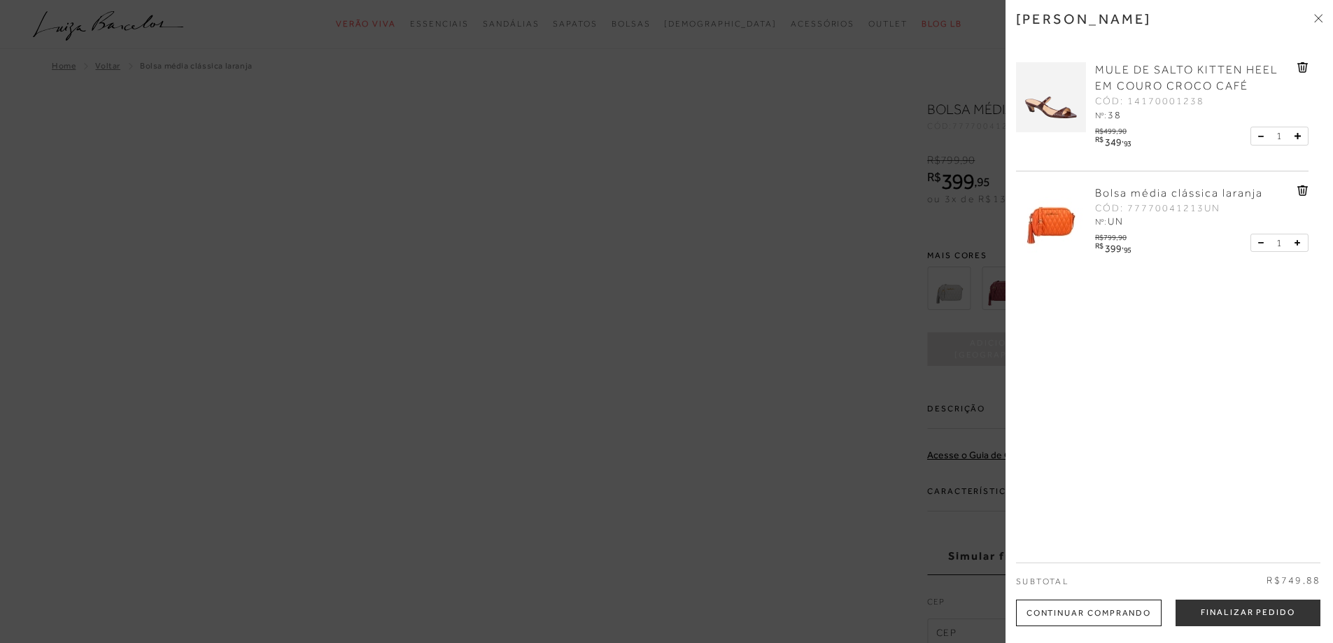
drag, startPoint x: 835, startPoint y: 358, endPoint x: 836, endPoint y: 348, distance: 9.1
click at [835, 354] on div at bounding box center [666, 321] width 1333 height 643
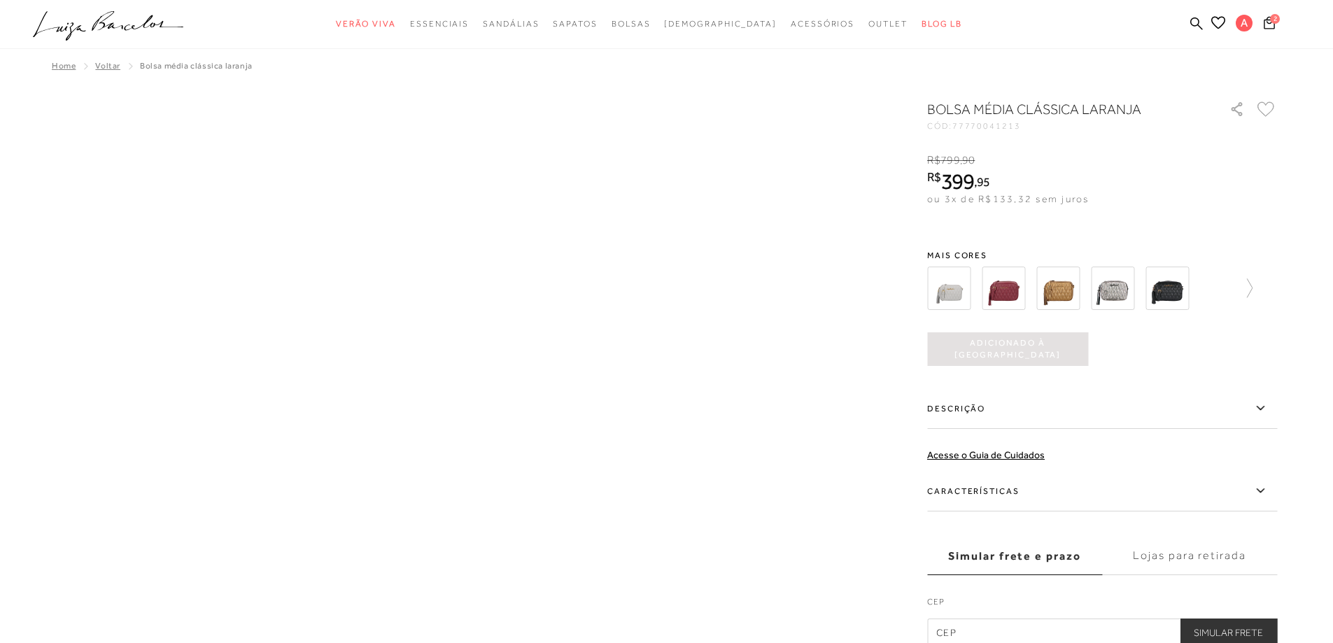
scroll to position [70, 0]
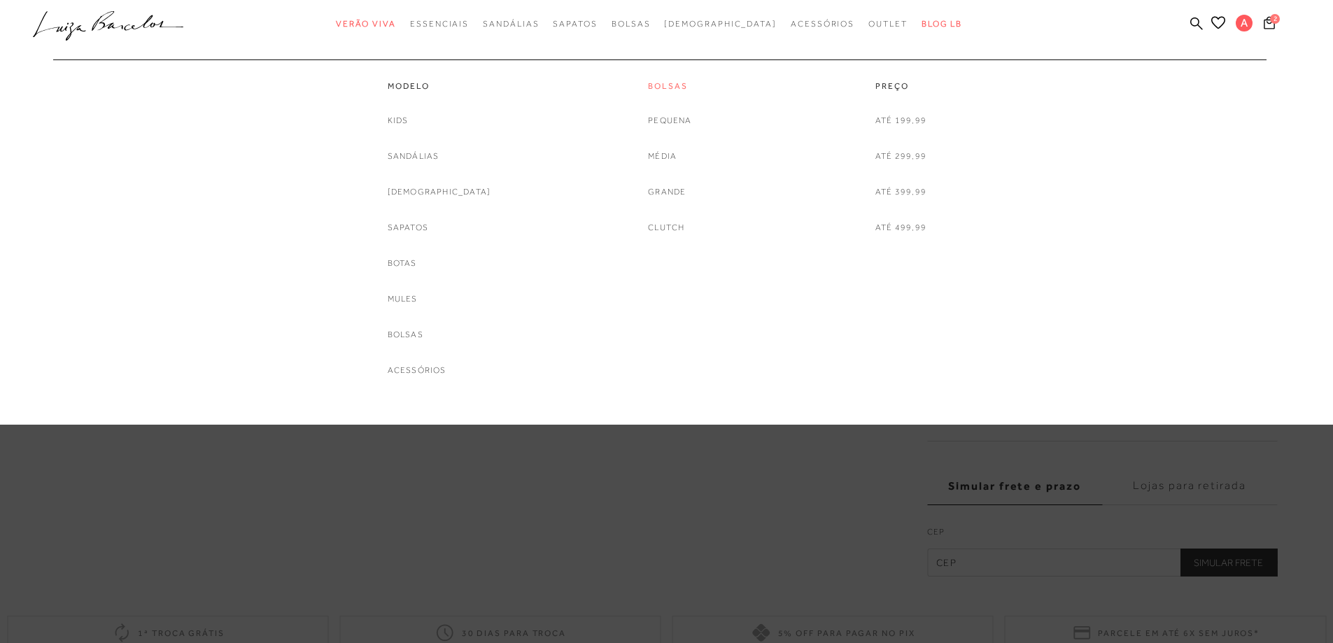
click at [683, 83] on link "Bolsas" at bounding box center [669, 86] width 43 height 12
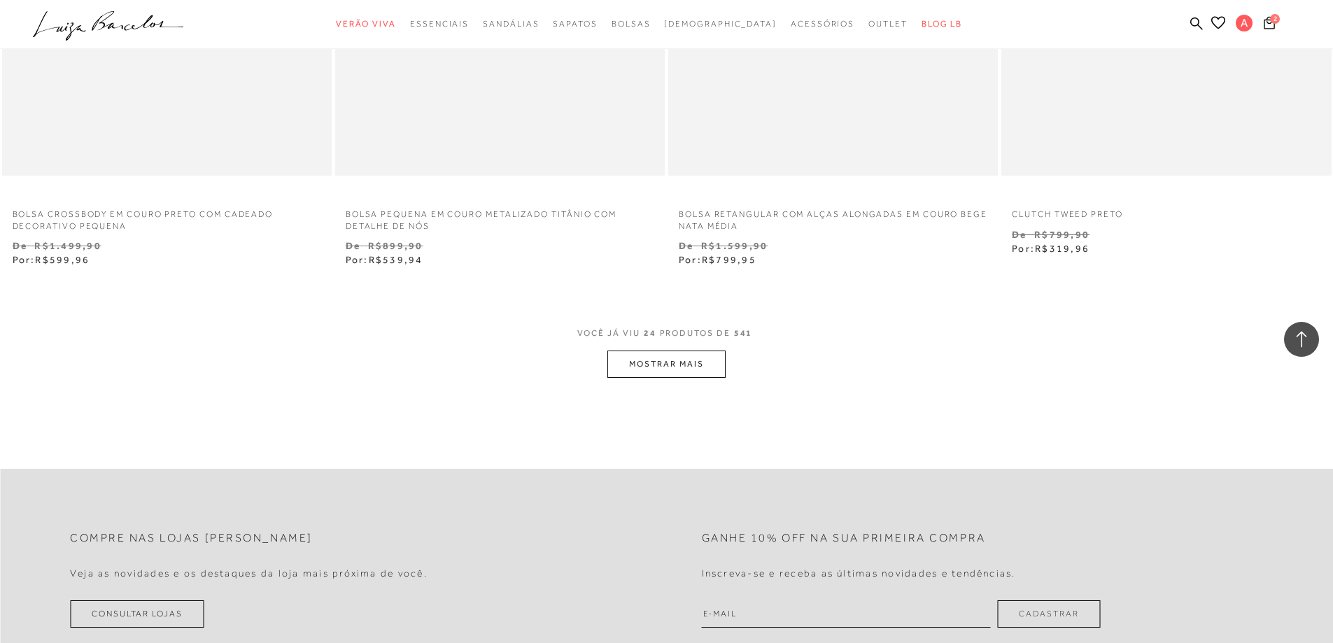
scroll to position [3429, 0]
click at [690, 357] on button "MOSTRAR MAIS" at bounding box center [666, 359] width 118 height 27
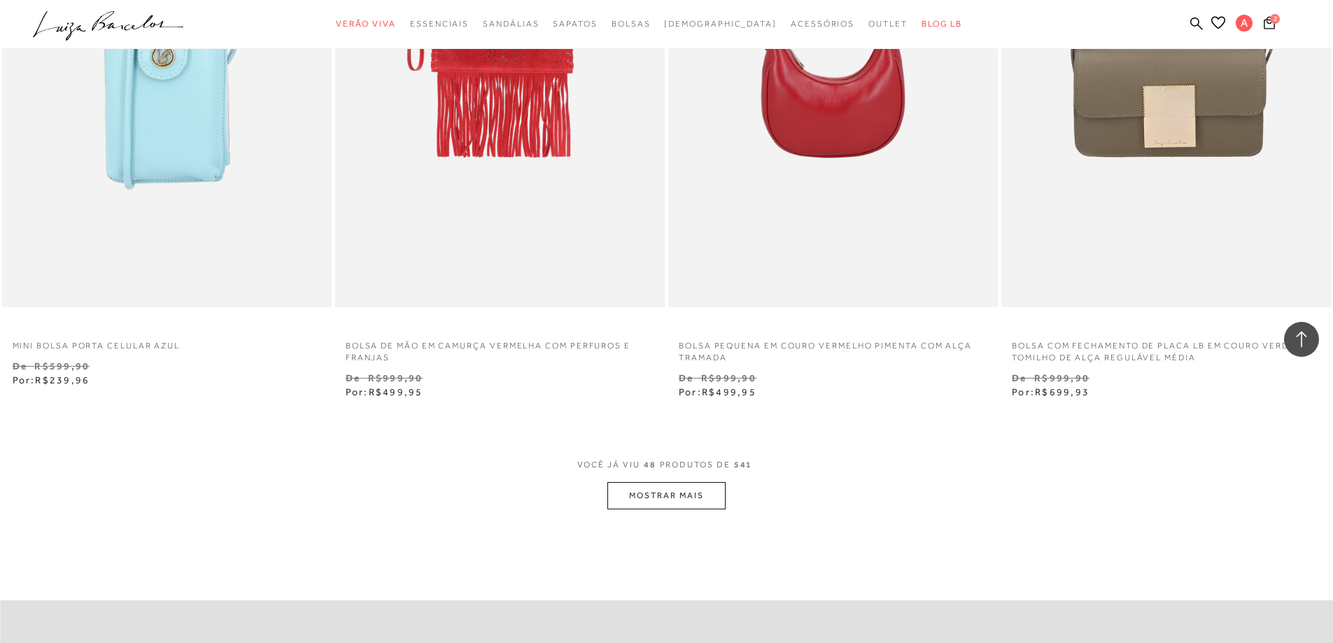
scroll to position [6928, 0]
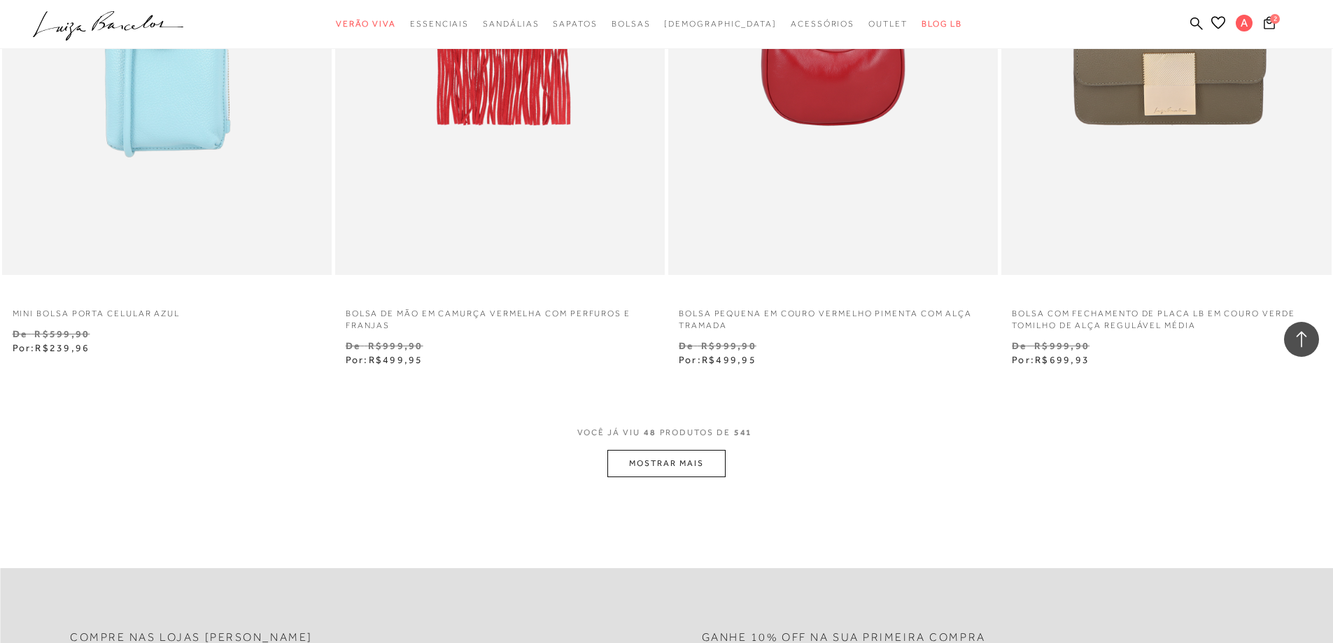
click at [693, 459] on button "MOSTRAR MAIS" at bounding box center [666, 463] width 118 height 27
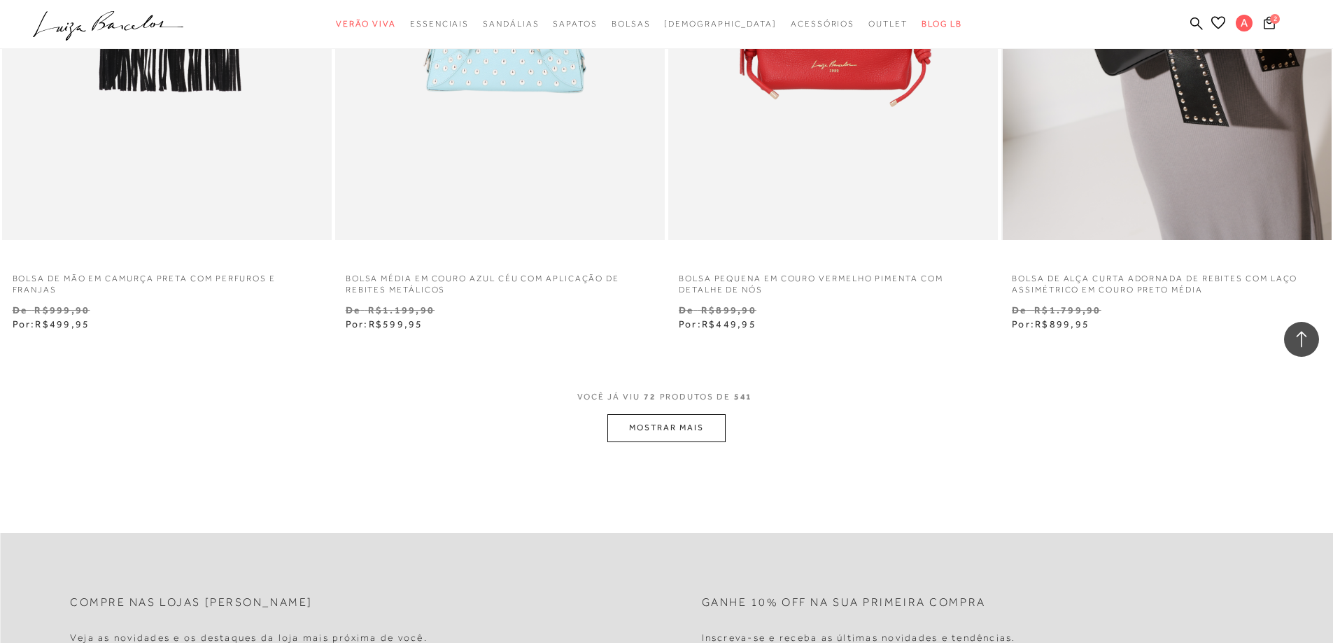
scroll to position [10566, 0]
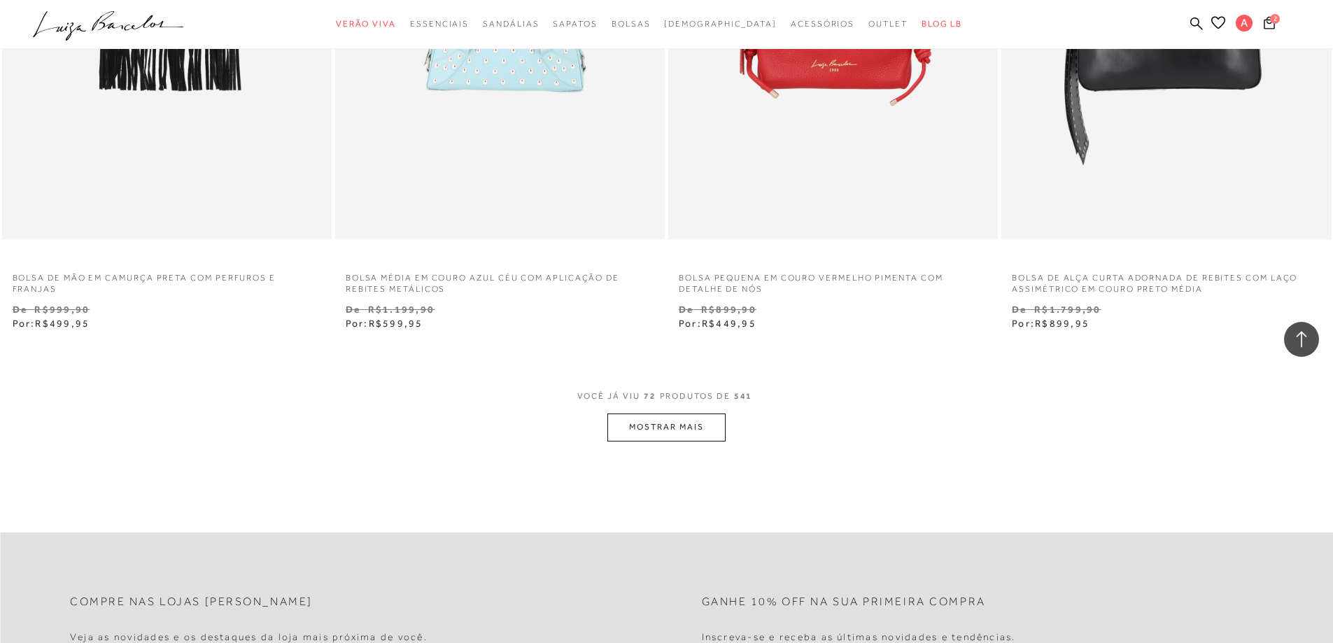
click at [679, 423] on button "MOSTRAR MAIS" at bounding box center [666, 427] width 118 height 27
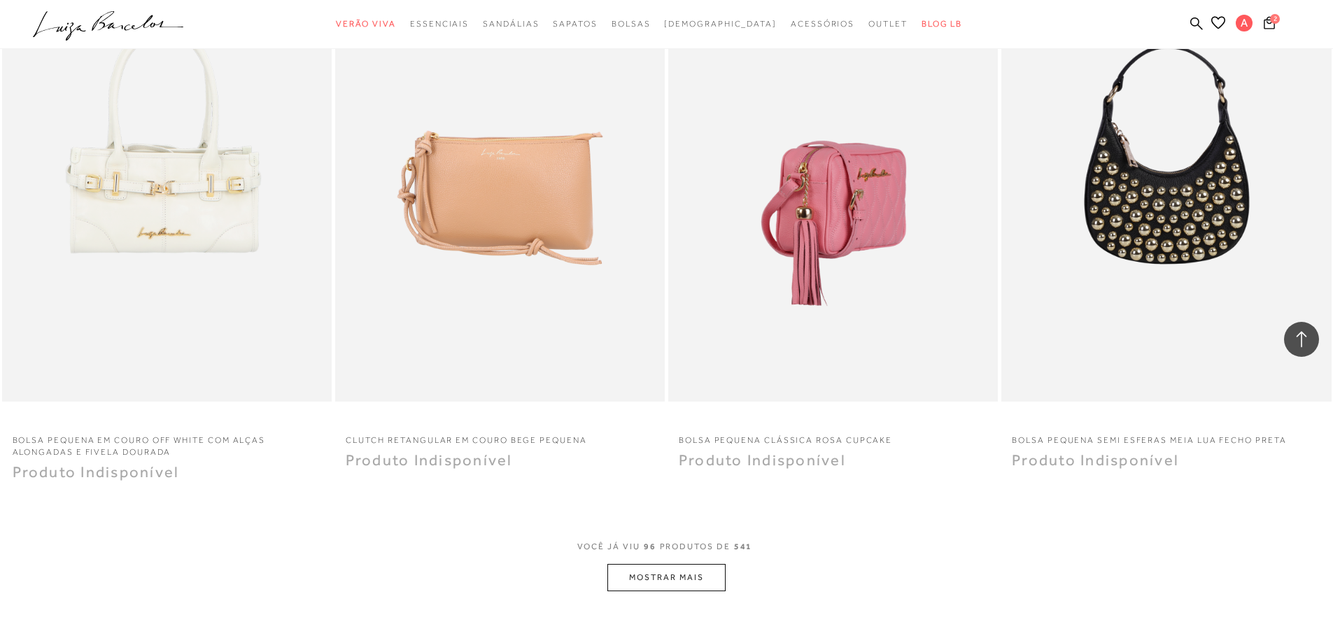
scroll to position [13995, 0]
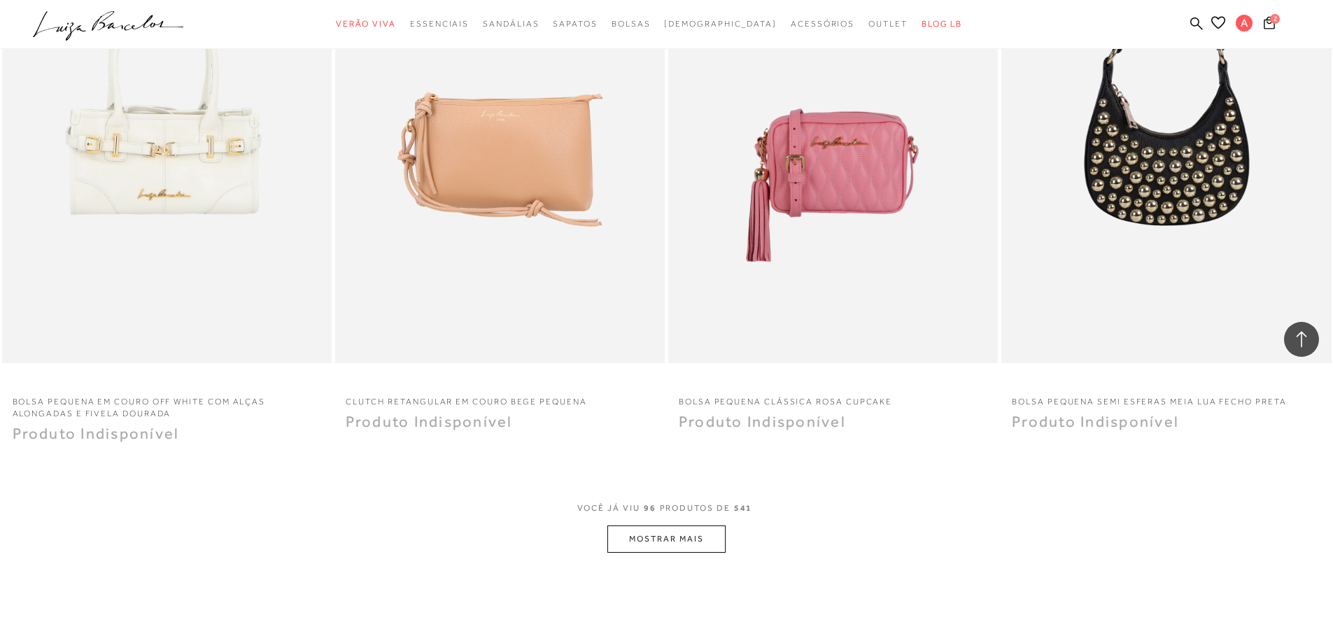
click at [705, 543] on button "MOSTRAR MAIS" at bounding box center [666, 539] width 118 height 27
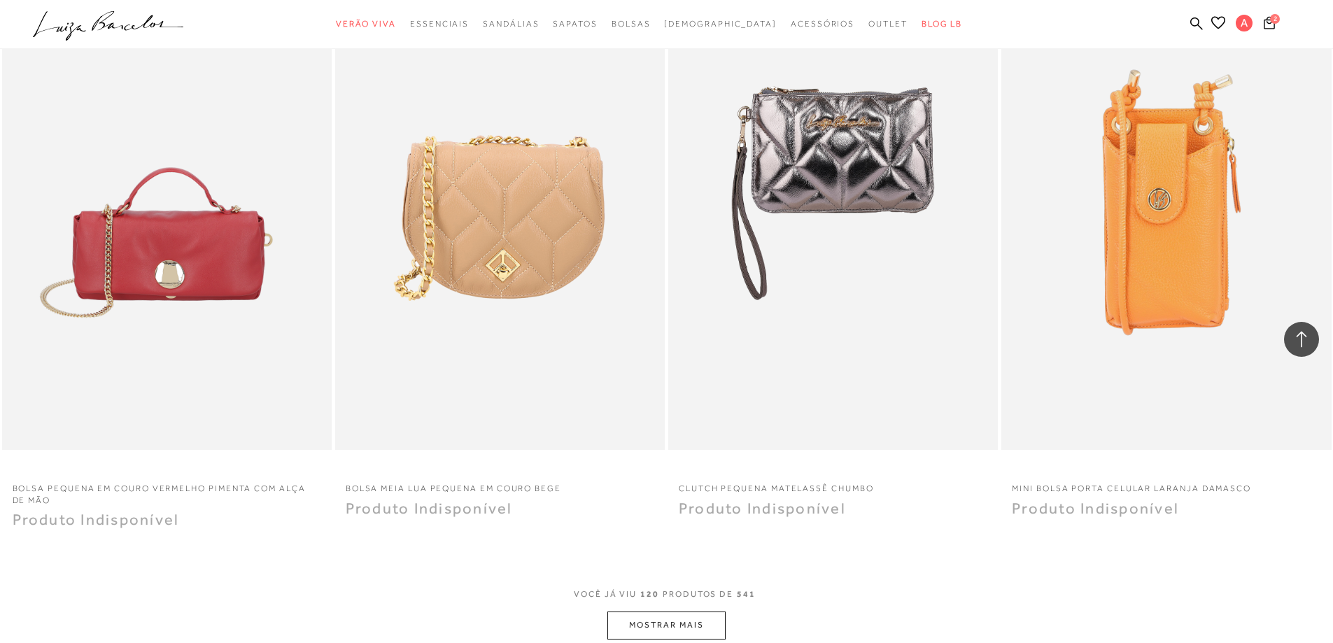
scroll to position [17774, 0]
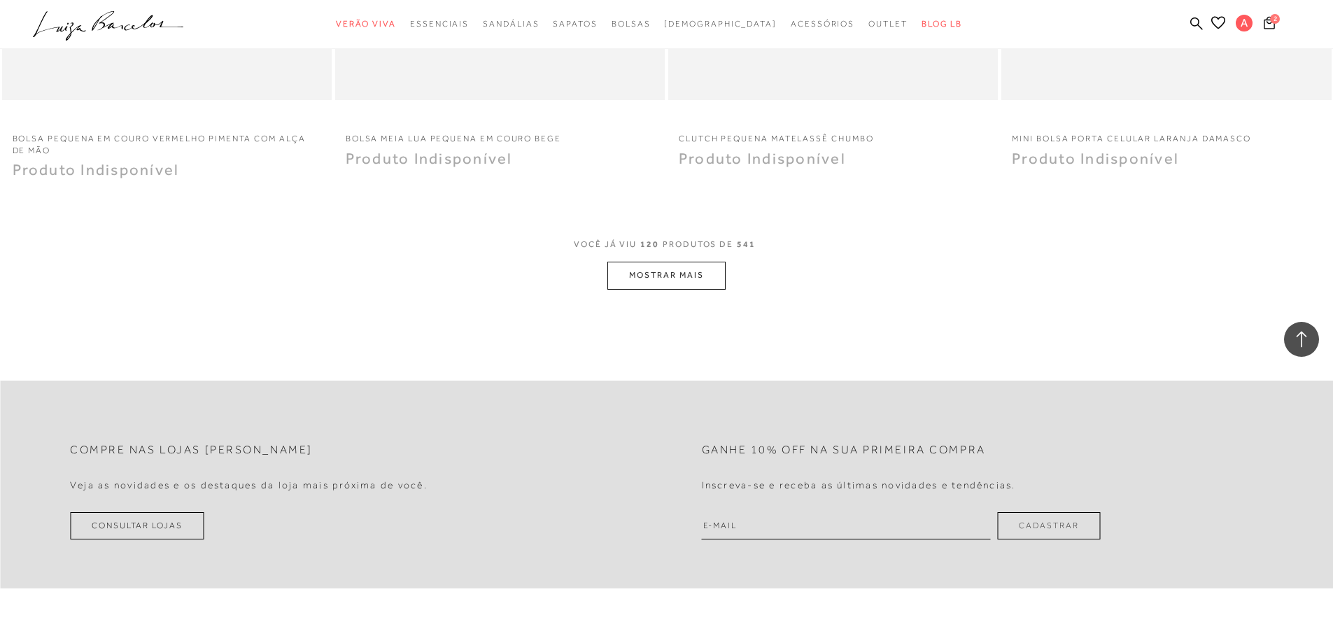
click at [647, 284] on button "MOSTRAR MAIS" at bounding box center [666, 275] width 118 height 27
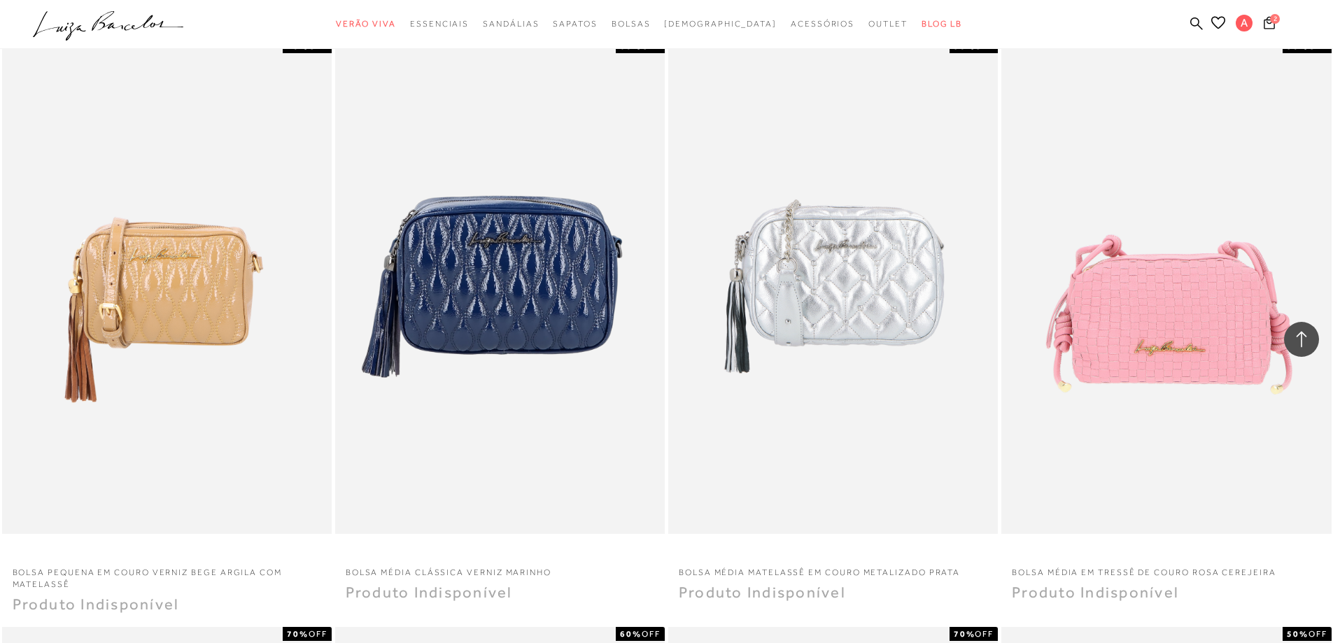
scroll to position [18473, 0]
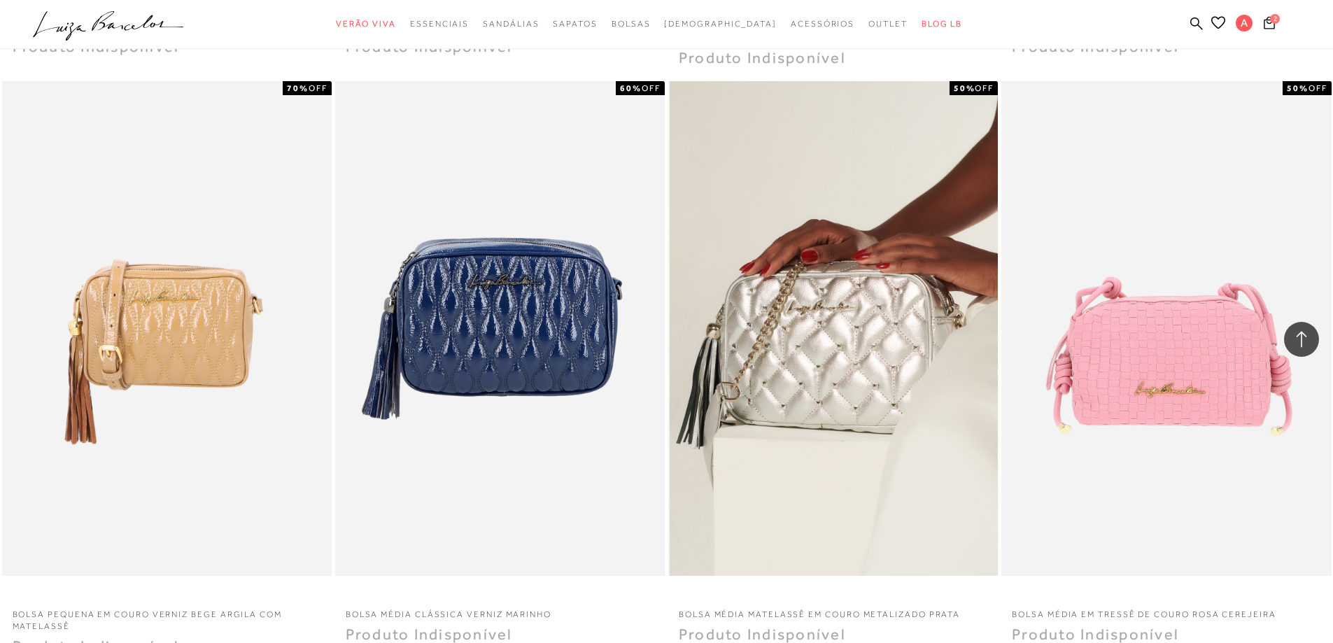
click at [873, 326] on img at bounding box center [834, 328] width 328 height 495
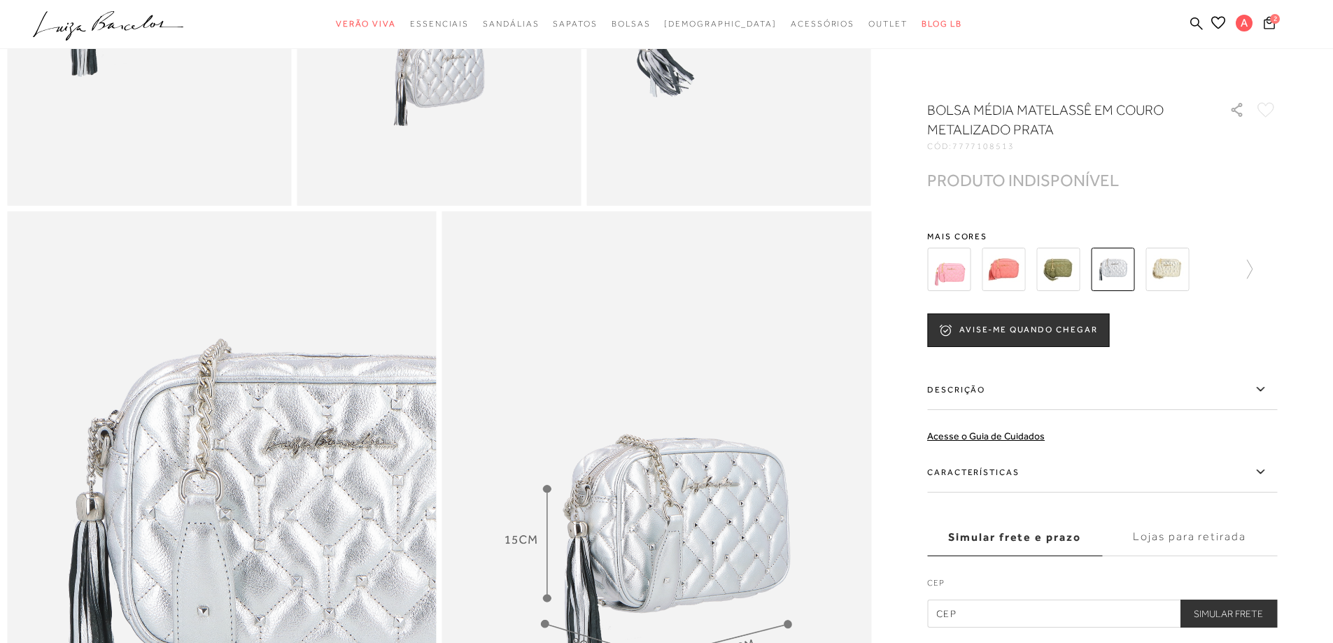
scroll to position [1190, 0]
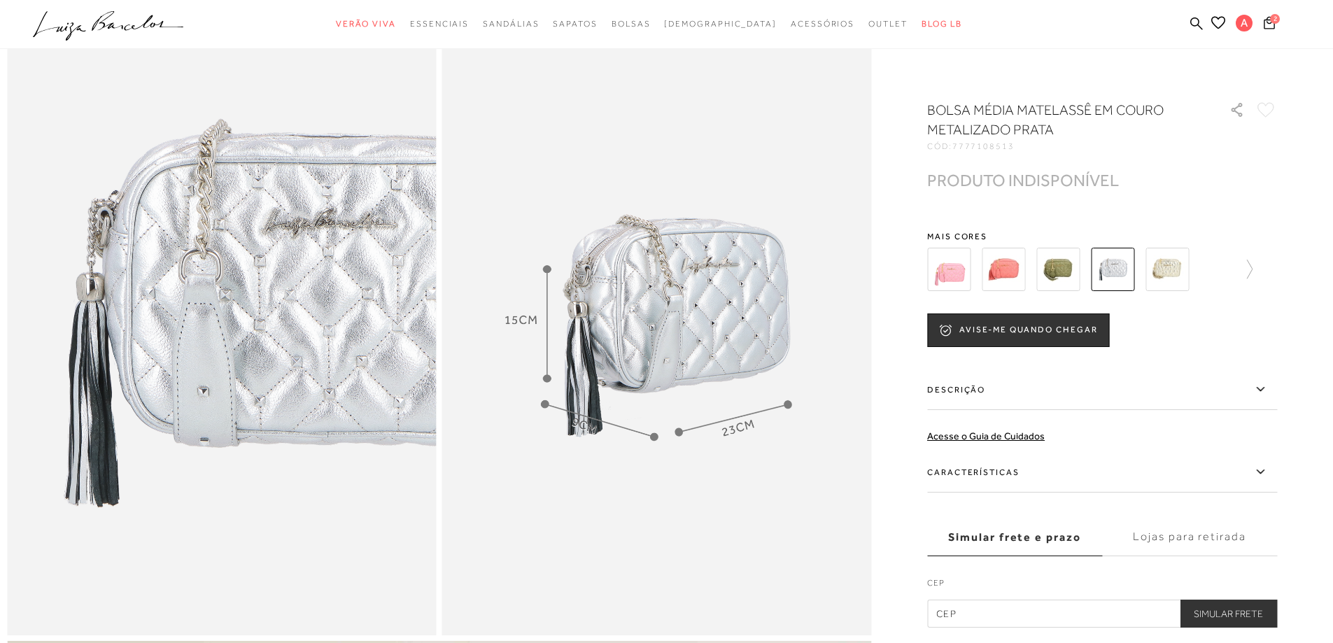
scroll to position [3984, 0]
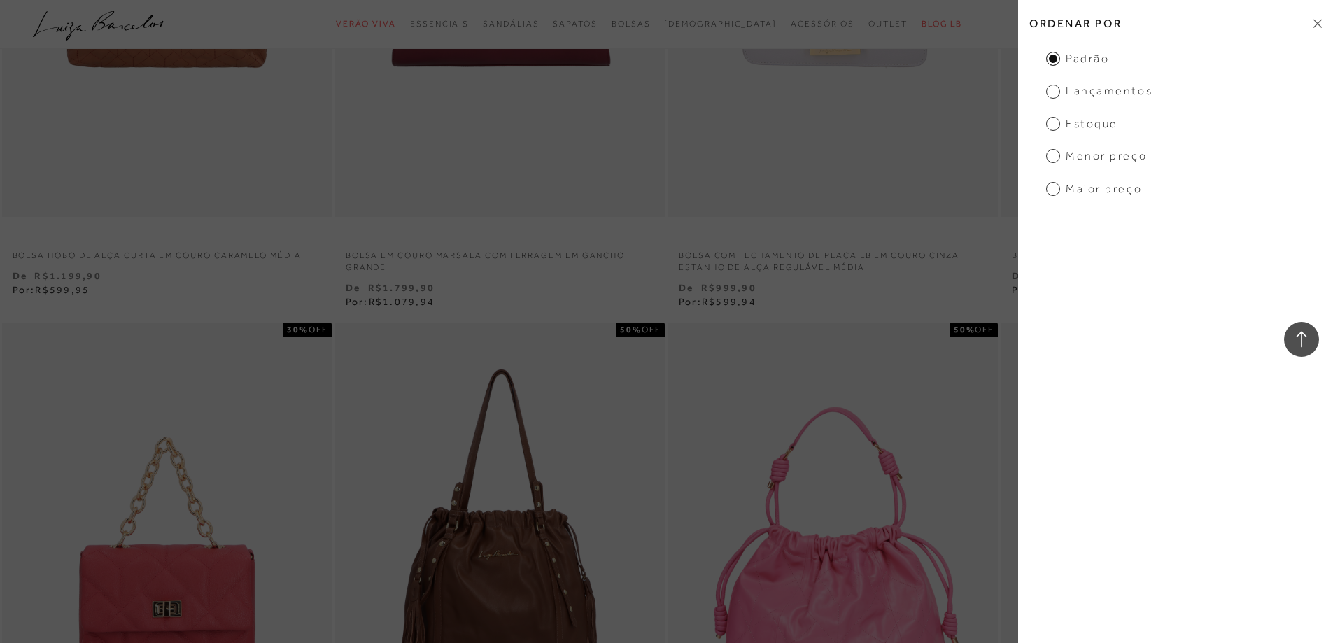
click at [1059, 129] on span "Estoque" at bounding box center [1082, 123] width 72 height 15
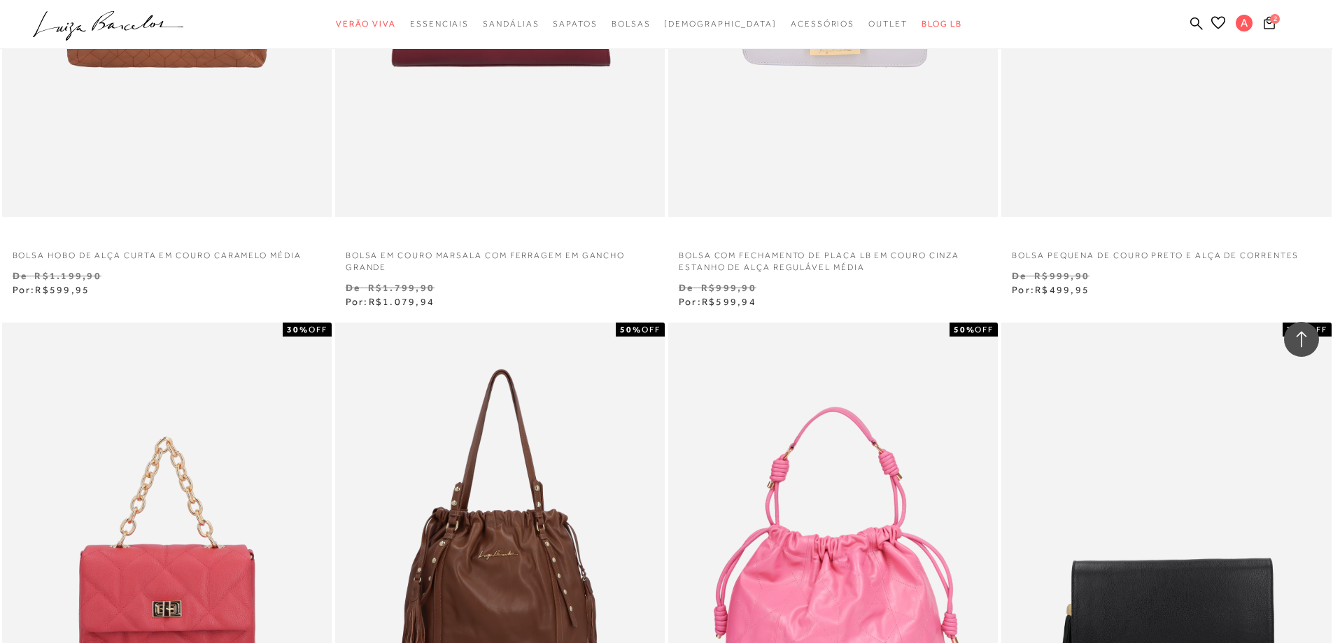
scroll to position [18473, 0]
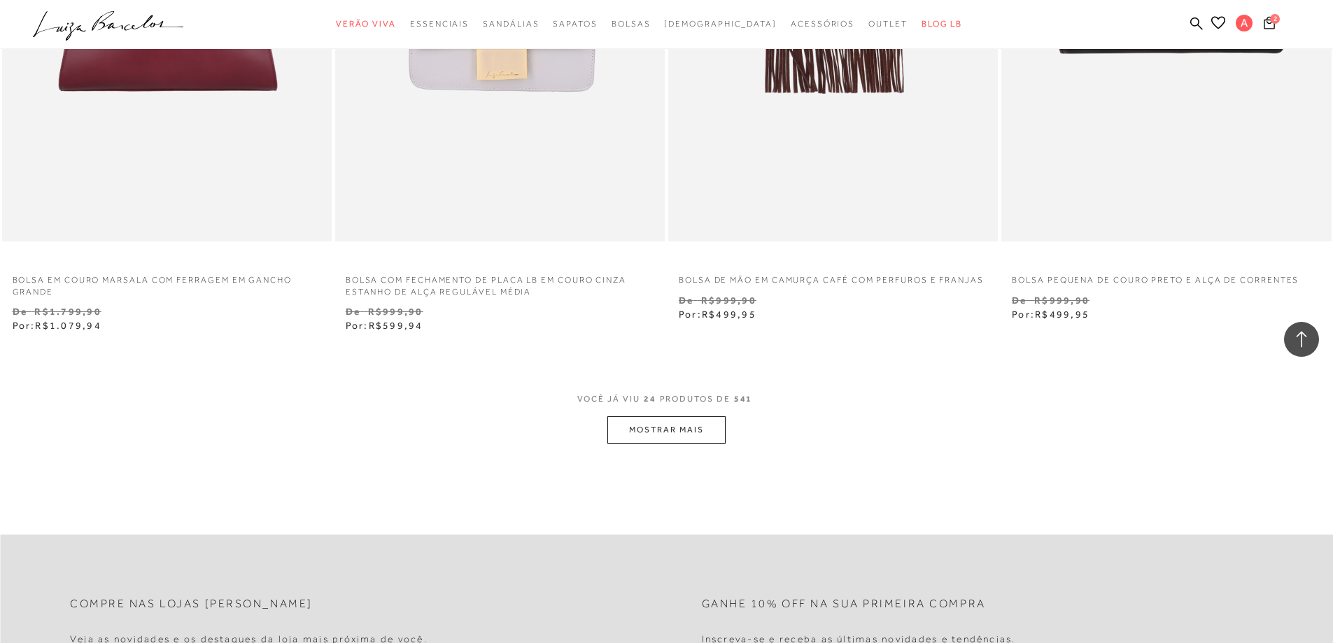
scroll to position [3639, 0]
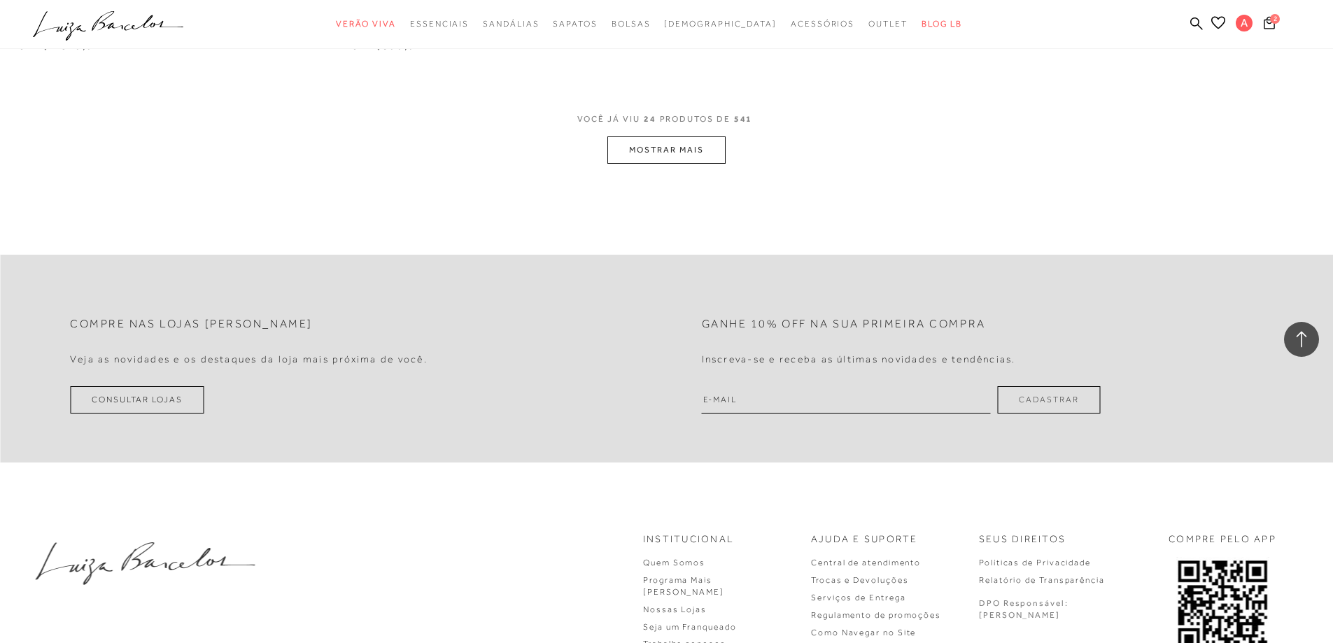
click at [675, 139] on button "MOSTRAR MAIS" at bounding box center [666, 149] width 118 height 27
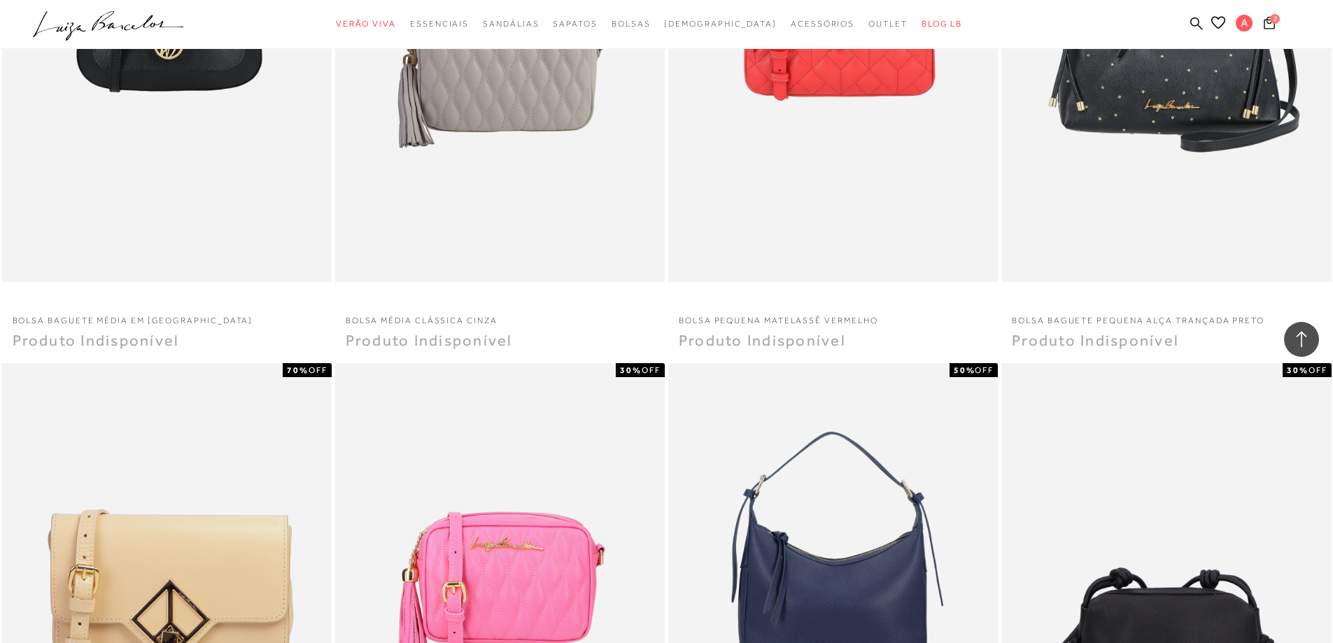
scroll to position [3499, 0]
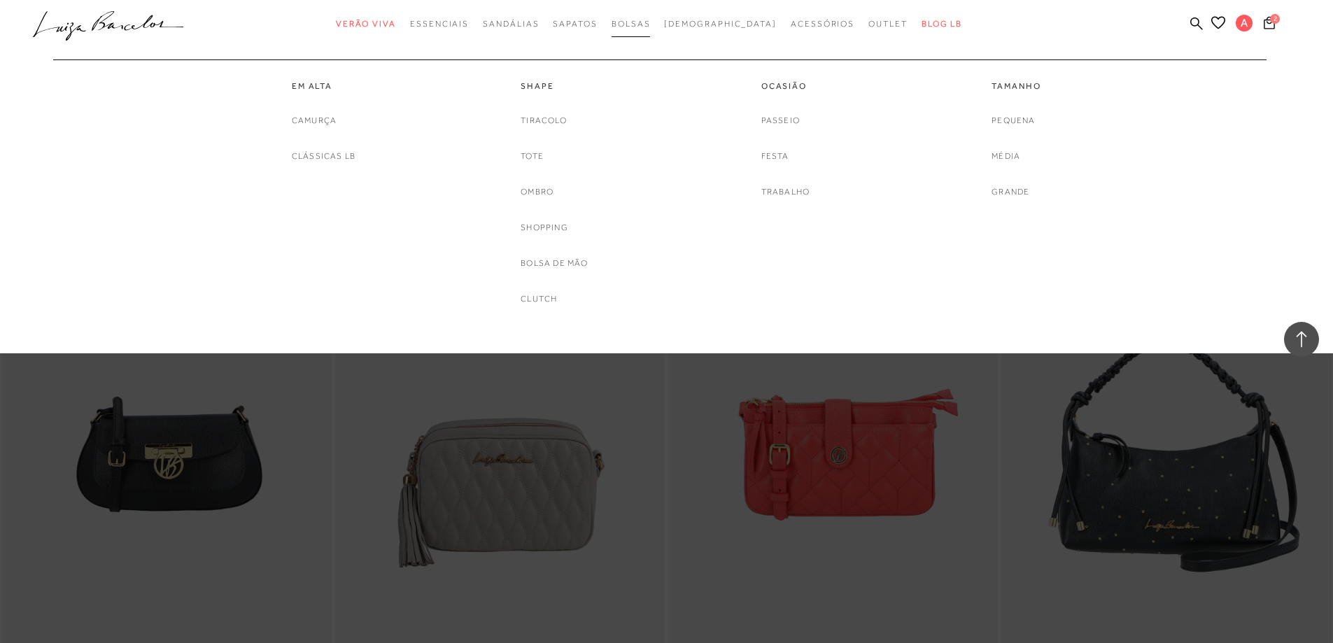
click at [651, 22] on span "Bolsas" at bounding box center [631, 24] width 39 height 10
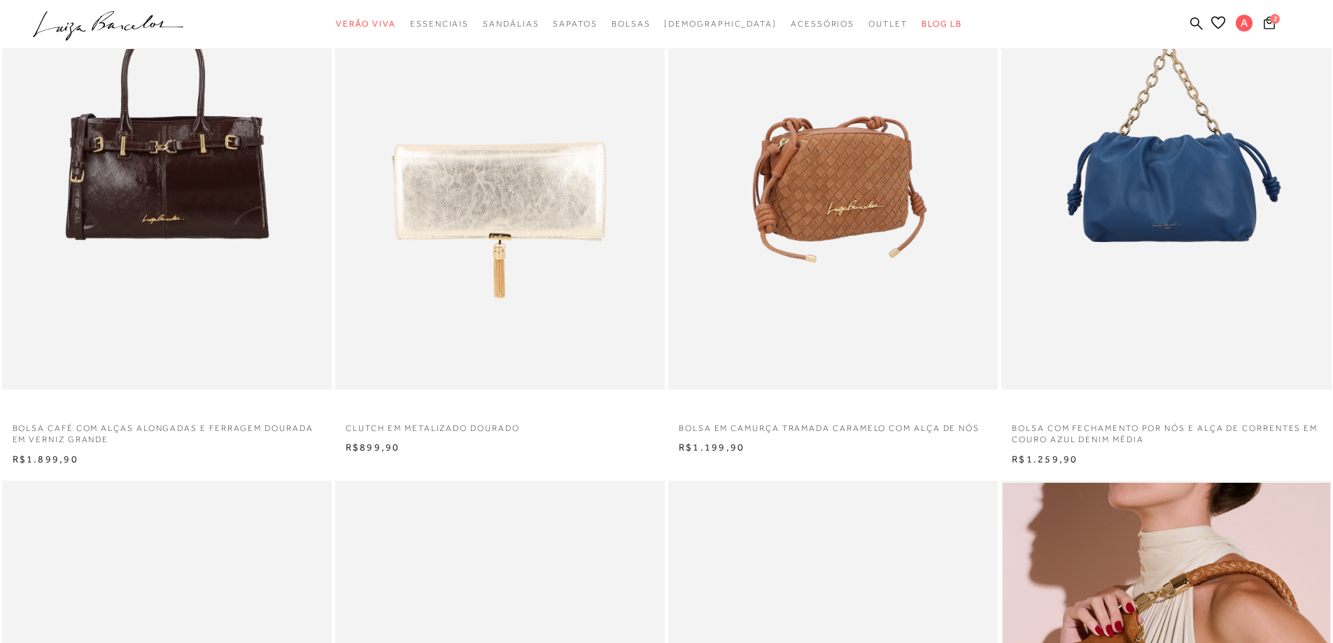
scroll to position [210, 0]
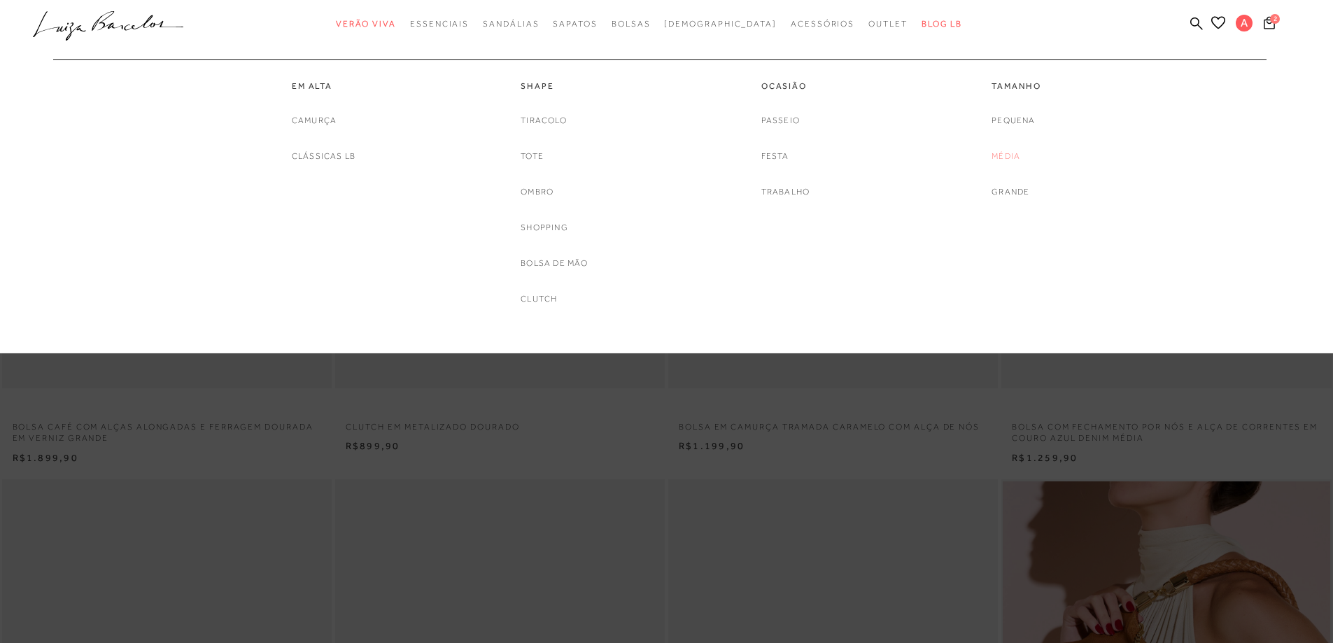
click at [1007, 157] on link "Média" at bounding box center [1006, 156] width 29 height 15
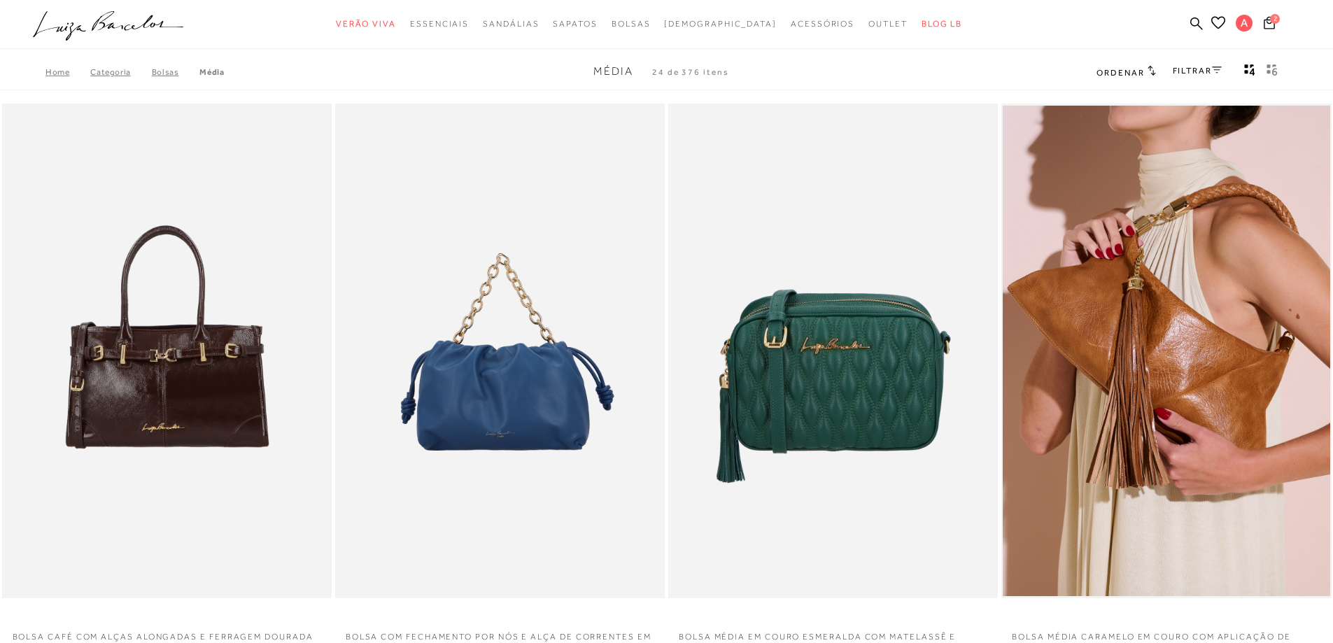
click at [1139, 79] on div "Ordenar Ordenar por Padrão Lançamentos Estoque Menor preço" at bounding box center [1126, 72] width 59 height 18
click at [1148, 69] on icon at bounding box center [1152, 70] width 8 height 10
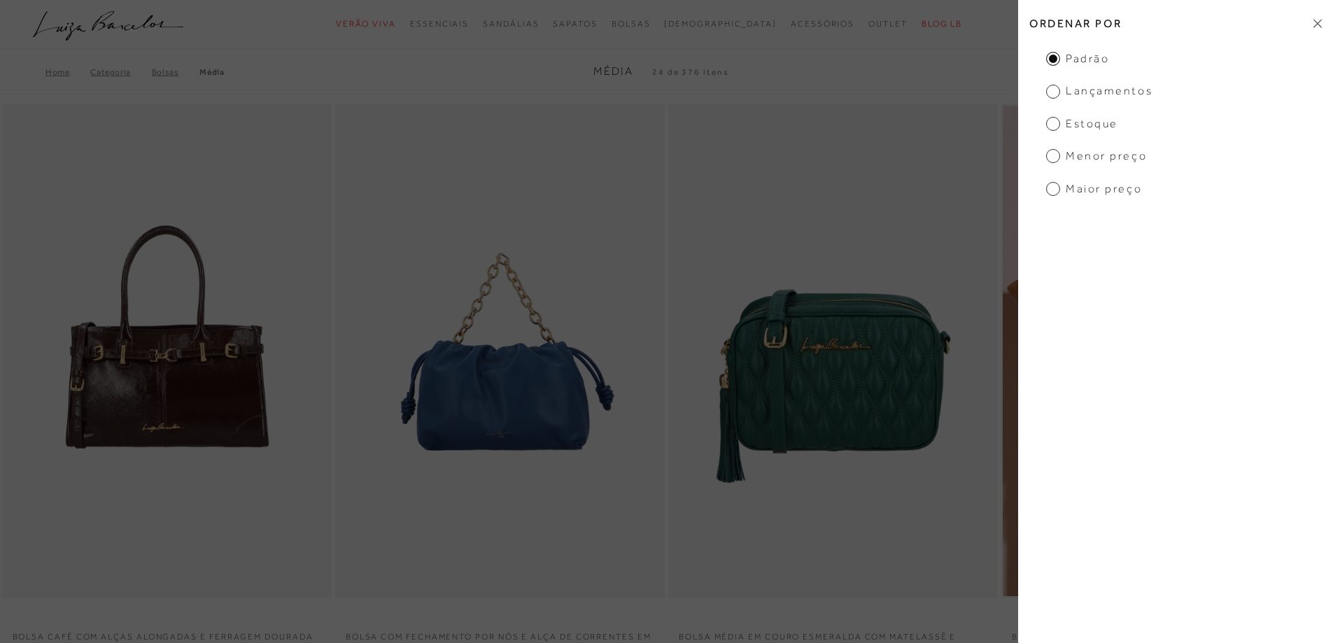
click at [1054, 157] on span "Menor preço" at bounding box center [1096, 155] width 101 height 15
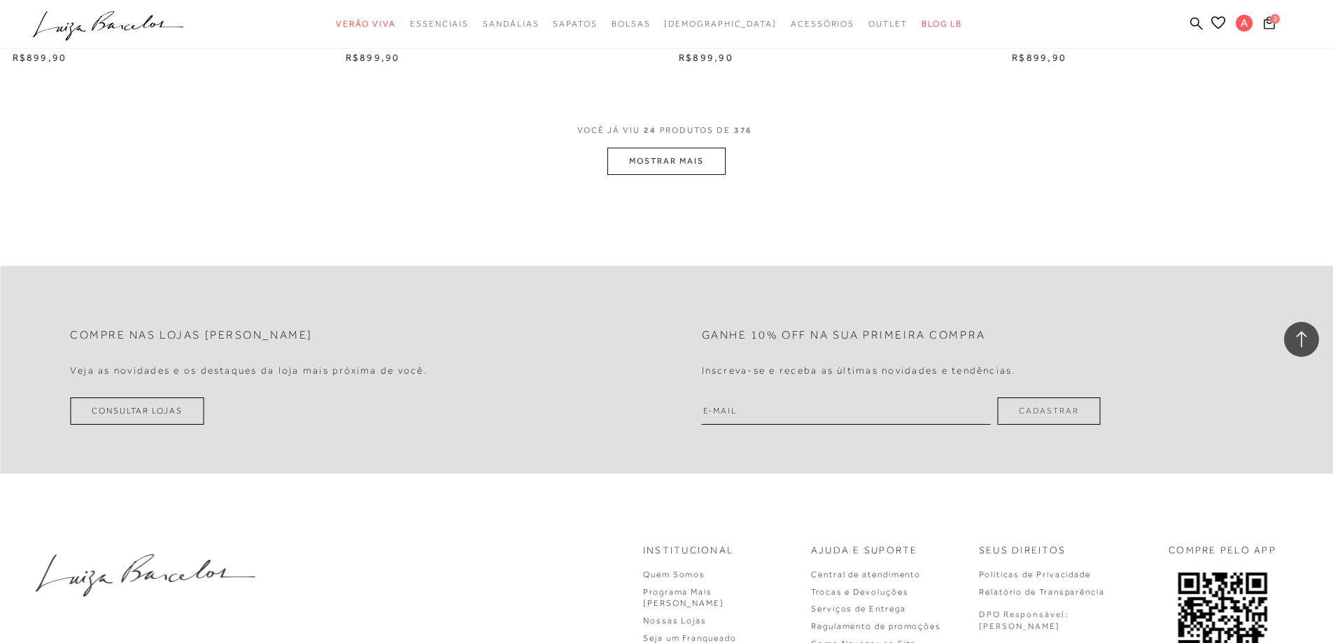
scroll to position [3251, 0]
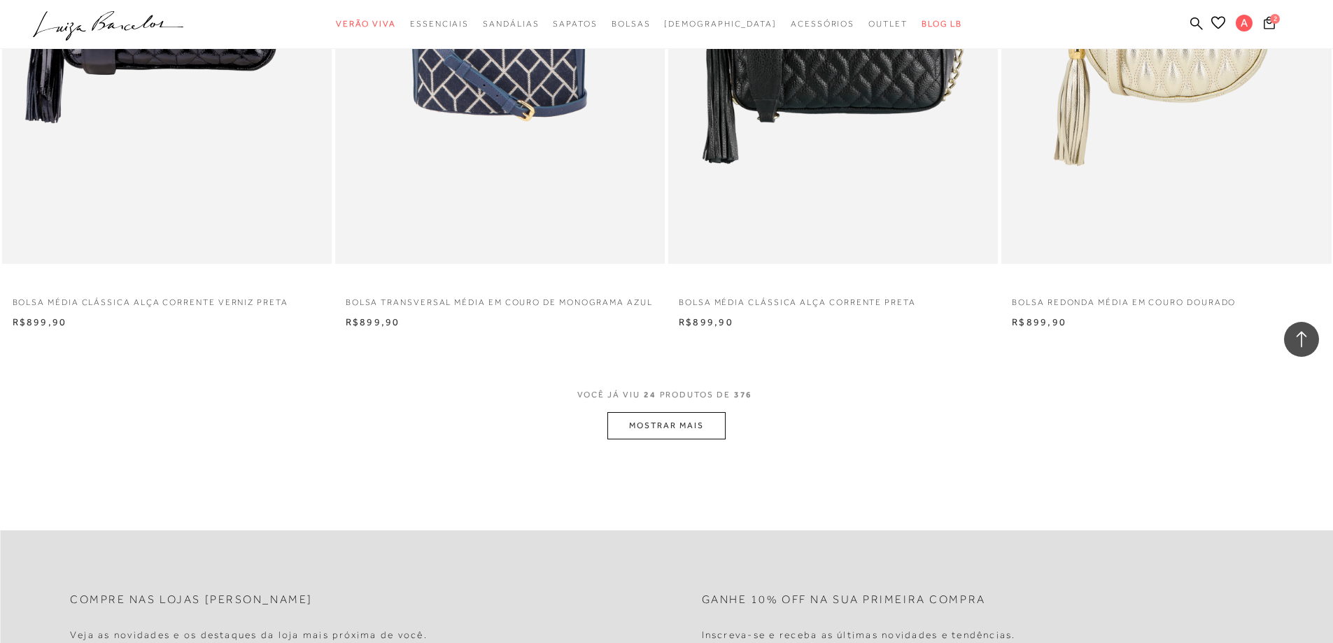
click at [663, 439] on button "MOSTRAR MAIS" at bounding box center [666, 425] width 118 height 27
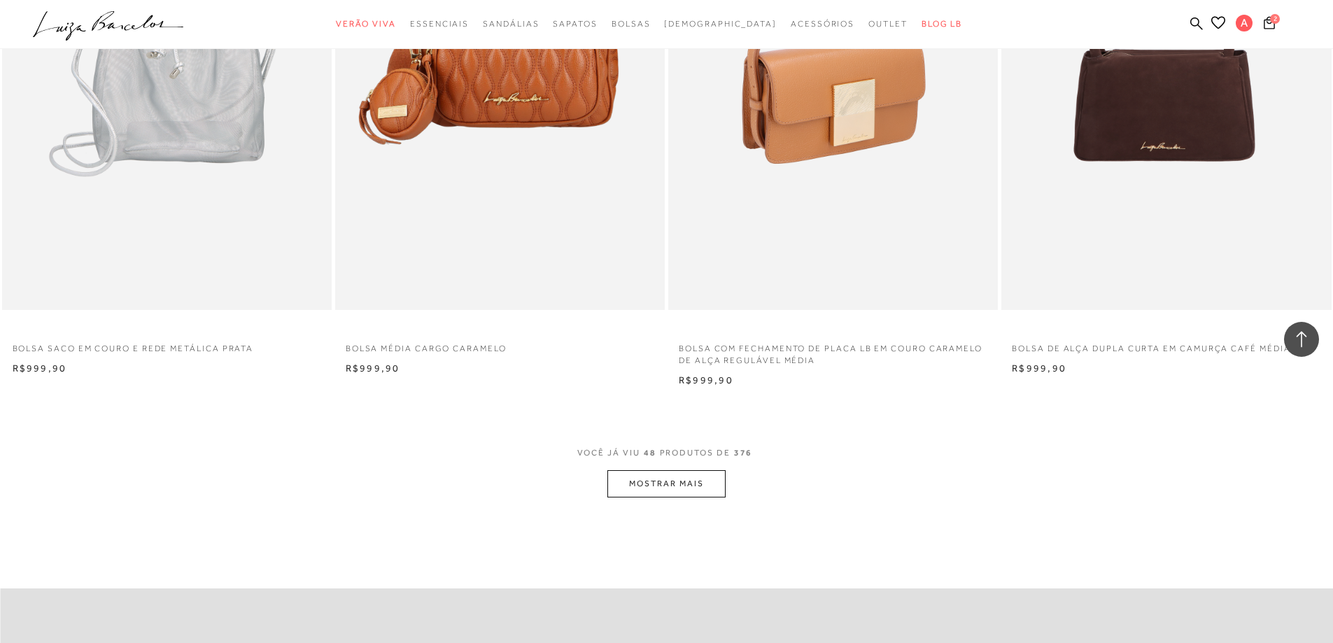
scroll to position [6750, 0]
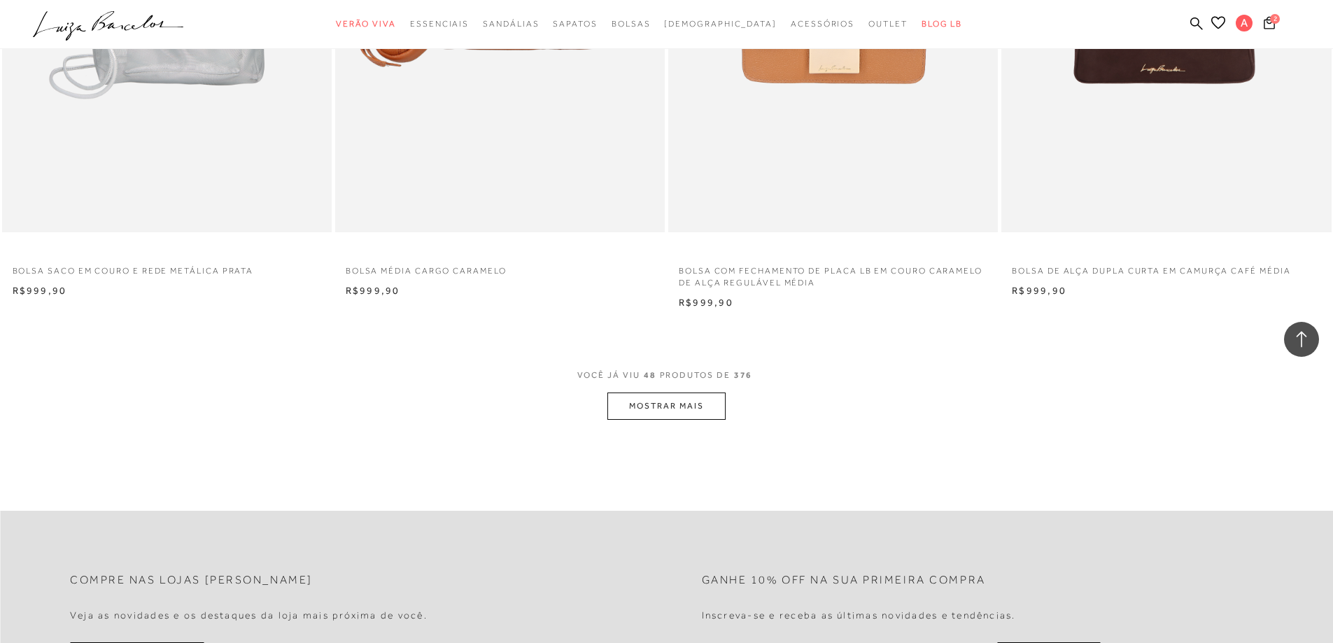
click at [703, 420] on button "MOSTRAR MAIS" at bounding box center [666, 406] width 118 height 27
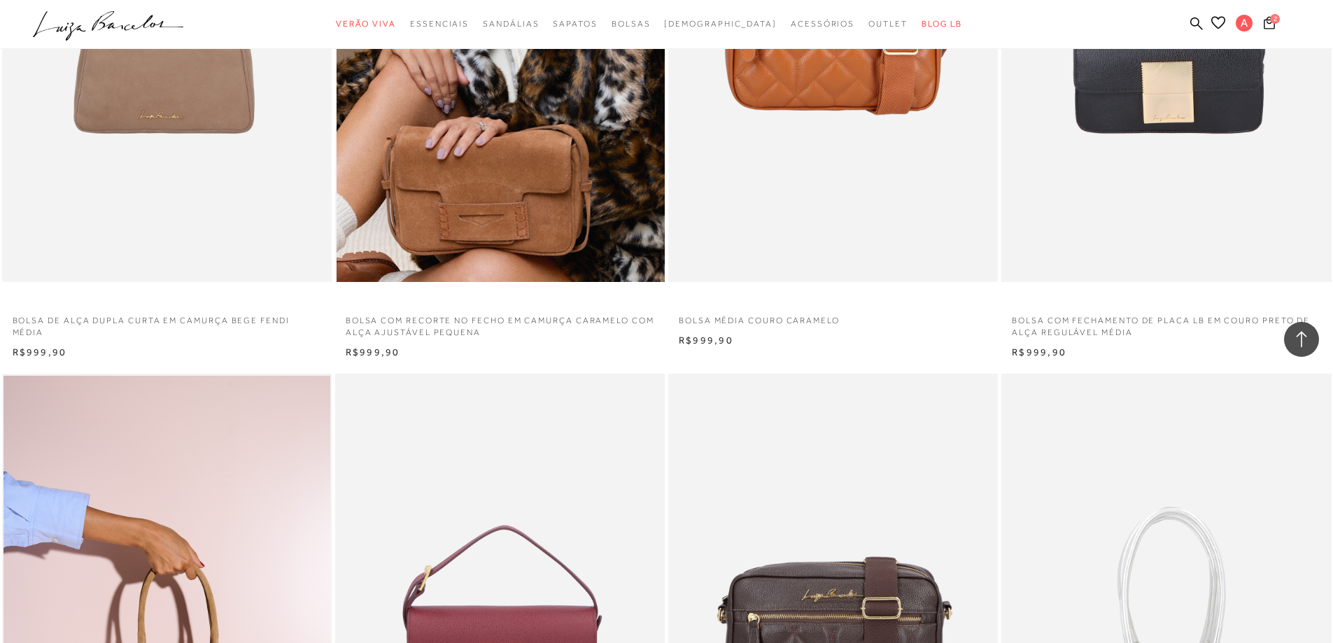
scroll to position [8499, 0]
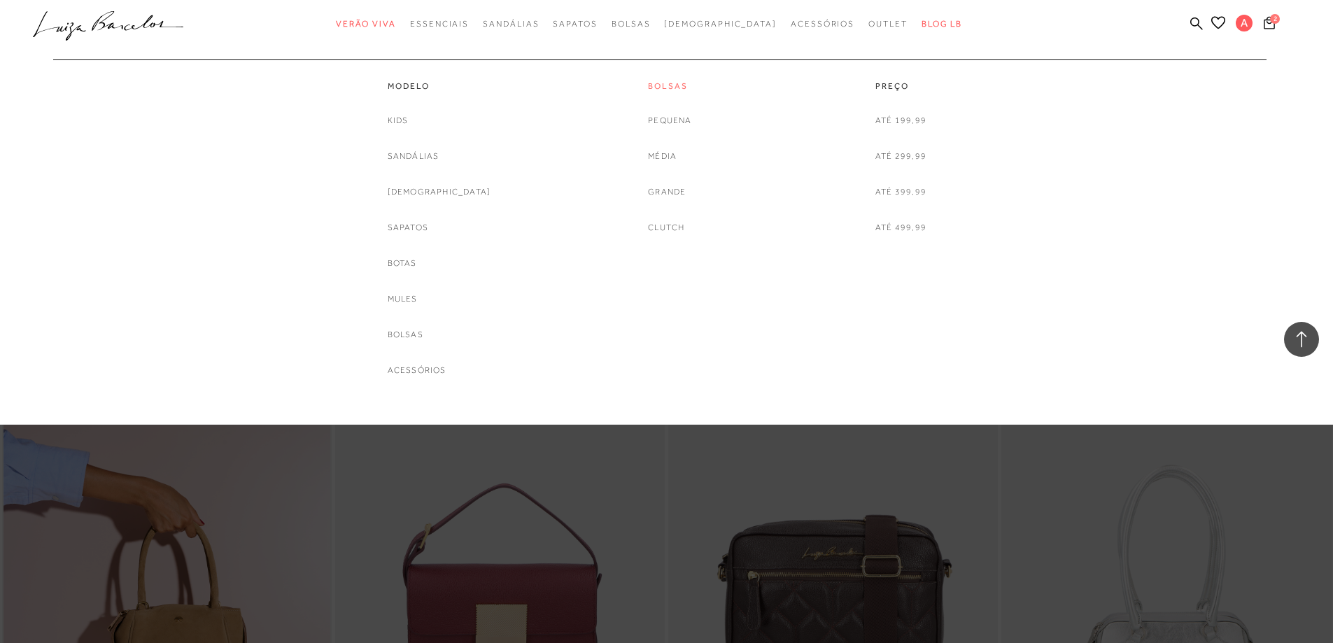
click at [654, 85] on link "Bolsas" at bounding box center [669, 86] width 43 height 12
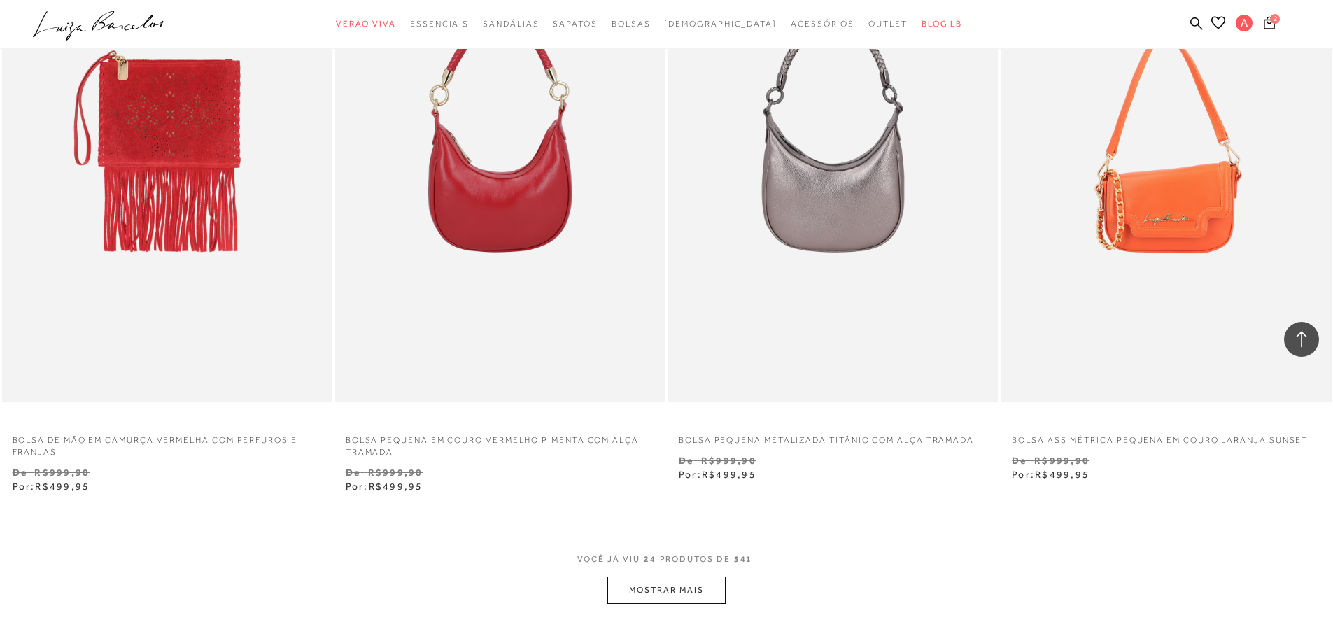
scroll to position [3499, 0]
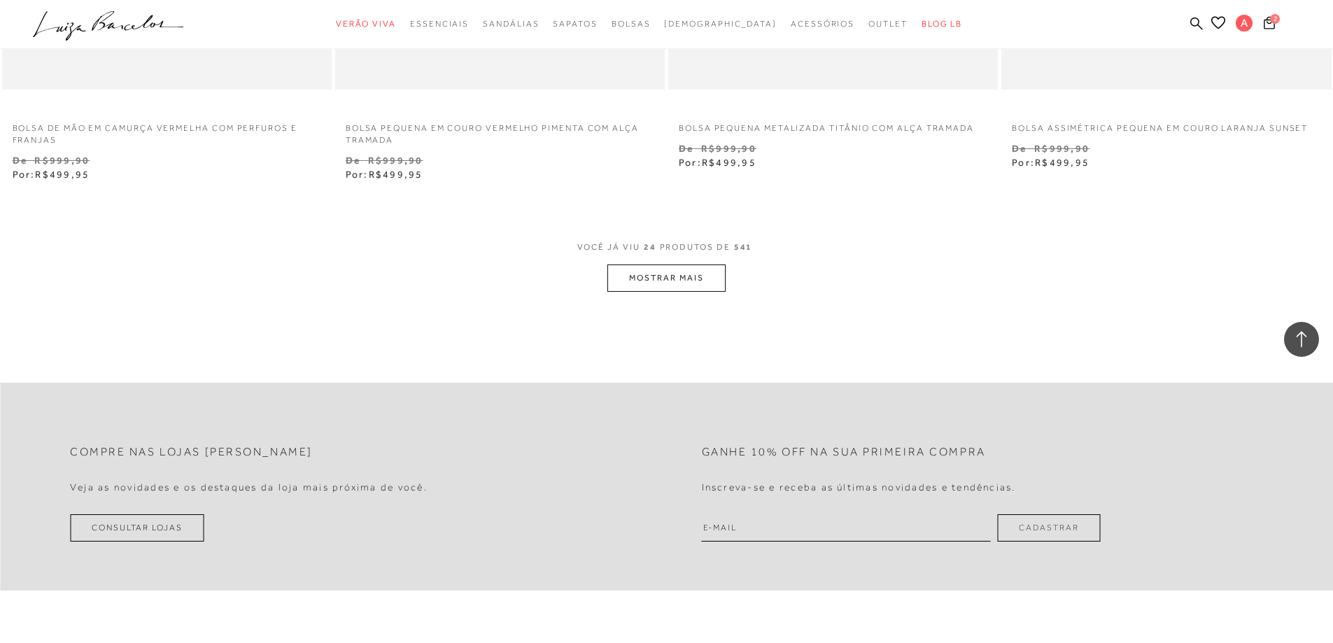
click at [716, 282] on button "MOSTRAR MAIS" at bounding box center [666, 278] width 118 height 27
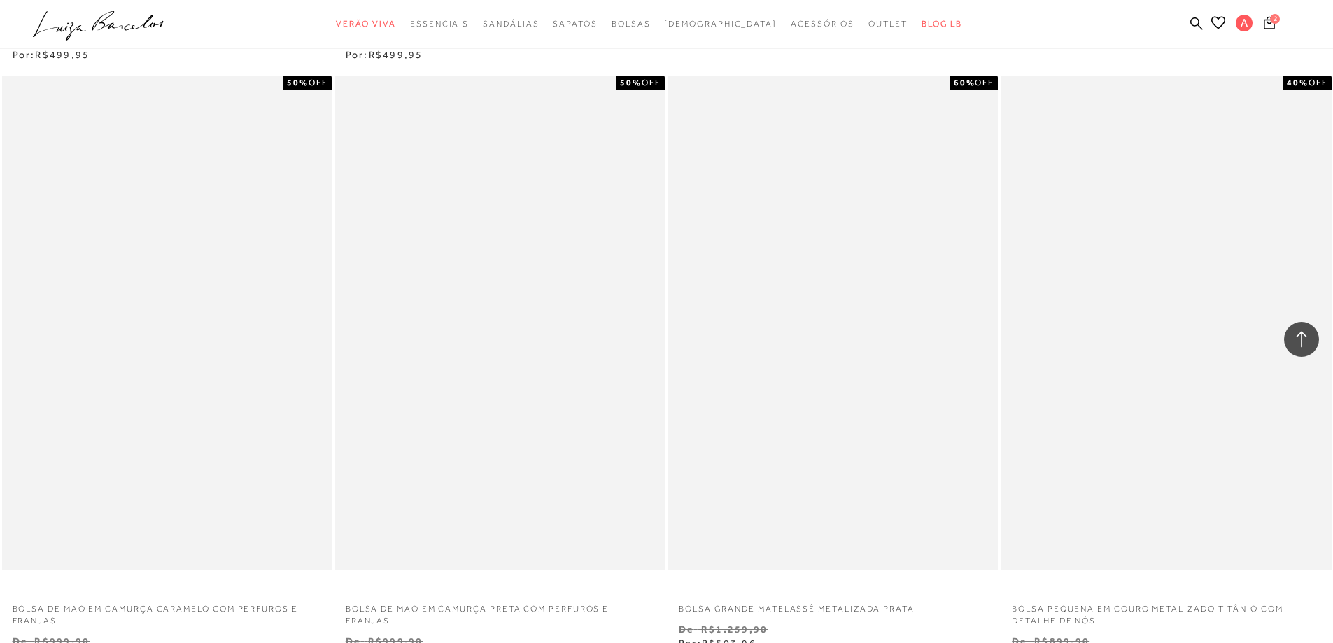
scroll to position [3849, 0]
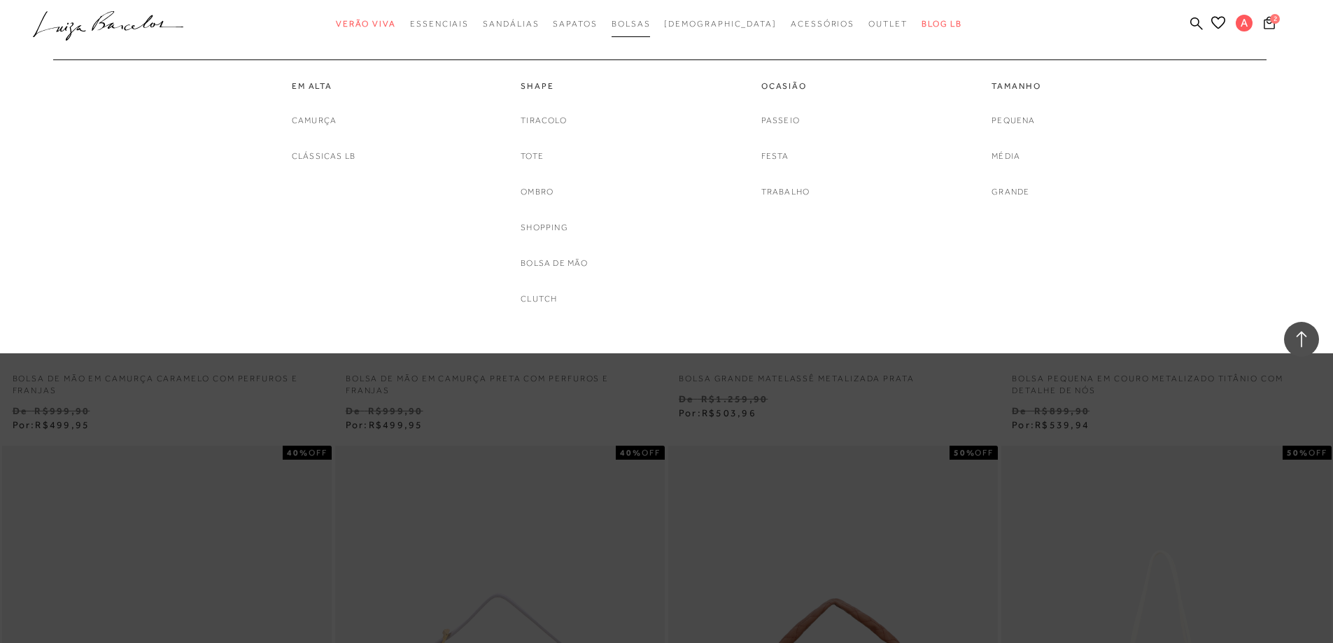
click at [651, 17] on link "Bolsas" at bounding box center [631, 24] width 39 height 26
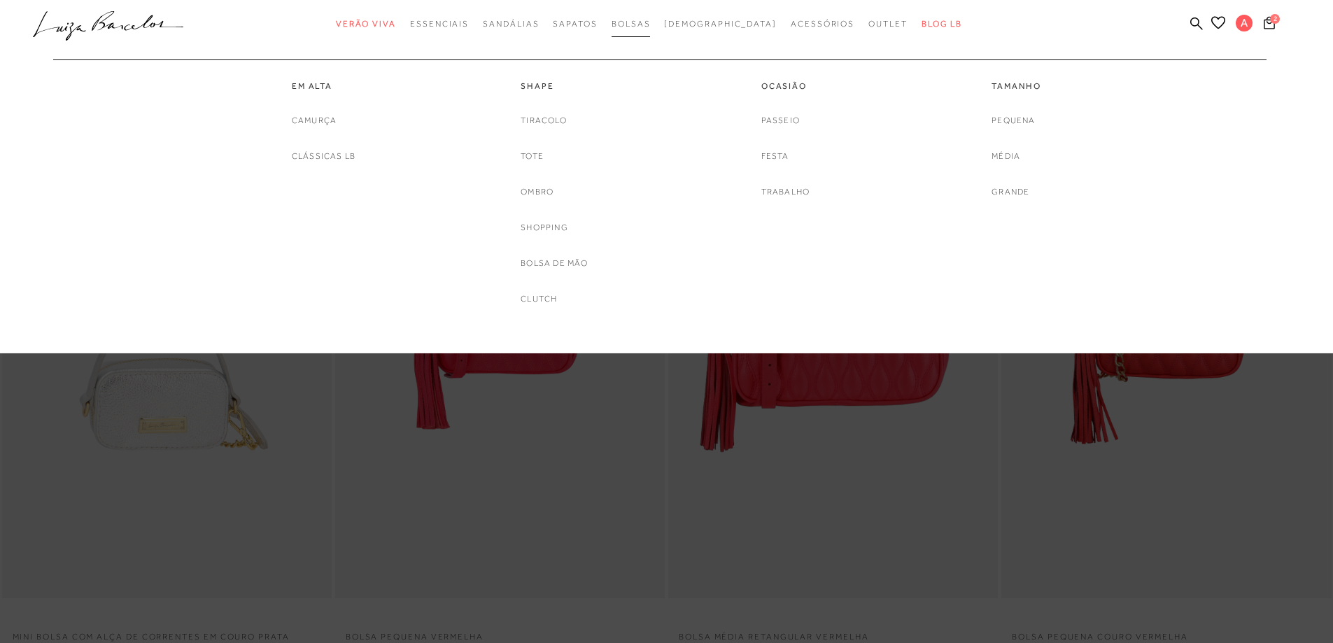
click at [651, 28] on span "Bolsas" at bounding box center [631, 24] width 39 height 10
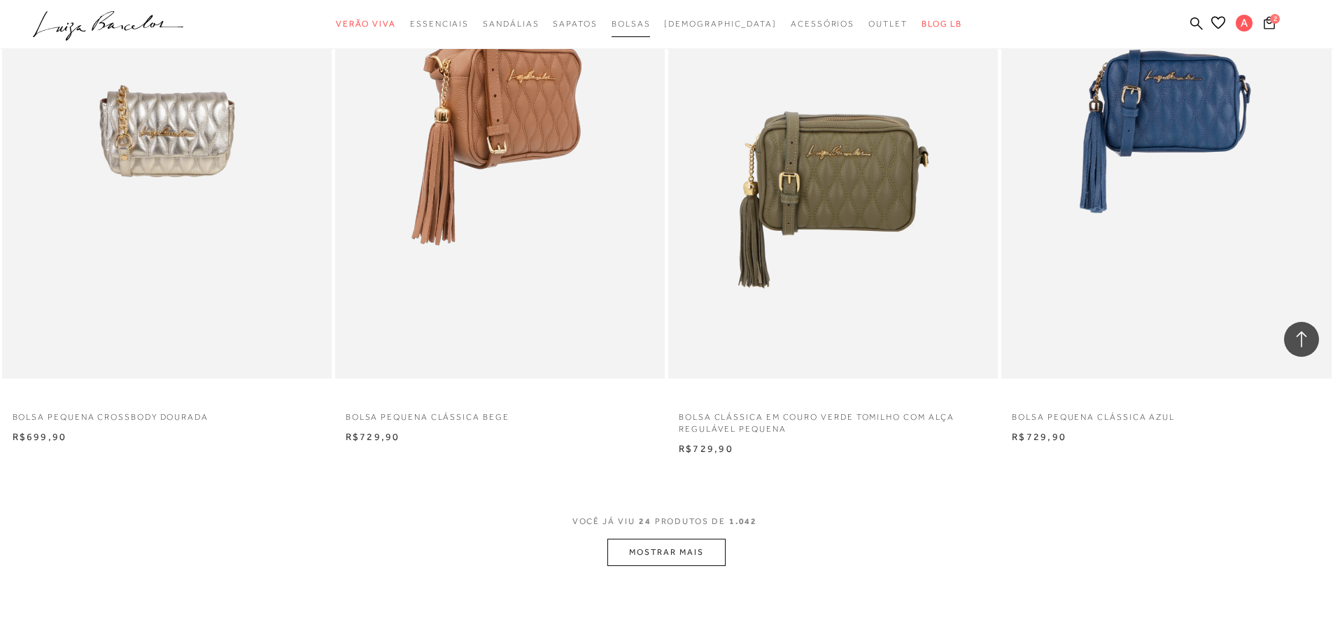
scroll to position [3429, 0]
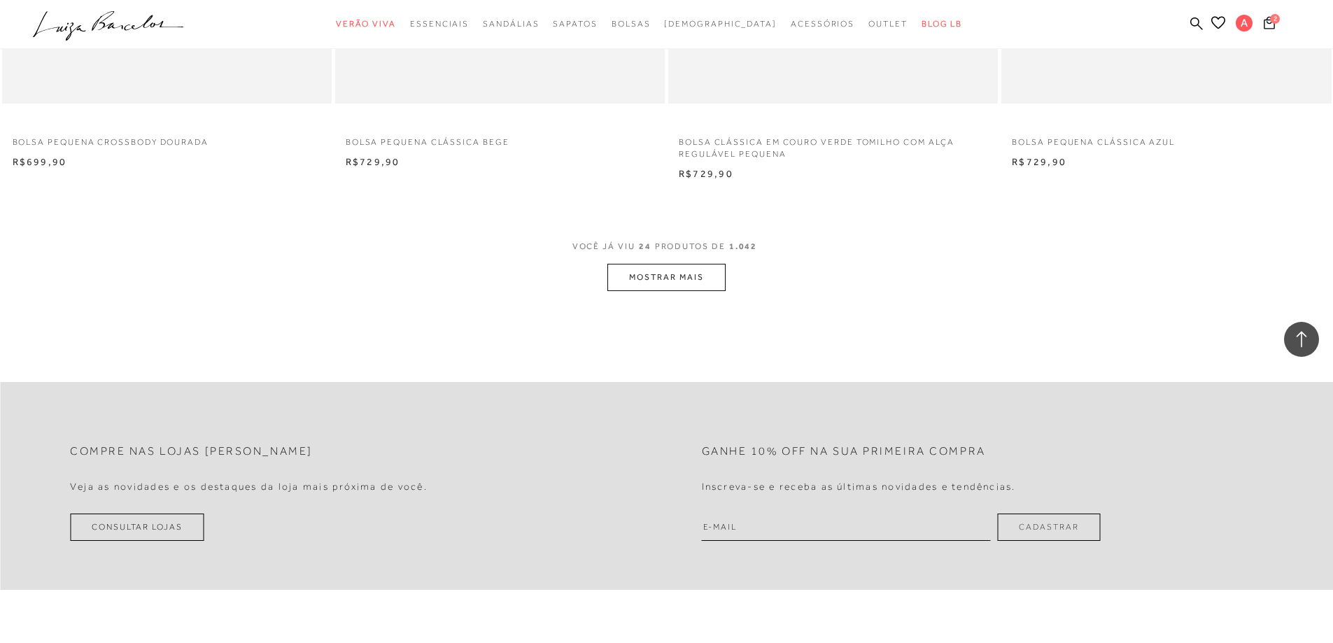
click at [654, 279] on button "MOSTRAR MAIS" at bounding box center [666, 277] width 118 height 27
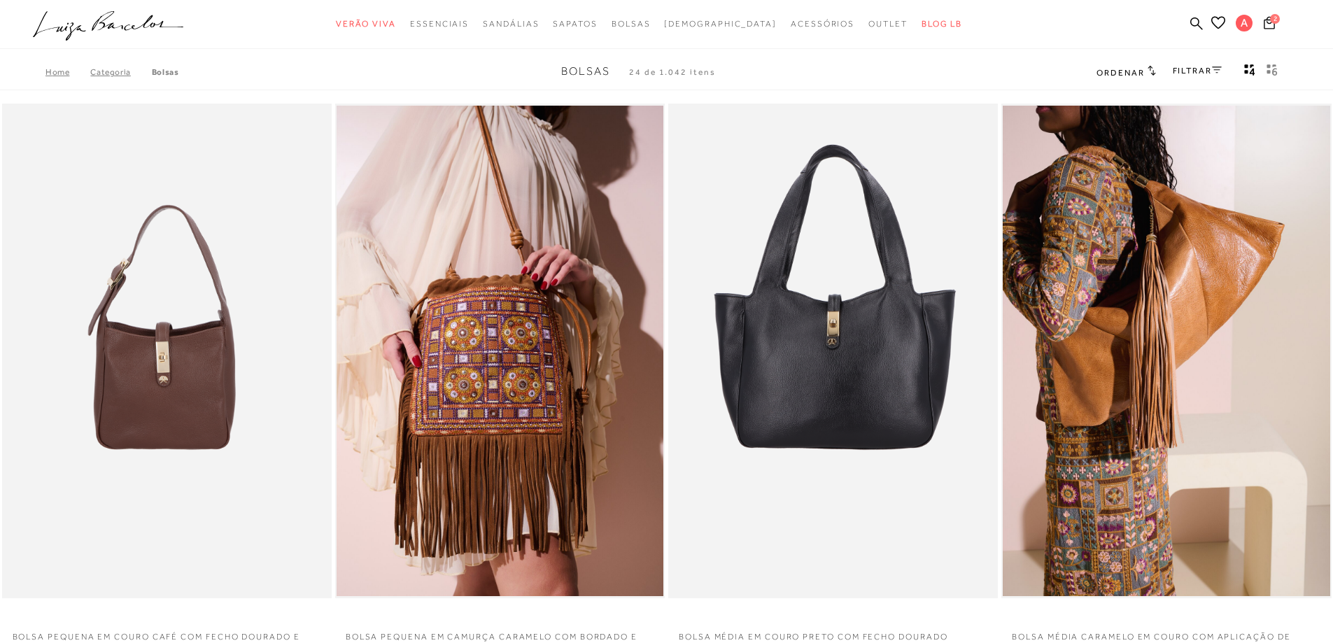
click at [1120, 77] on span "Ordenar" at bounding box center [1121, 73] width 48 height 10
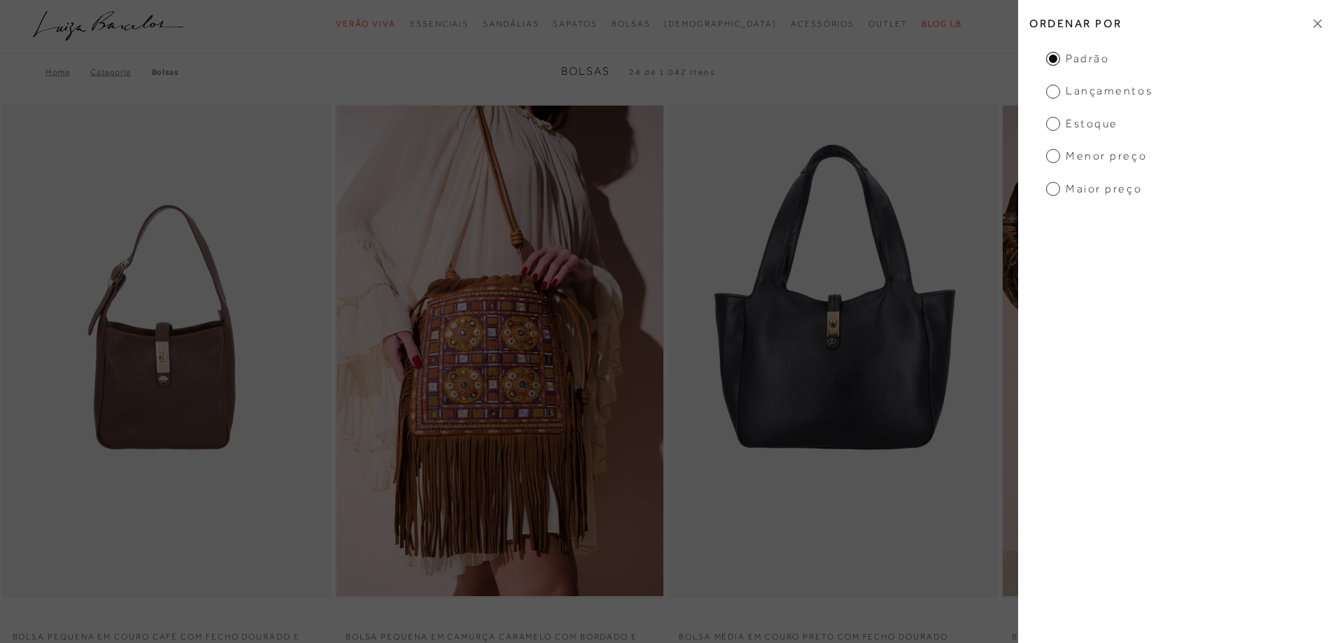
click at [1092, 164] on span "Menor preço" at bounding box center [1096, 155] width 101 height 15
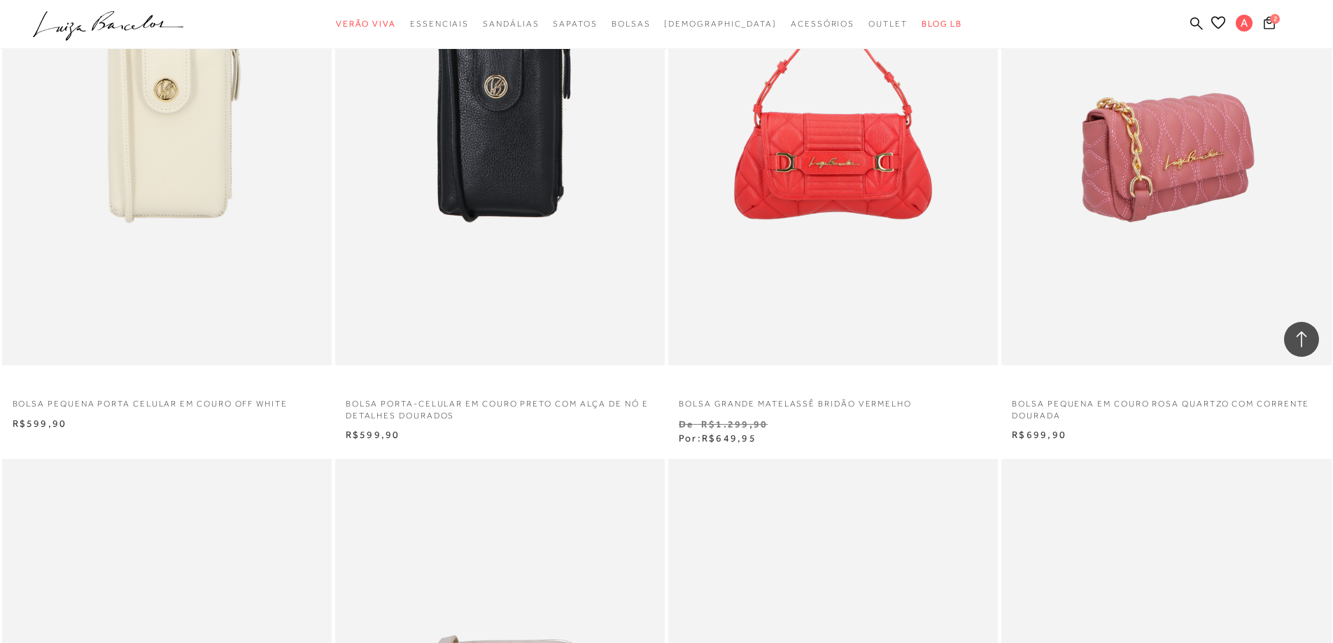
scroll to position [1469, 0]
